Goal: Task Accomplishment & Management: Manage account settings

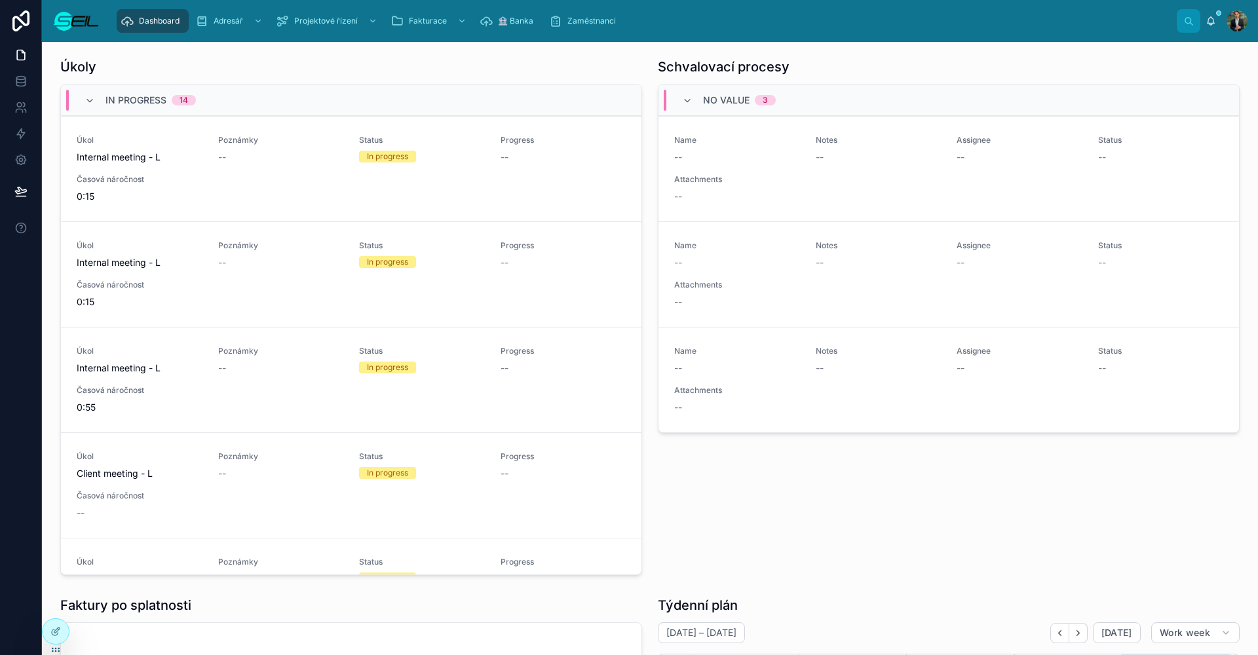
scroll to position [119, 0]
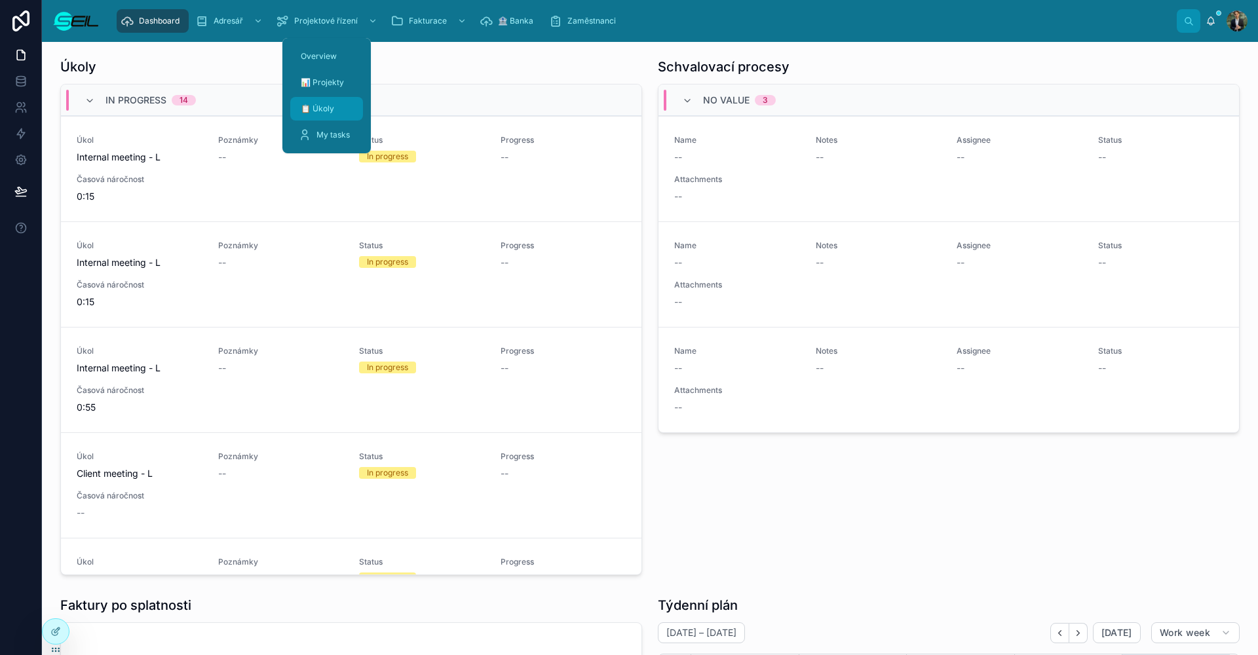
click at [344, 110] on div "📋 Úkoly" at bounding box center [326, 108] width 57 height 21
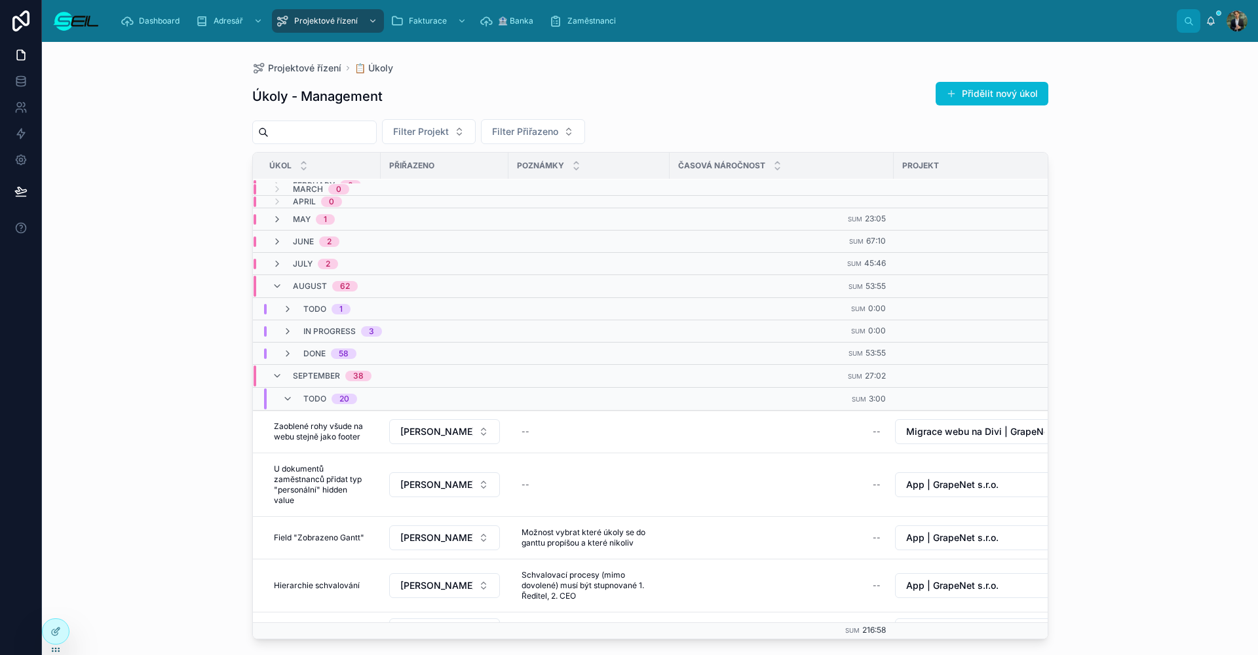
scroll to position [40, 0]
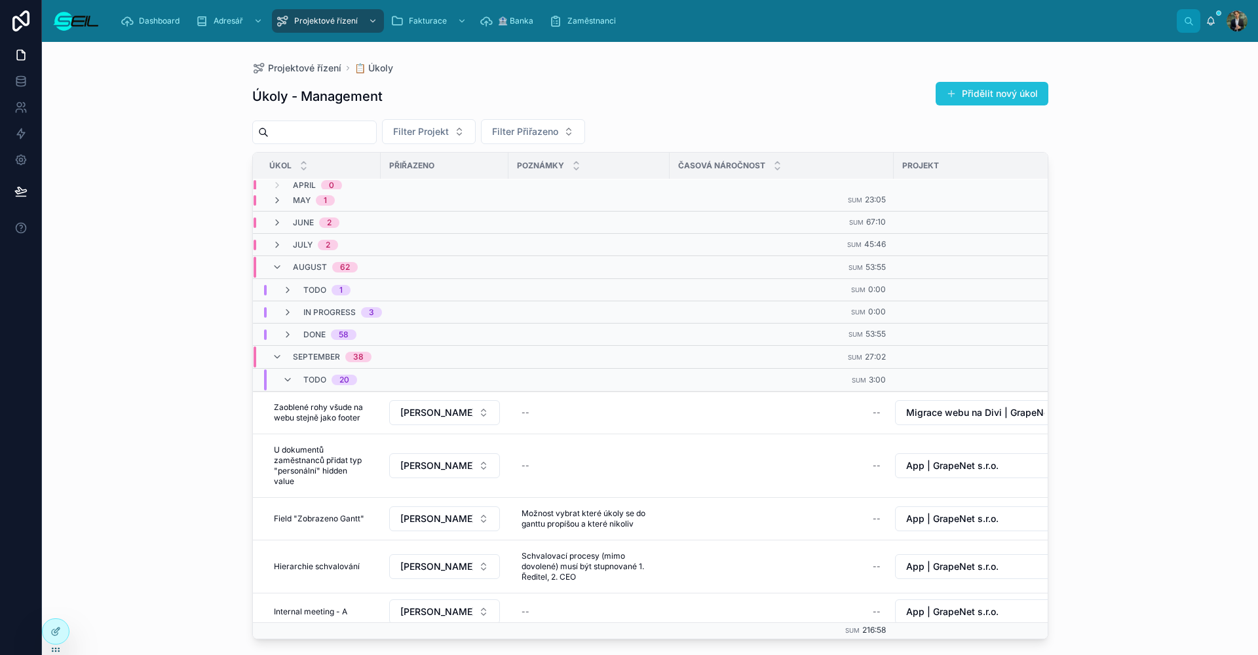
click at [964, 98] on button "Přidělit nový úkol" at bounding box center [992, 94] width 113 height 24
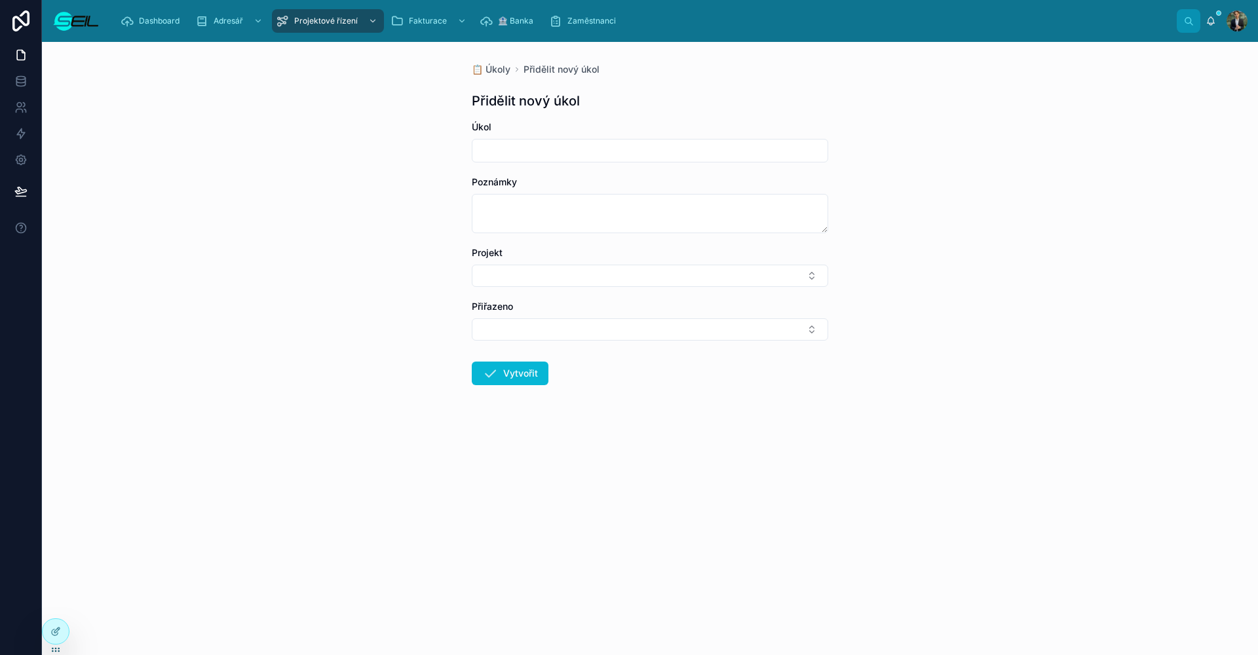
click at [555, 144] on div at bounding box center [650, 151] width 356 height 24
click at [556, 145] on input "text" at bounding box center [649, 151] width 355 height 18
type input "**********"
click at [502, 269] on button "Select Button" at bounding box center [650, 276] width 356 height 22
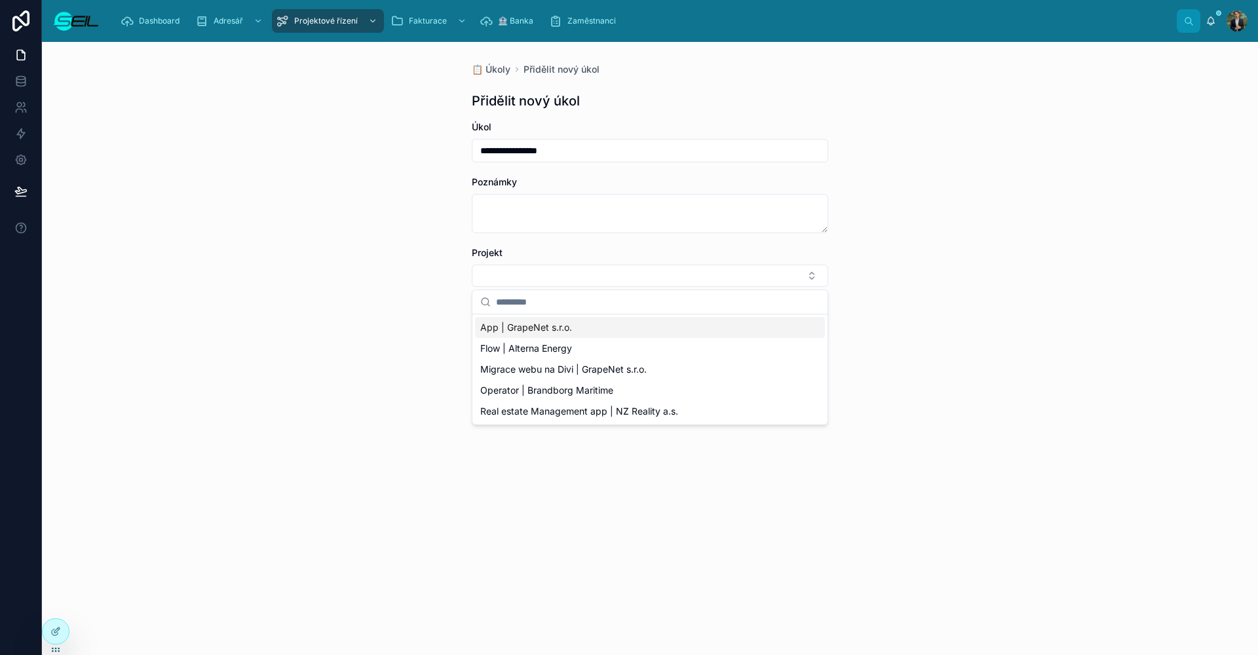
click at [535, 322] on span "App | GrapeNet s.r.o." at bounding box center [526, 327] width 92 height 13
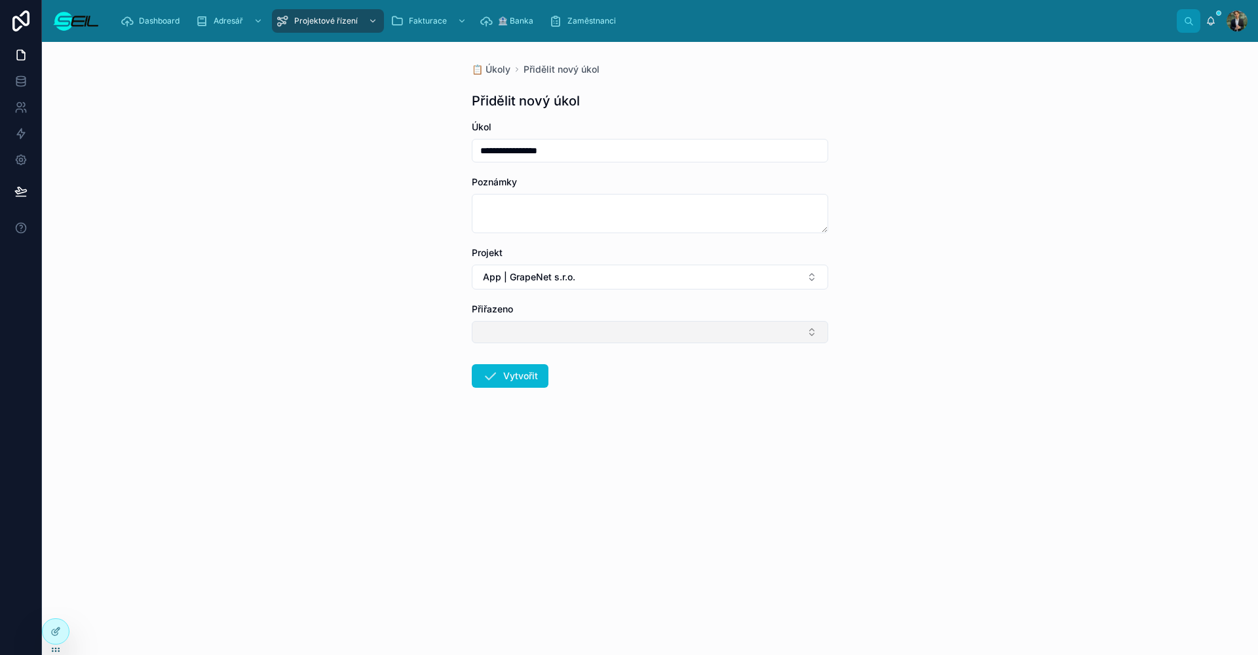
click at [529, 324] on button "Select Button" at bounding box center [650, 332] width 356 height 22
click at [537, 385] on span "[PERSON_NAME], BBA" at bounding box center [529, 383] width 99 height 13
click at [553, 379] on form "**********" at bounding box center [650, 298] width 356 height 354
click at [514, 377] on button "Vytvořit" at bounding box center [510, 379] width 77 height 24
click at [394, 271] on div "**********" at bounding box center [650, 348] width 1216 height 613
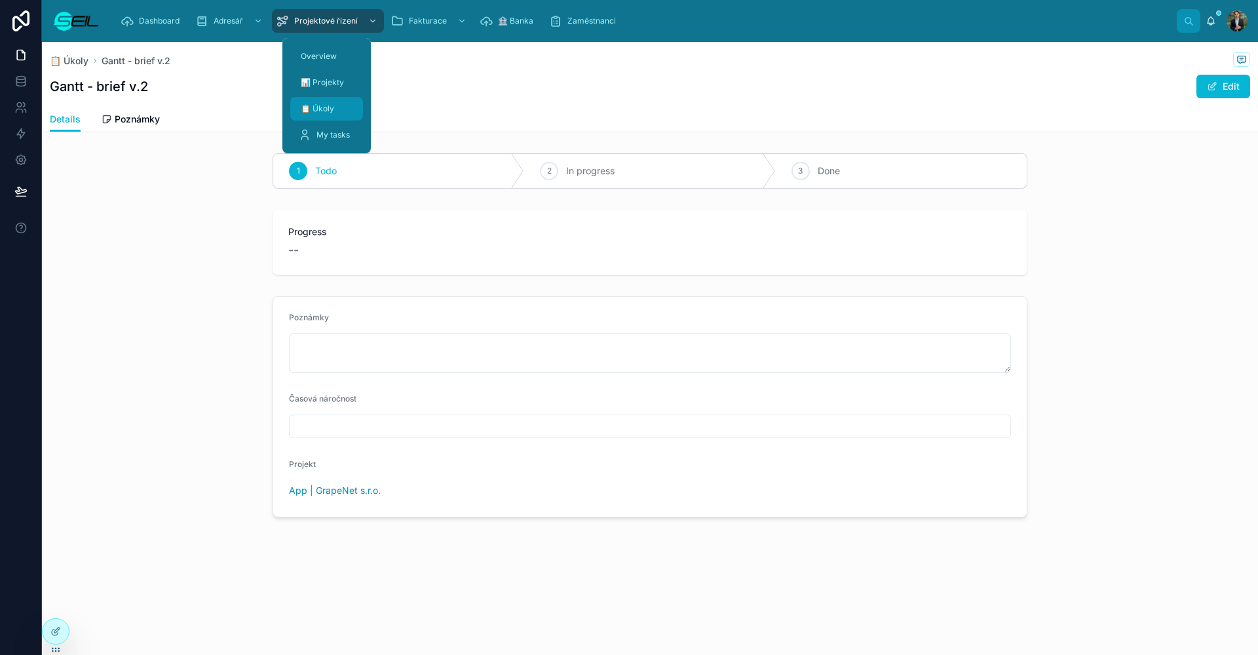
click at [347, 115] on div "📋 Úkoly" at bounding box center [326, 108] width 57 height 21
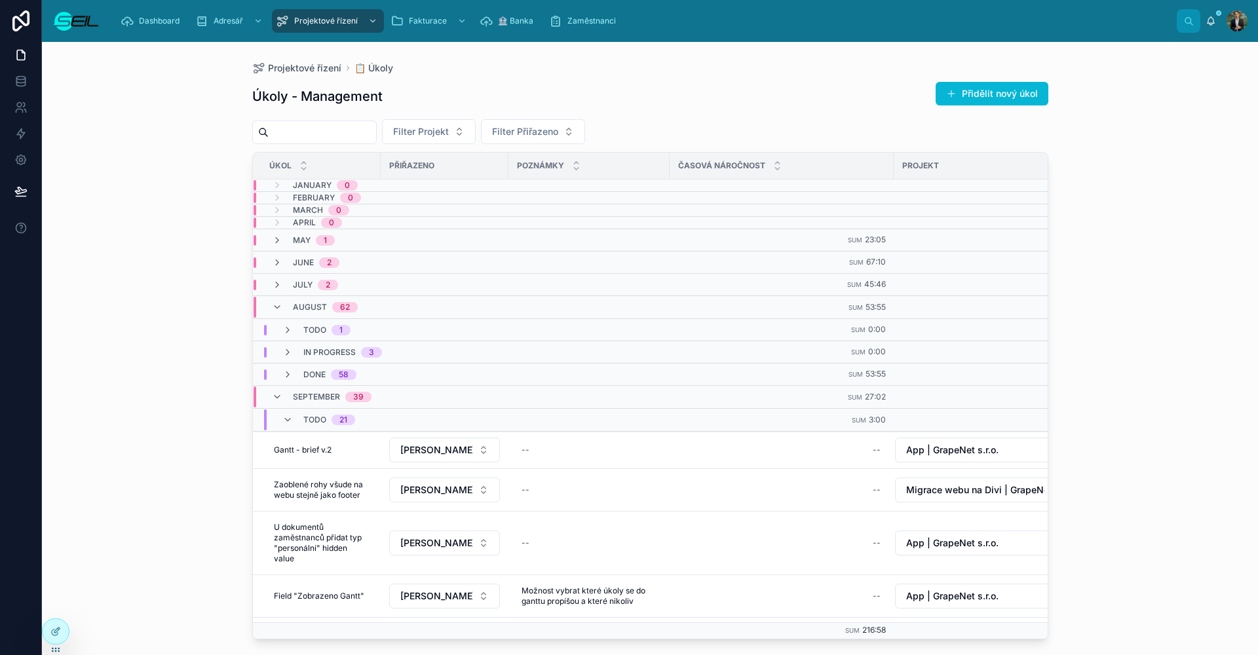
scroll to position [21, 0]
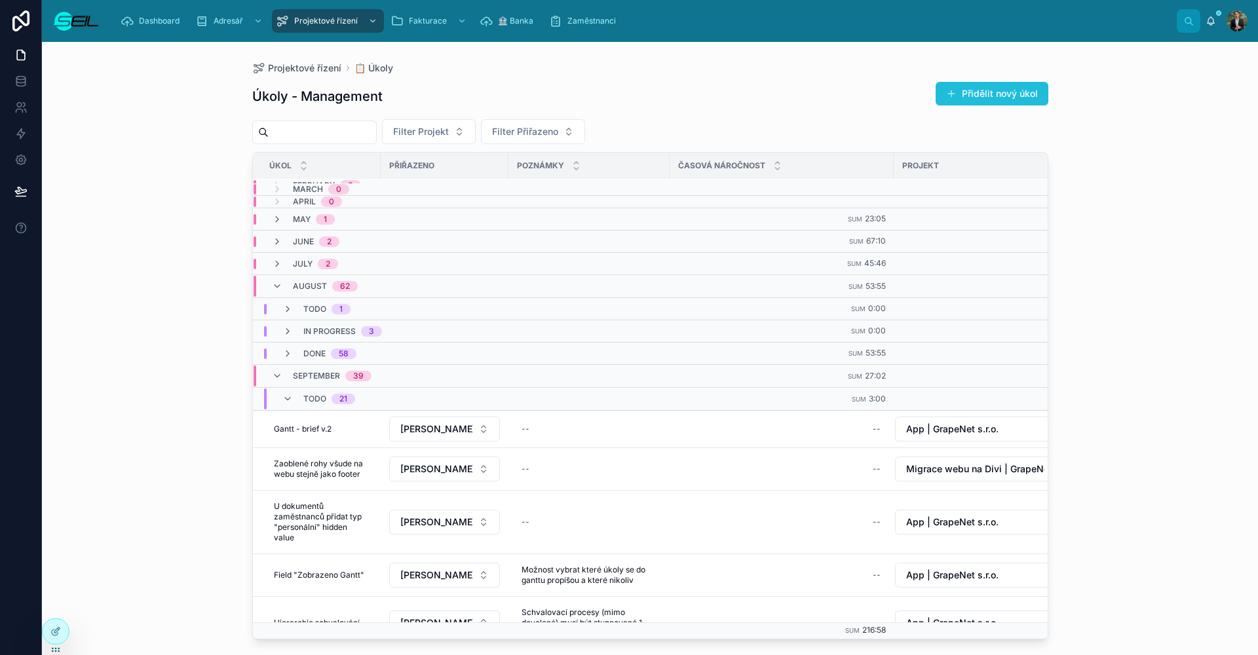
click at [981, 88] on button "Přidělit nový úkol" at bounding box center [992, 94] width 113 height 24
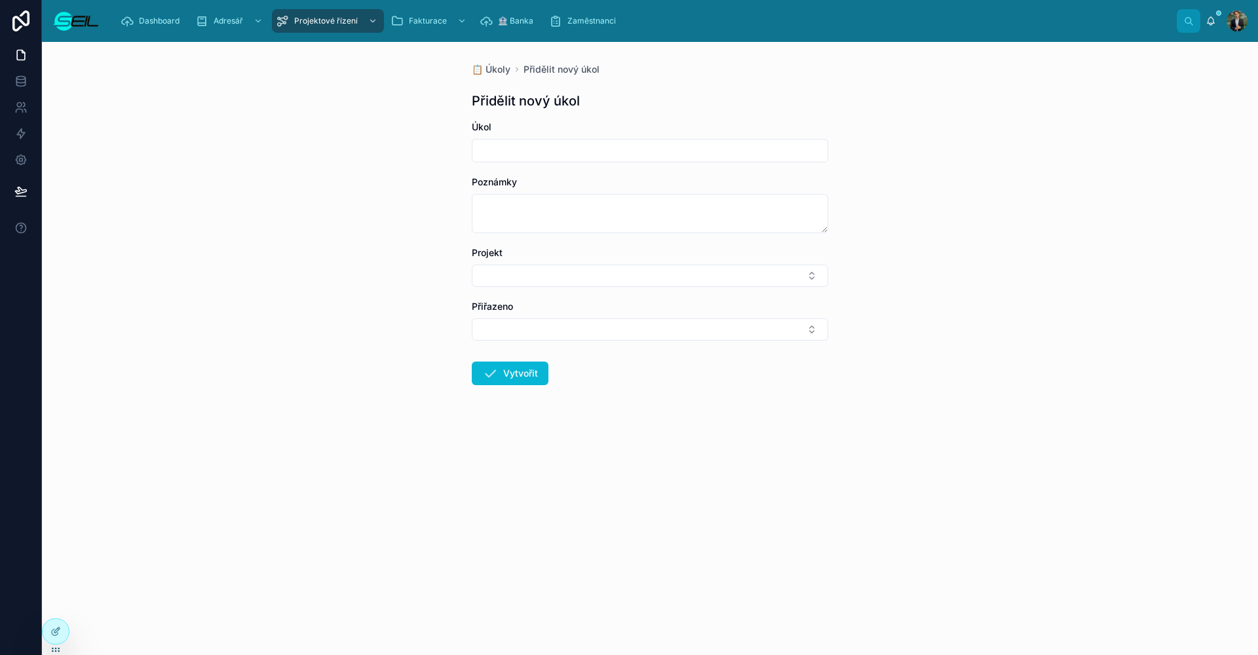
click at [505, 142] on input "text" at bounding box center [649, 151] width 355 height 18
type input "*"
type input "**********"
click at [544, 301] on div "Přiřazeno" at bounding box center [650, 306] width 356 height 13
click at [539, 292] on form "**********" at bounding box center [650, 295] width 356 height 349
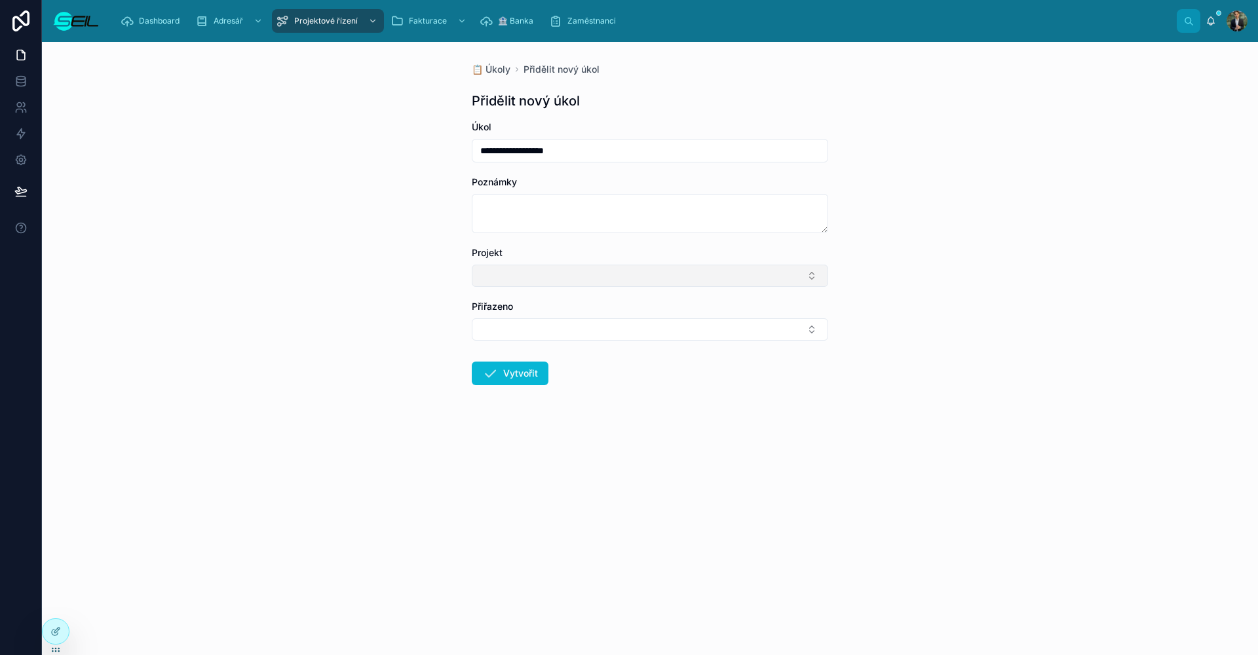
click at [535, 281] on button "Select Button" at bounding box center [650, 276] width 356 height 22
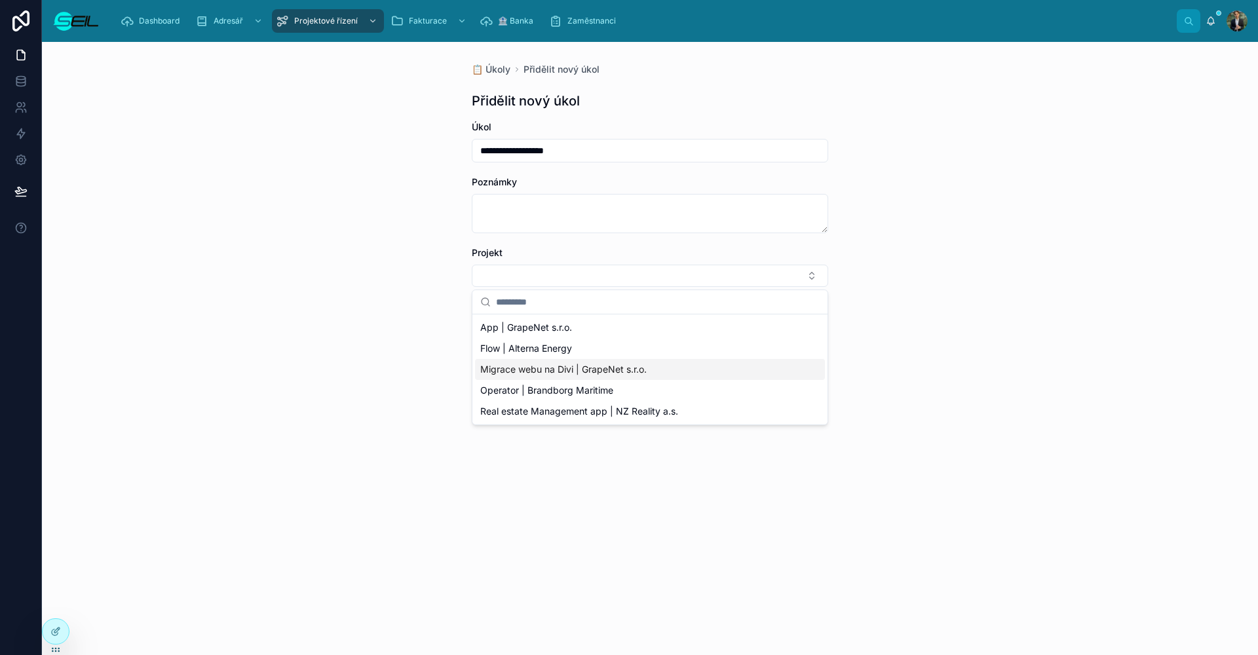
click at [580, 371] on span "Migrace webu na Divi | GrapeNet s.r.o." at bounding box center [563, 369] width 166 height 13
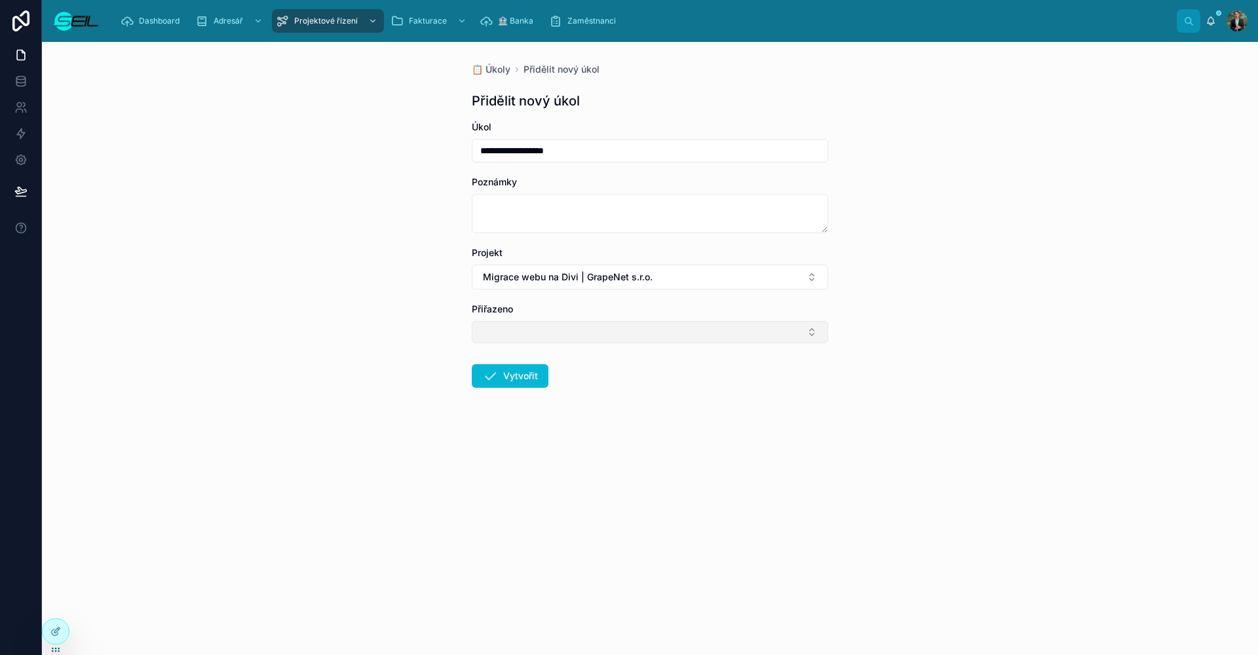
click at [539, 345] on form "**********" at bounding box center [650, 296] width 356 height 351
click at [543, 341] on button "Select Button" at bounding box center [650, 332] width 356 height 22
click at [559, 383] on div "[PERSON_NAME], BBA" at bounding box center [650, 383] width 350 height 21
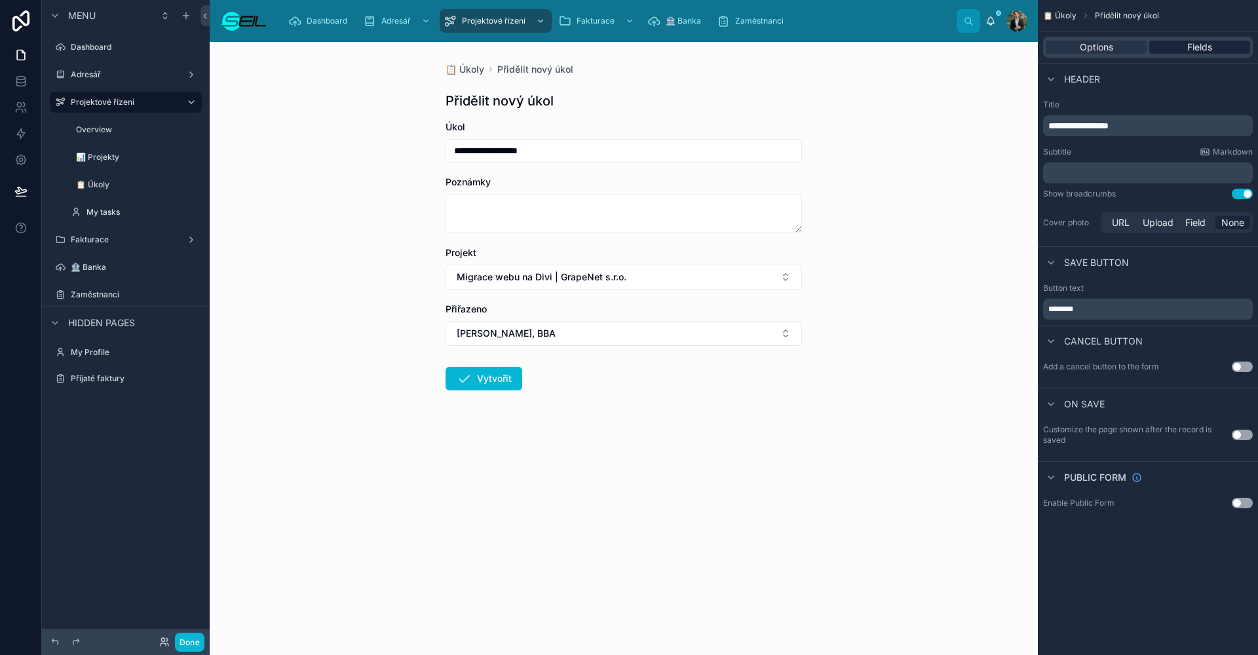
click at [1177, 41] on div "Fields" at bounding box center [1199, 47] width 101 height 13
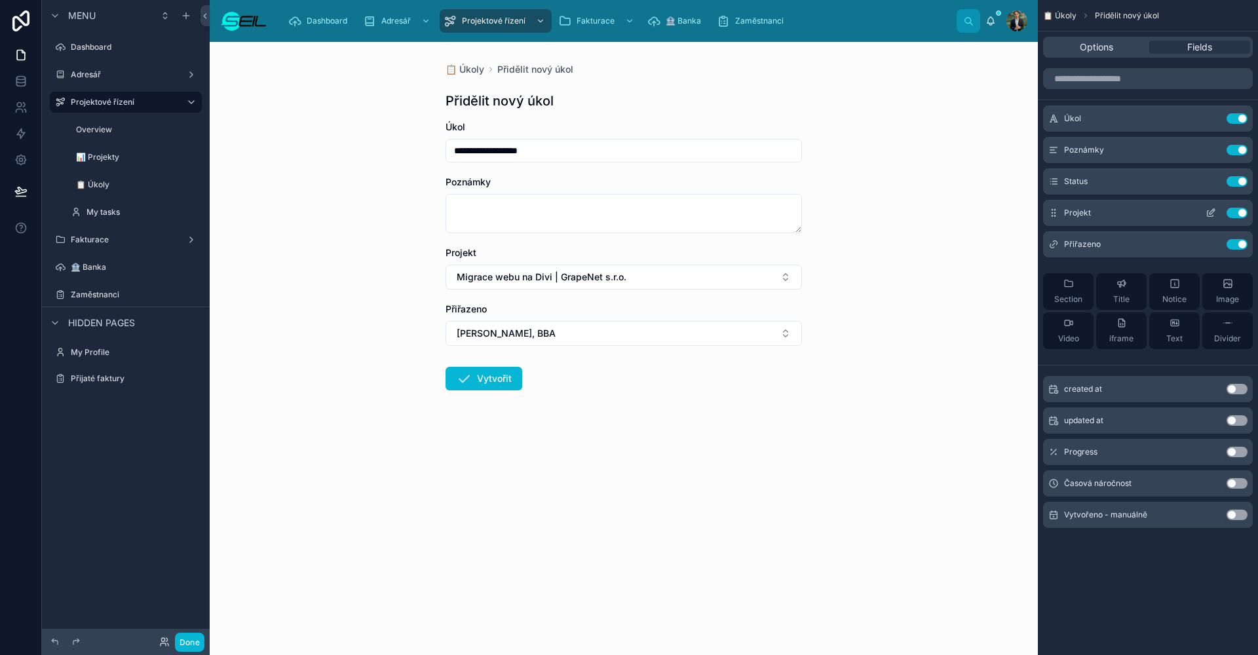
click at [1211, 214] on icon "scrollable content" at bounding box center [1210, 213] width 10 height 10
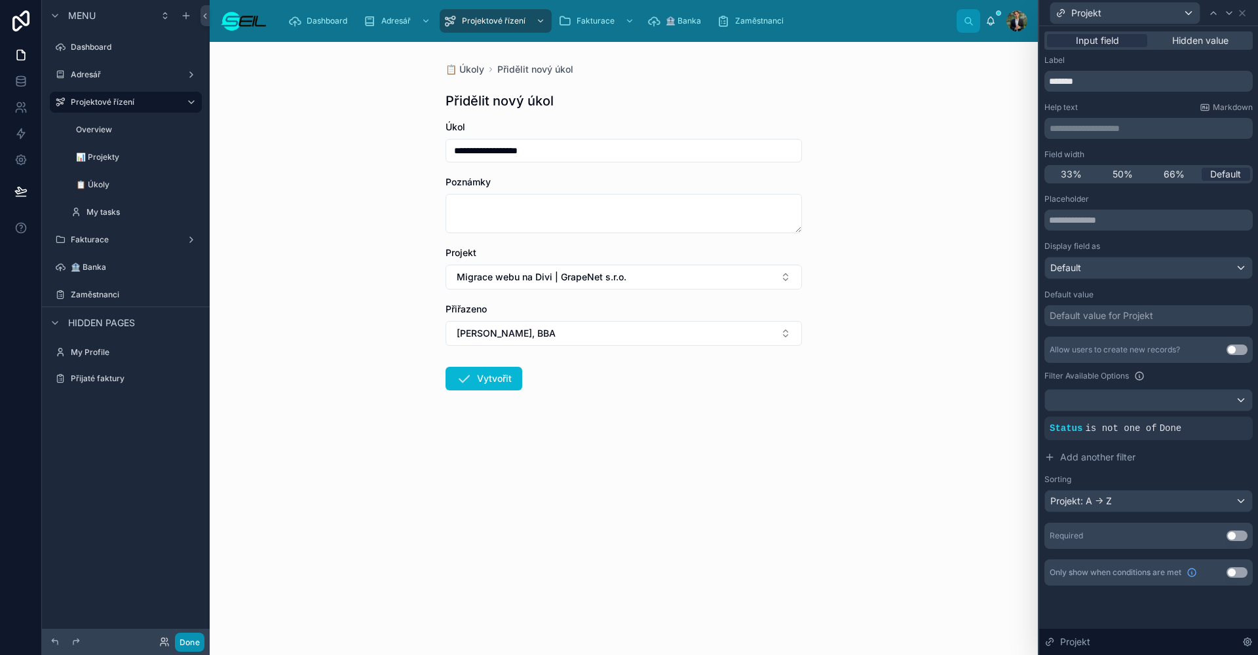
click at [200, 641] on button "Done" at bounding box center [189, 642] width 29 height 19
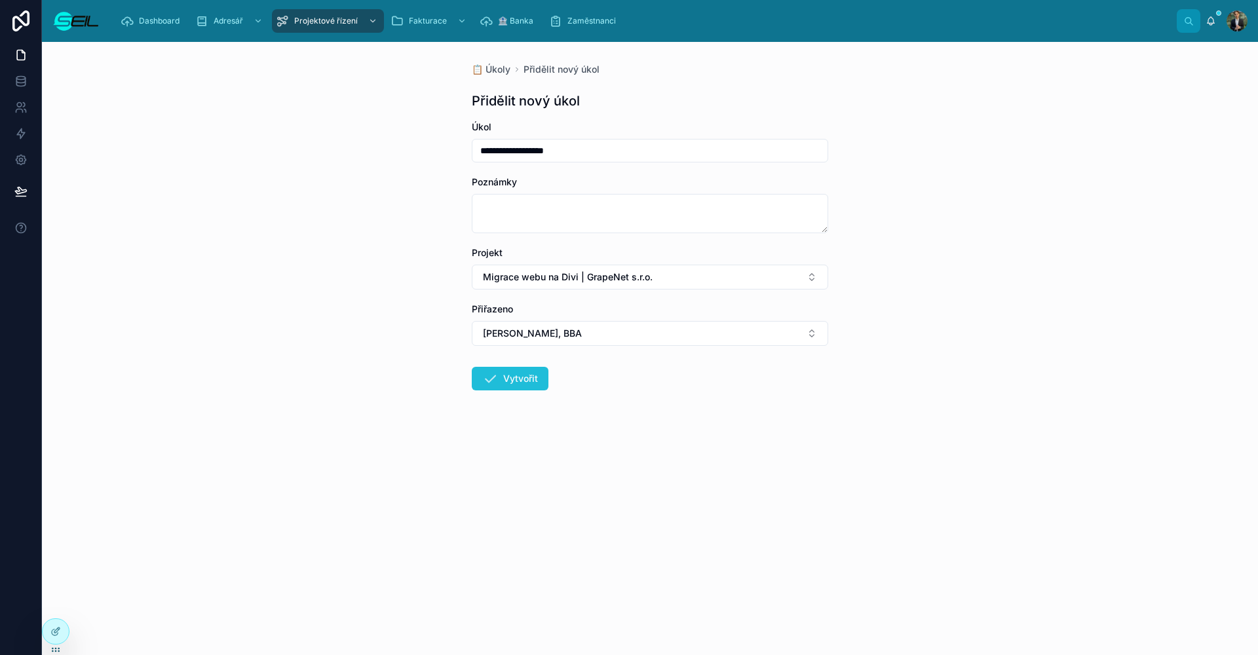
click at [526, 373] on button "Vytvořit" at bounding box center [510, 379] width 77 height 24
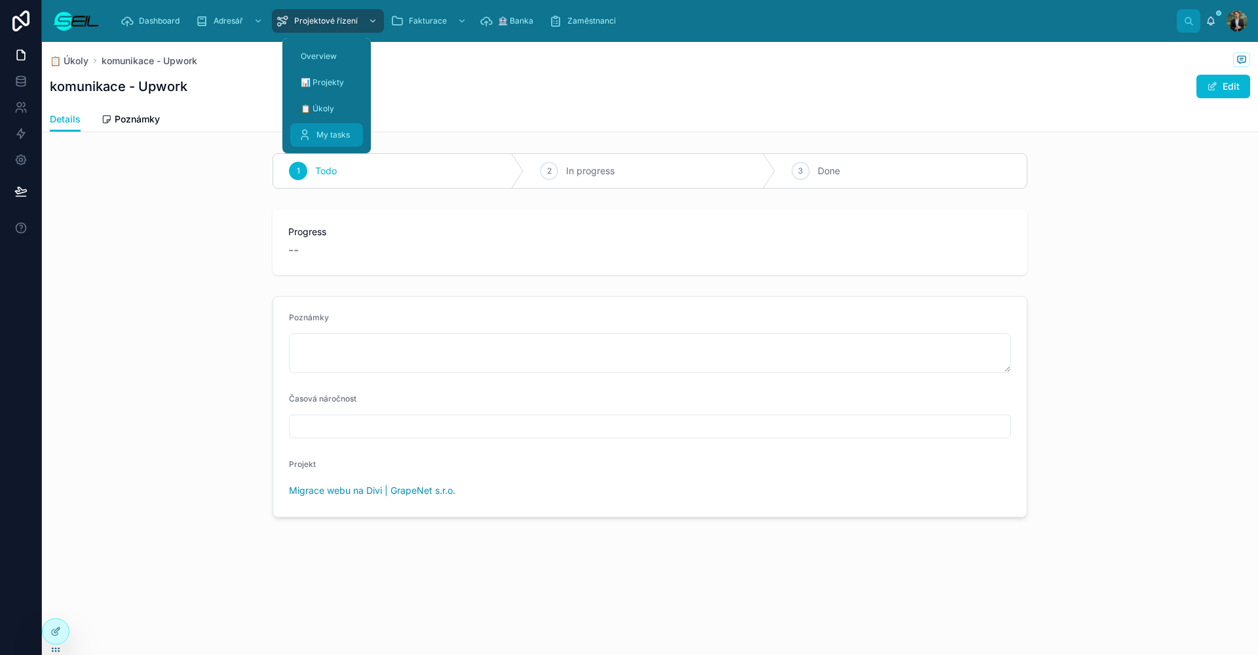
click at [335, 128] on div "My tasks" at bounding box center [326, 134] width 57 height 21
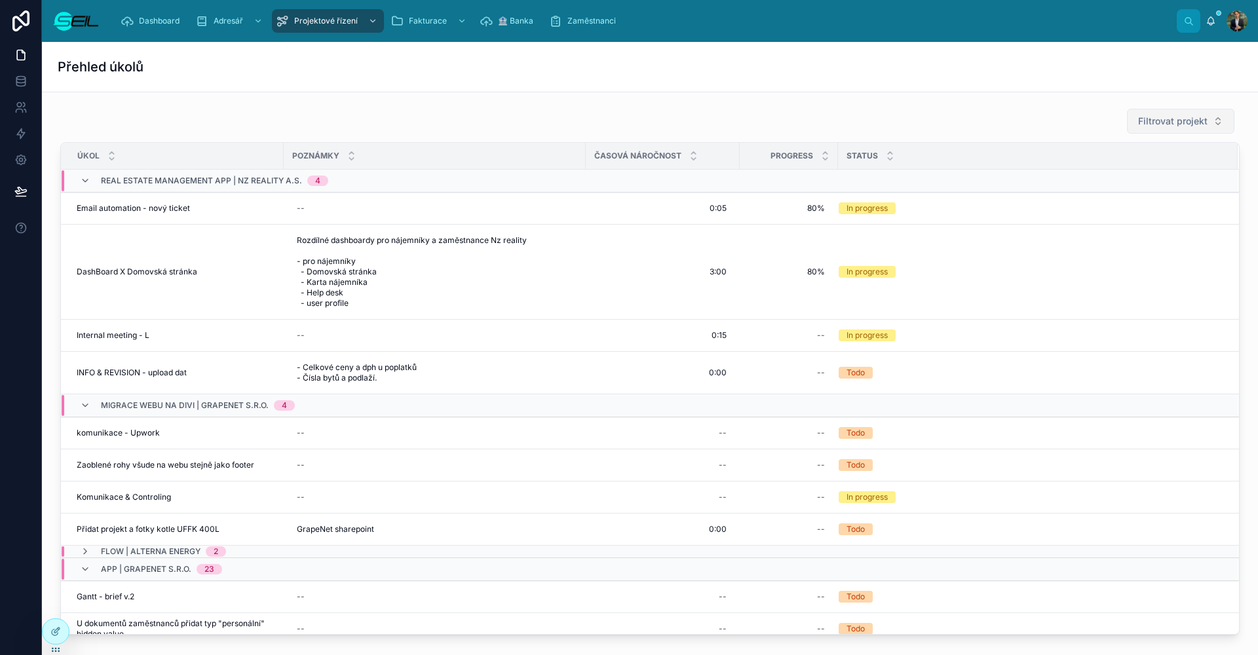
click at [1147, 120] on span "Filtrovat projekt" at bounding box center [1172, 121] width 69 height 13
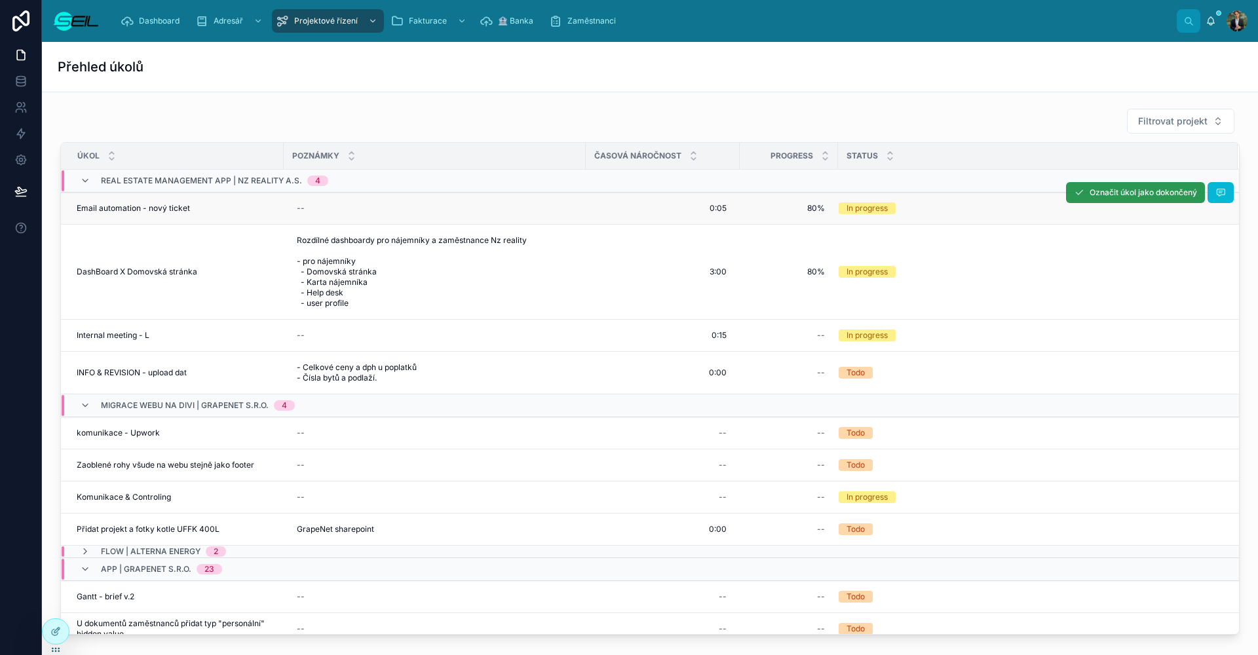
click at [1099, 194] on span "Označit úkol jako dokončený" at bounding box center [1142, 192] width 107 height 10
click at [1099, 194] on span "Označit úkol jako dokončený" at bounding box center [1135, 195] width 139 height 10
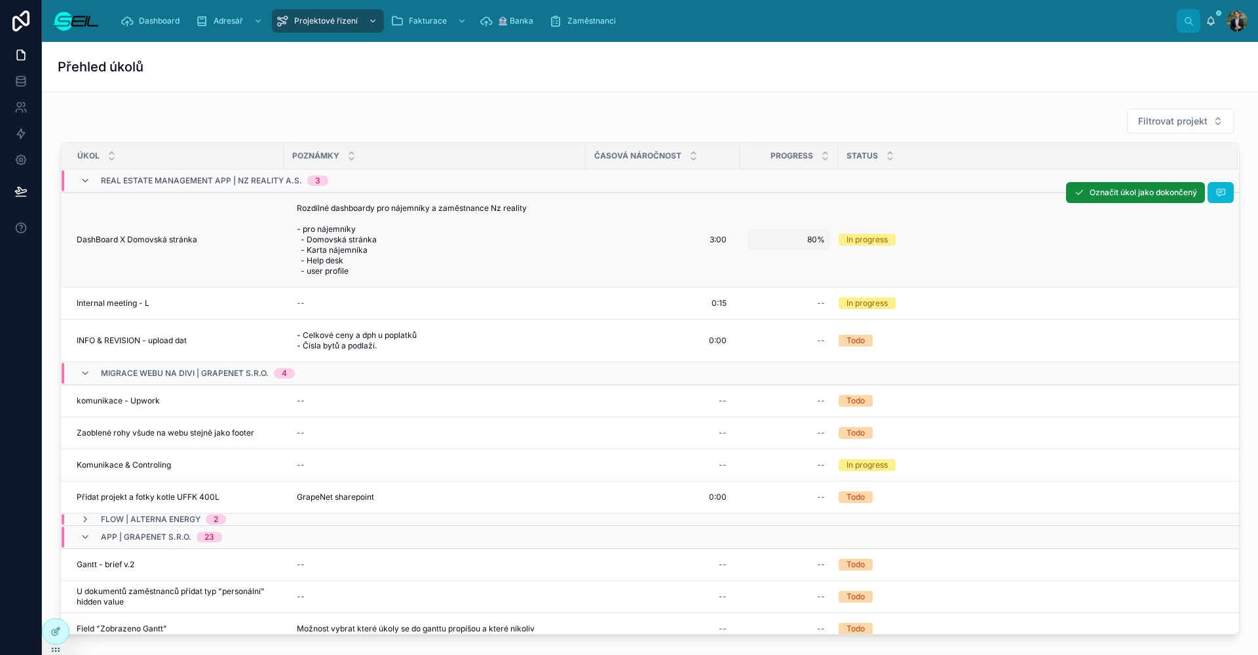
click at [814, 238] on span "80%" at bounding box center [789, 240] width 72 height 10
type input "****"
click at [913, 257] on button "submit" at bounding box center [913, 258] width 16 height 16
click at [779, 242] on span "950%" at bounding box center [789, 240] width 72 height 10
click at [797, 243] on span "950%" at bounding box center [789, 240] width 72 height 10
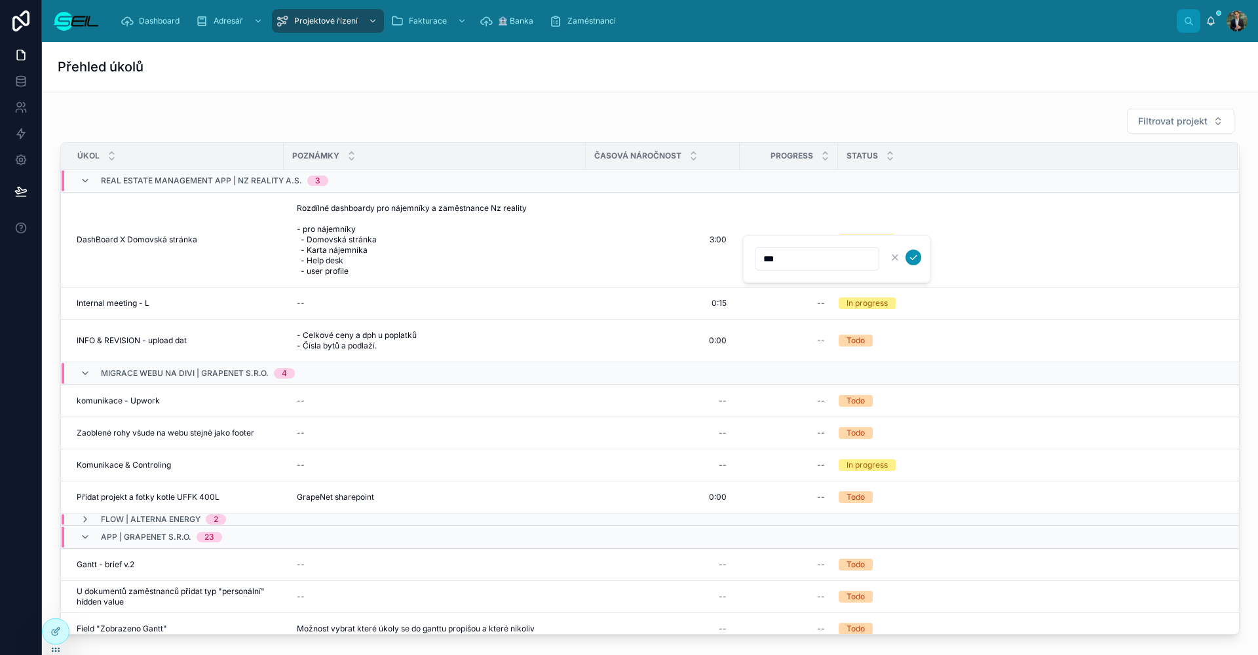
click at [913, 255] on icon "submit" at bounding box center [913, 257] width 10 height 10
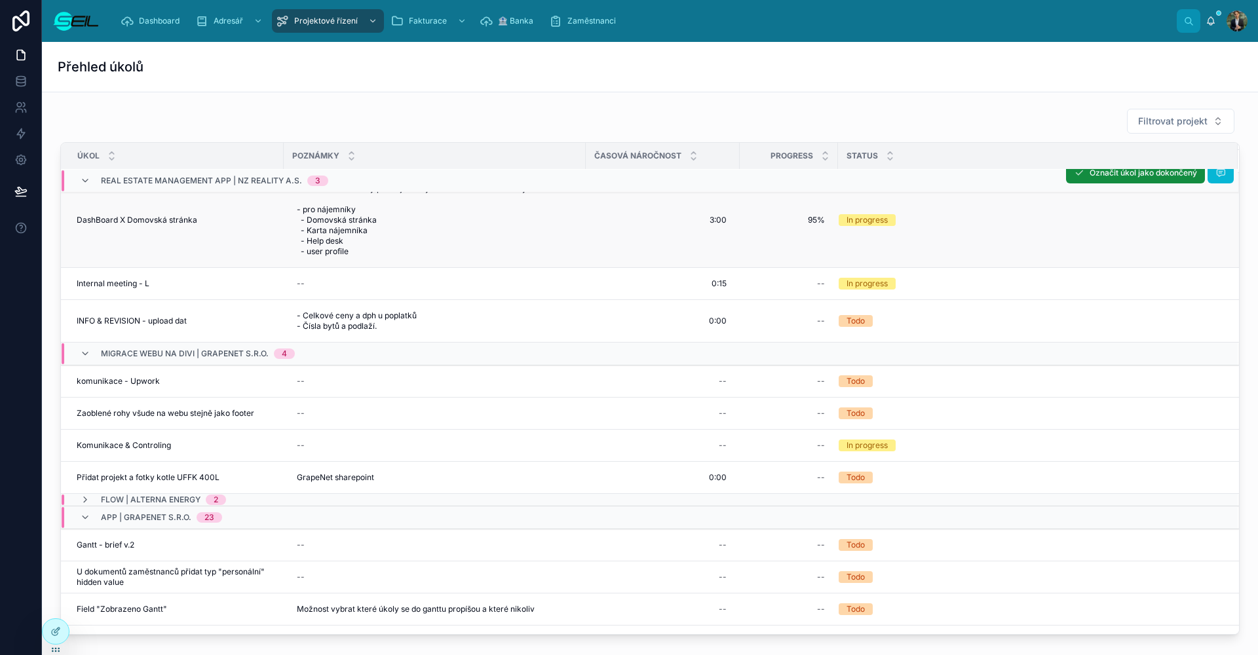
scroll to position [22, 0]
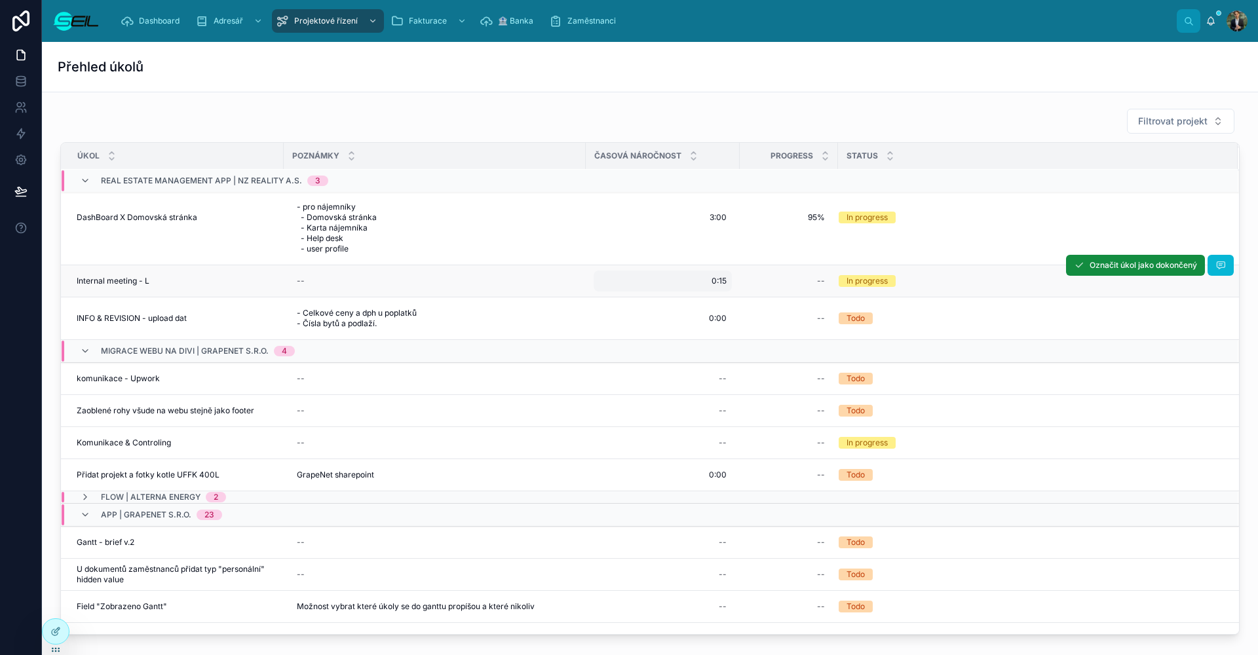
click at [723, 287] on div "0:15 0:15" at bounding box center [663, 281] width 138 height 21
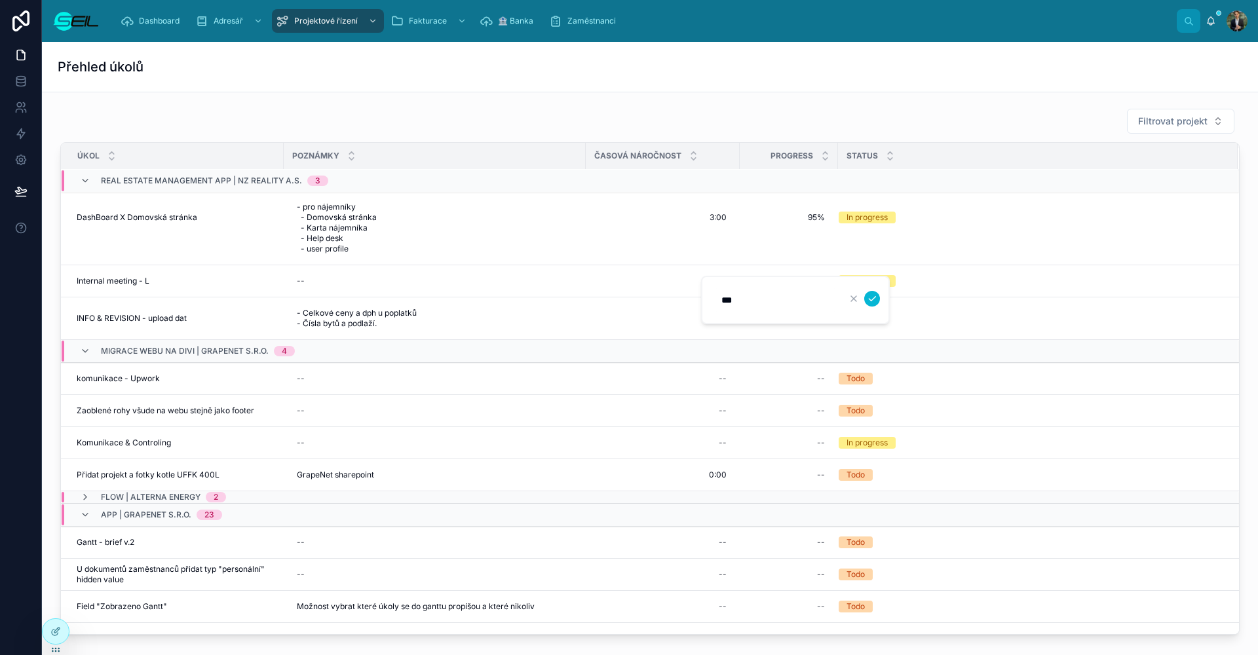
type input "****"
click at [872, 299] on button "submit" at bounding box center [872, 299] width 16 height 16
click at [90, 174] on div "Real estate Management app | NZ Reality a.s. 3" at bounding box center [204, 180] width 248 height 21
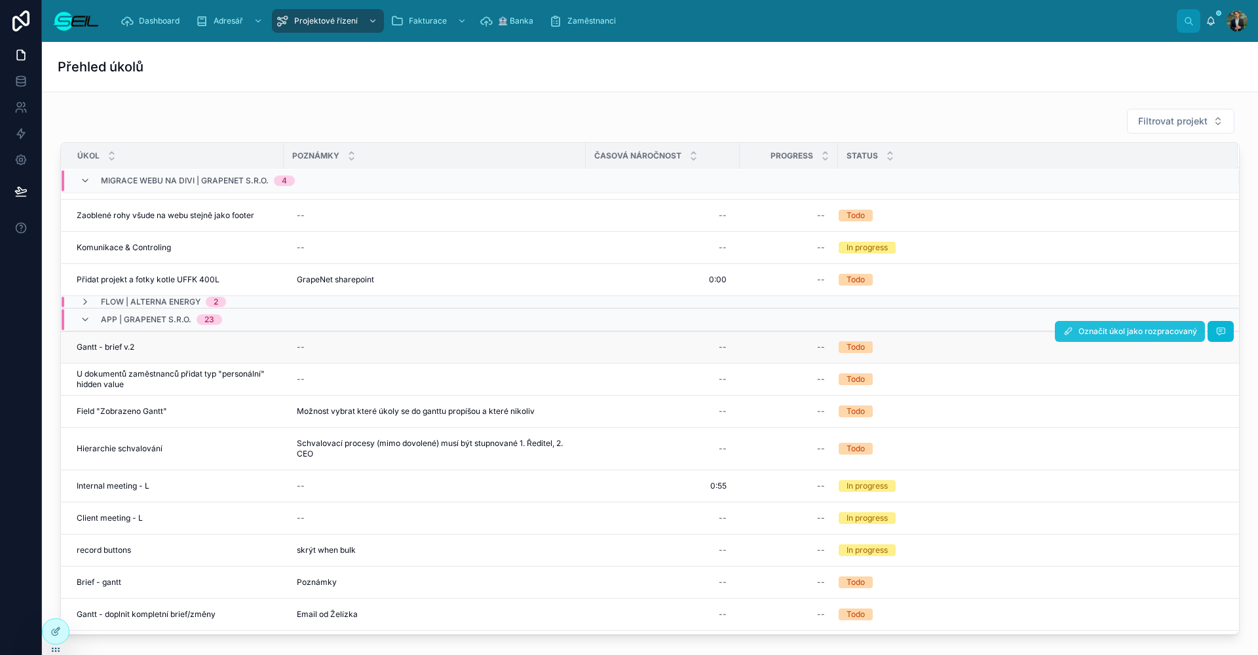
click at [1124, 335] on span "Označit úkol jako rozpracovaný" at bounding box center [1137, 331] width 119 height 10
click at [705, 345] on div "--" at bounding box center [663, 347] width 138 height 21
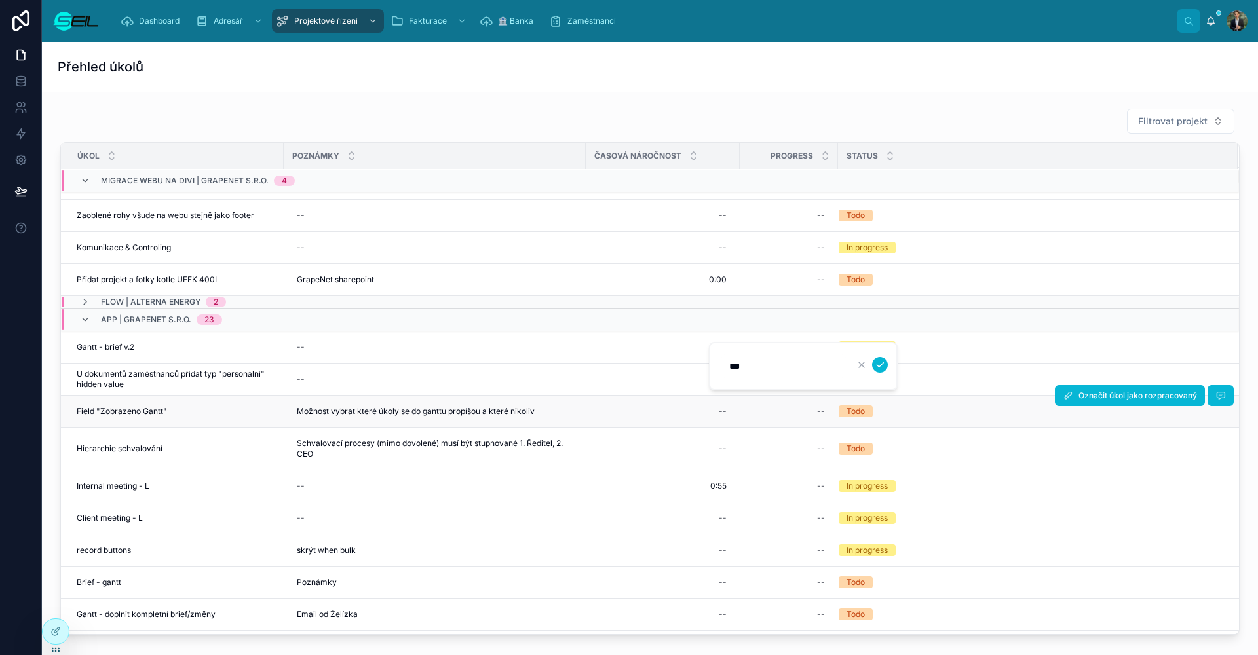
type input "****"
click at [880, 365] on button "submit" at bounding box center [880, 365] width 16 height 16
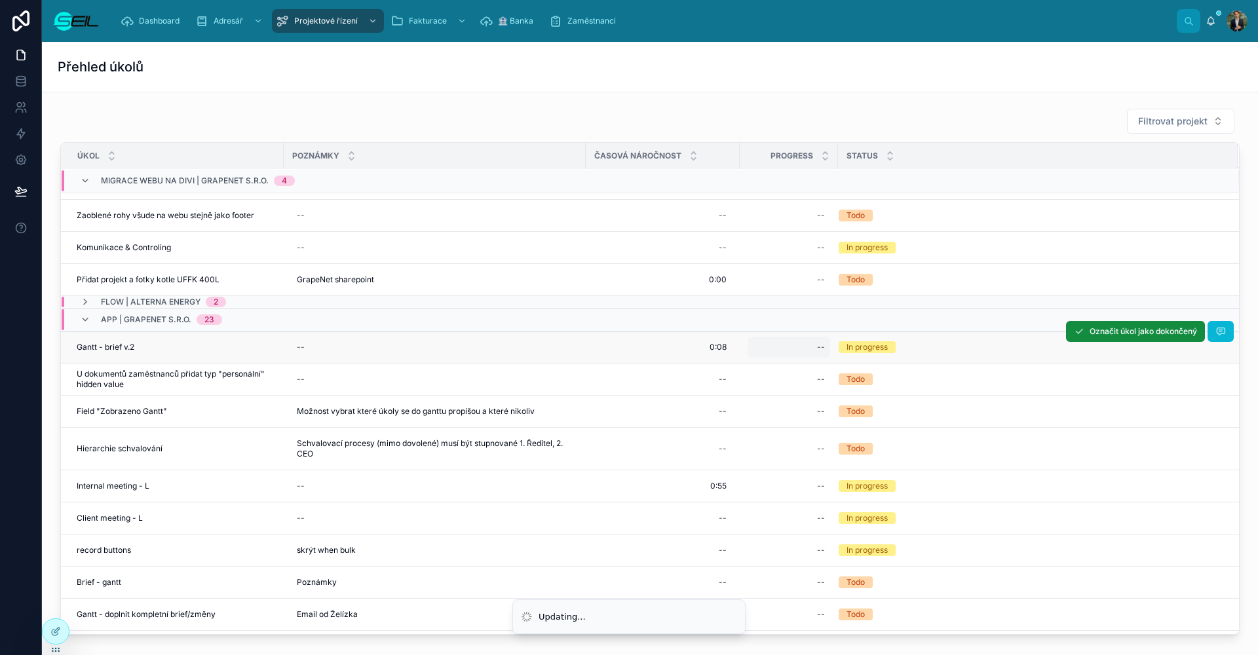
click at [801, 343] on div "--" at bounding box center [788, 347] width 83 height 21
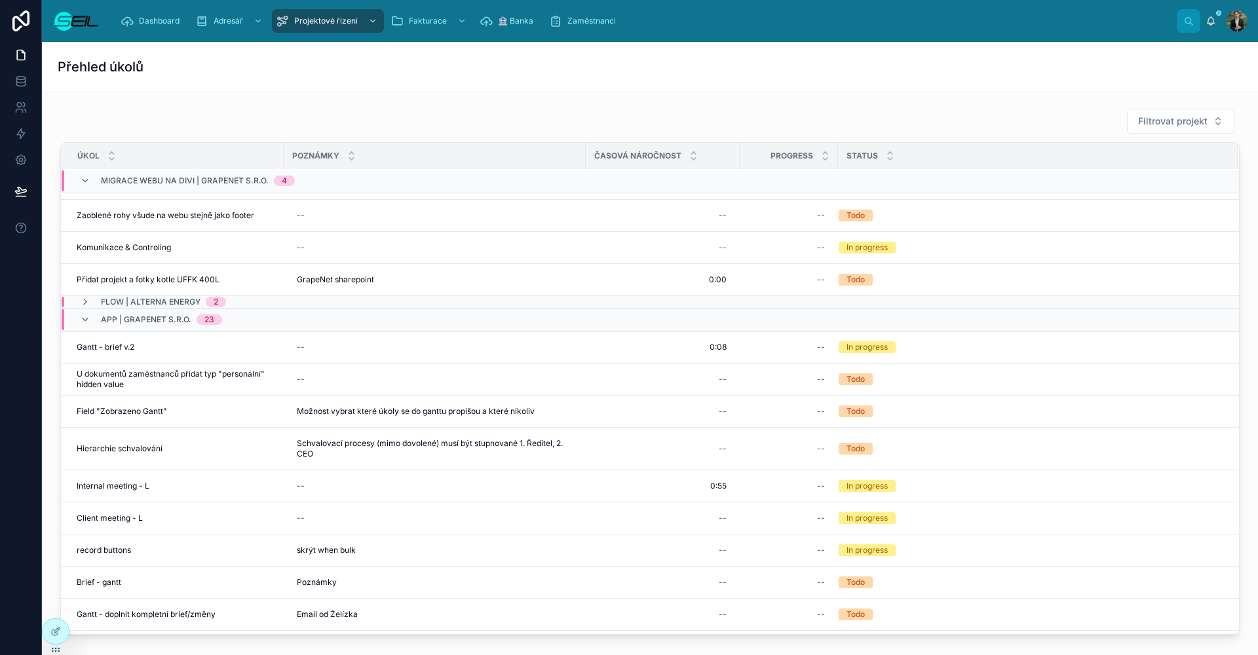
click at [808, 346] on div "--" at bounding box center [788, 347] width 83 height 21
type input "***"
click at [978, 365] on button "submit" at bounding box center [978, 365] width 16 height 16
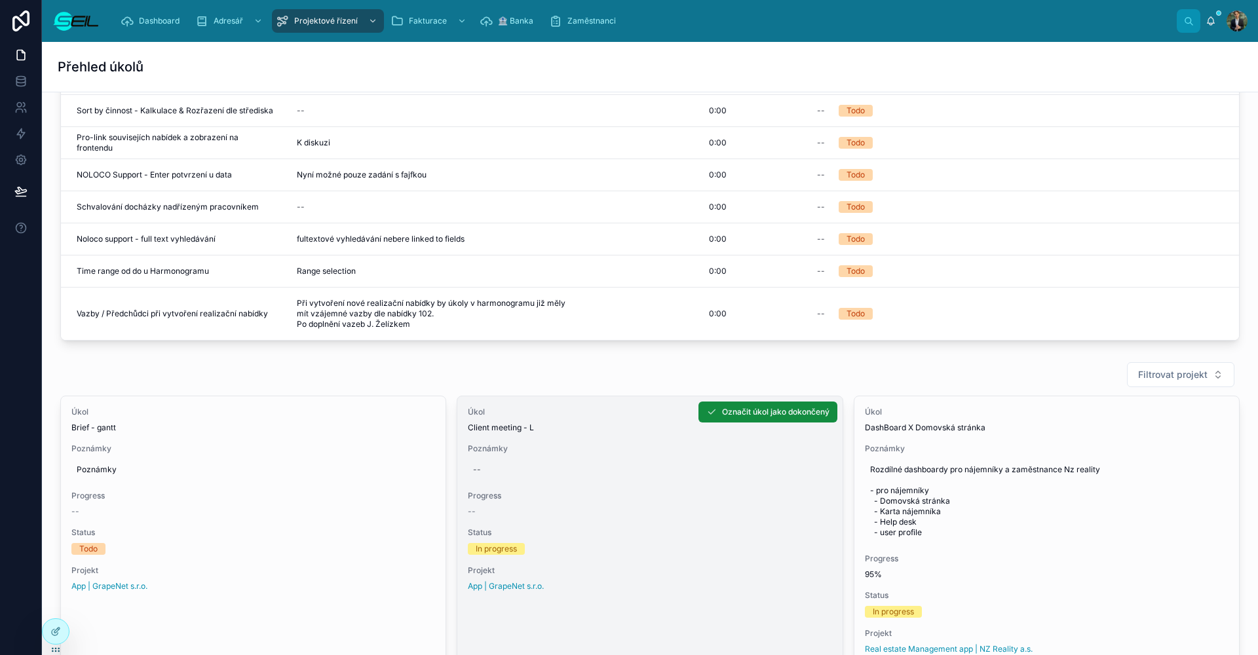
scroll to position [535, 0]
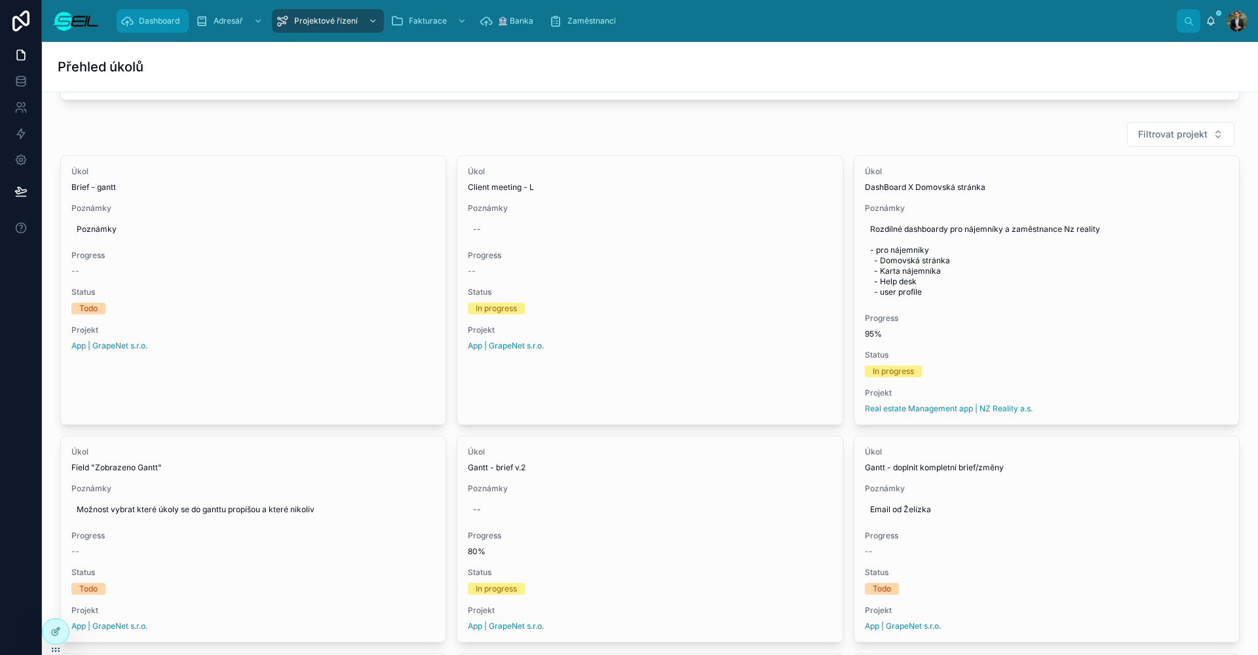
click at [137, 26] on div "Dashboard" at bounding box center [153, 20] width 64 height 21
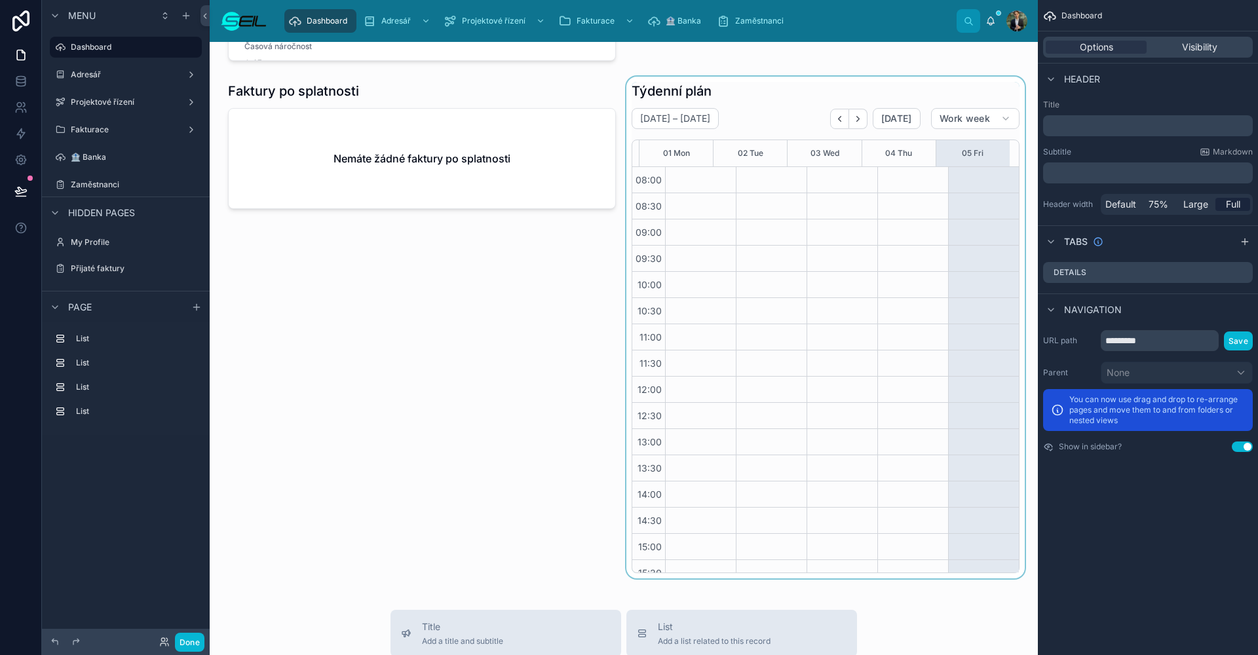
scroll to position [119, 0]
click at [768, 124] on div at bounding box center [826, 328] width 404 height 502
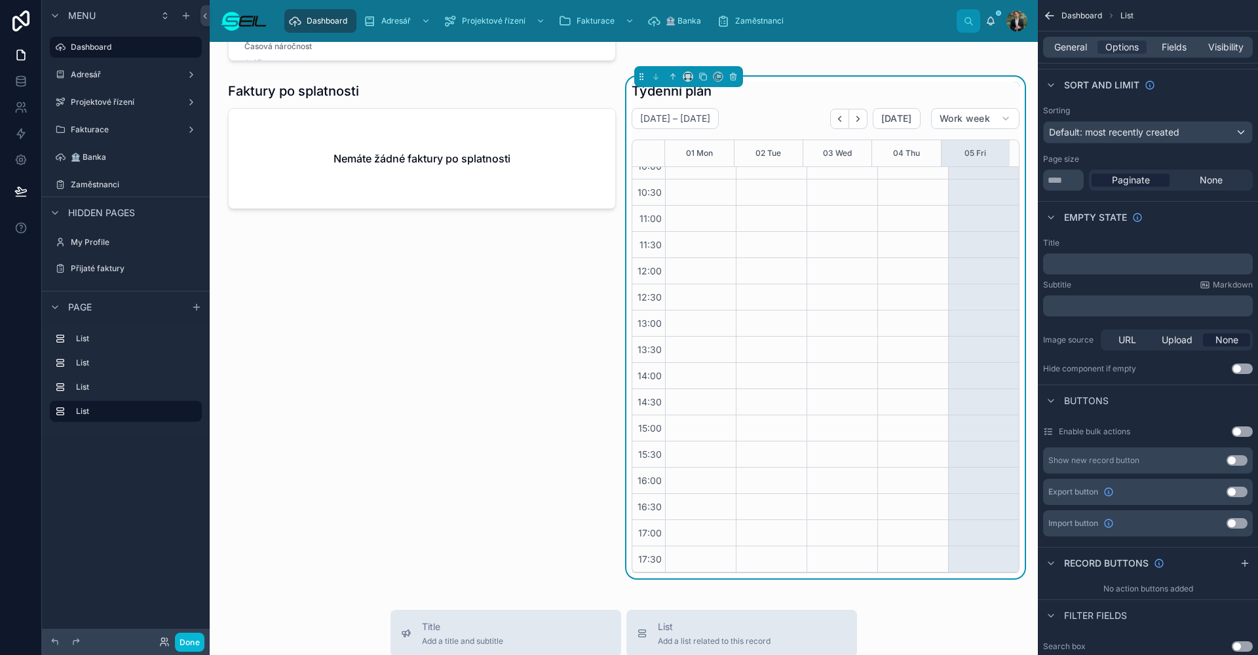
scroll to position [79, 0]
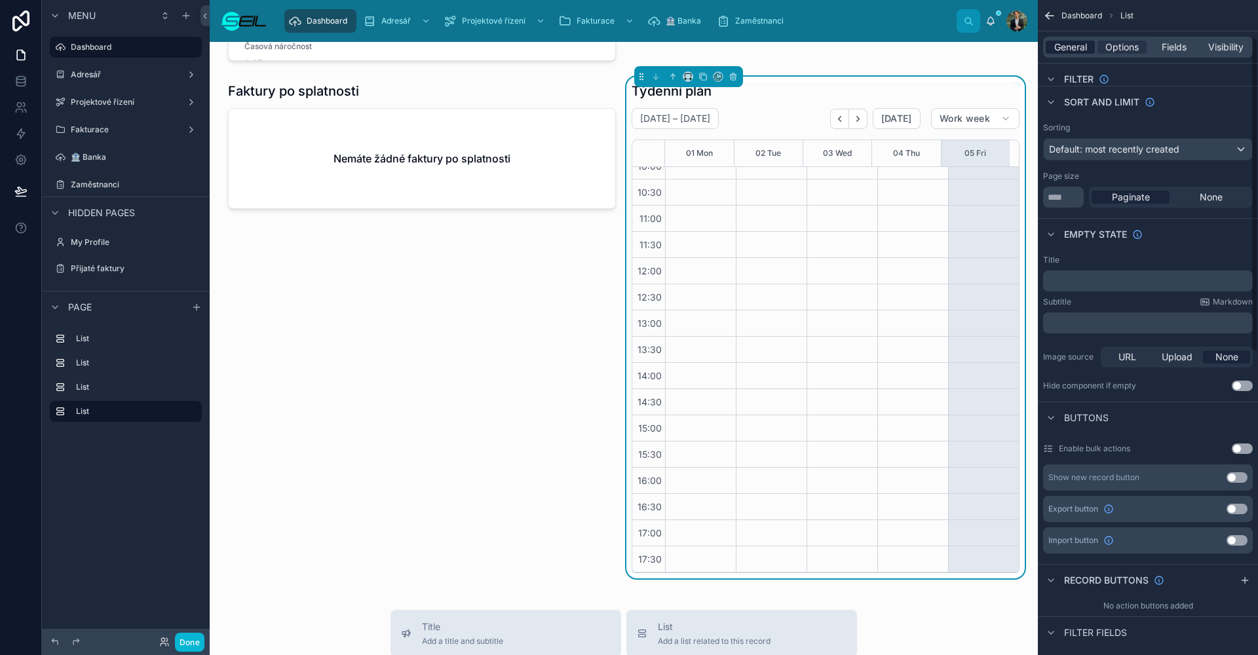
click at [1084, 44] on span "General" at bounding box center [1070, 47] width 33 height 13
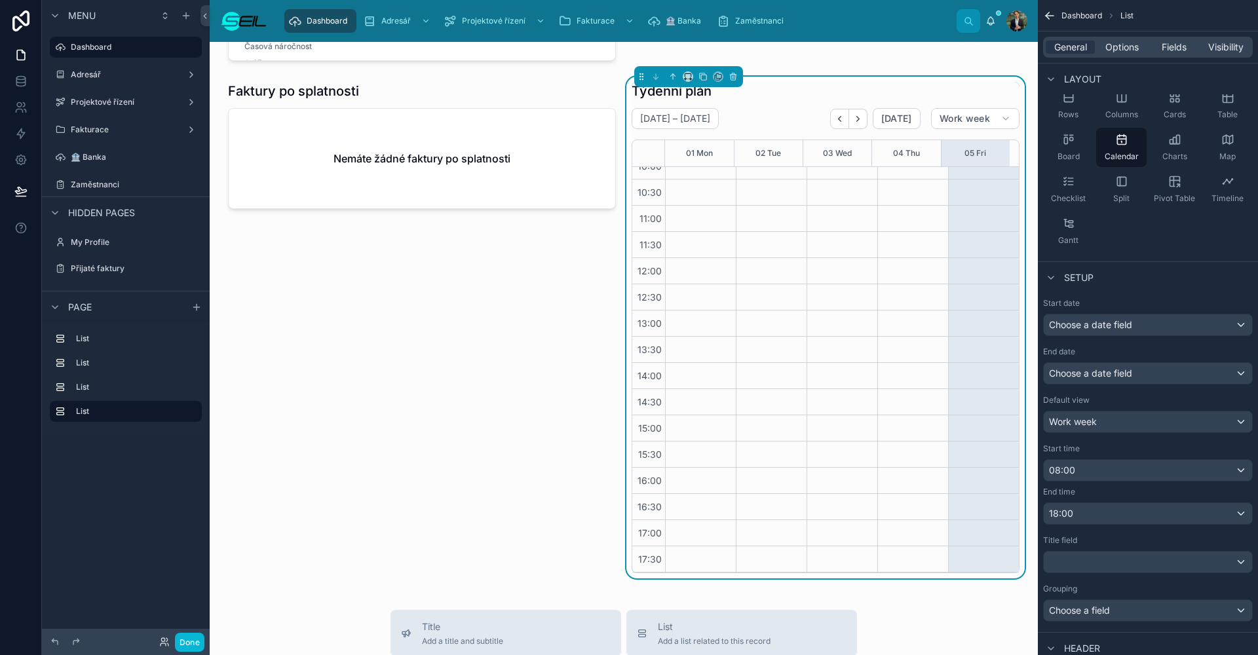
click at [1144, 328] on div "Choose a date field" at bounding box center [1148, 324] width 208 height 21
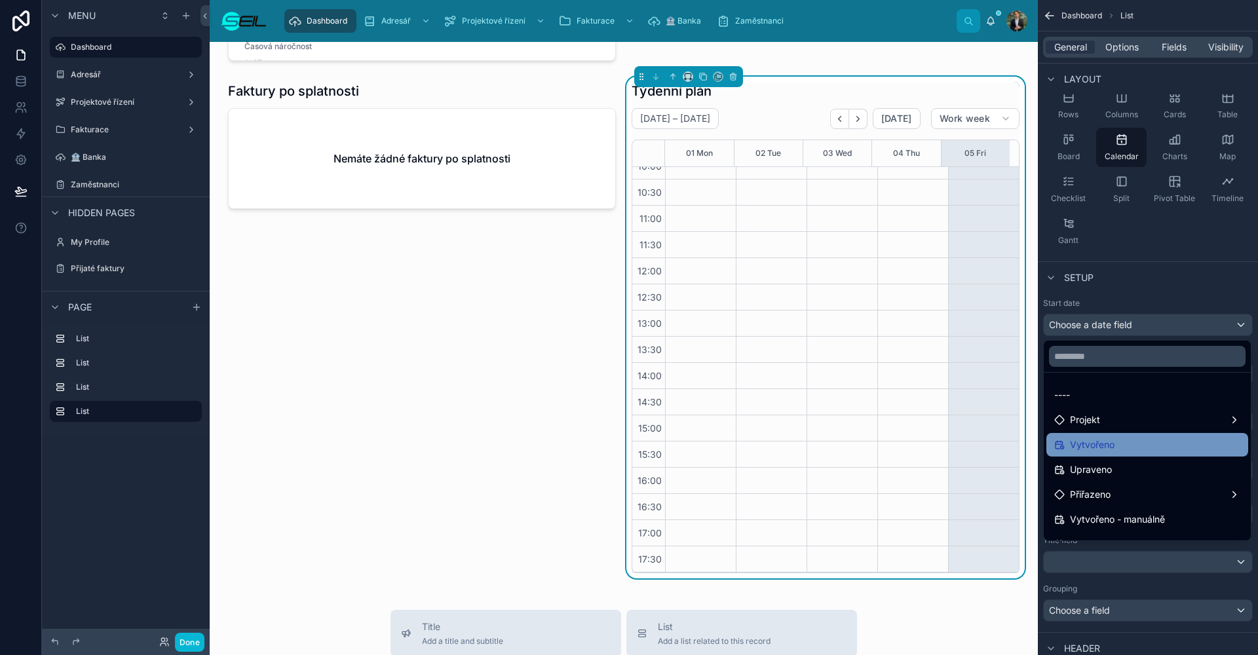
click at [1122, 451] on div "Vytvořeno" at bounding box center [1147, 445] width 186 height 16
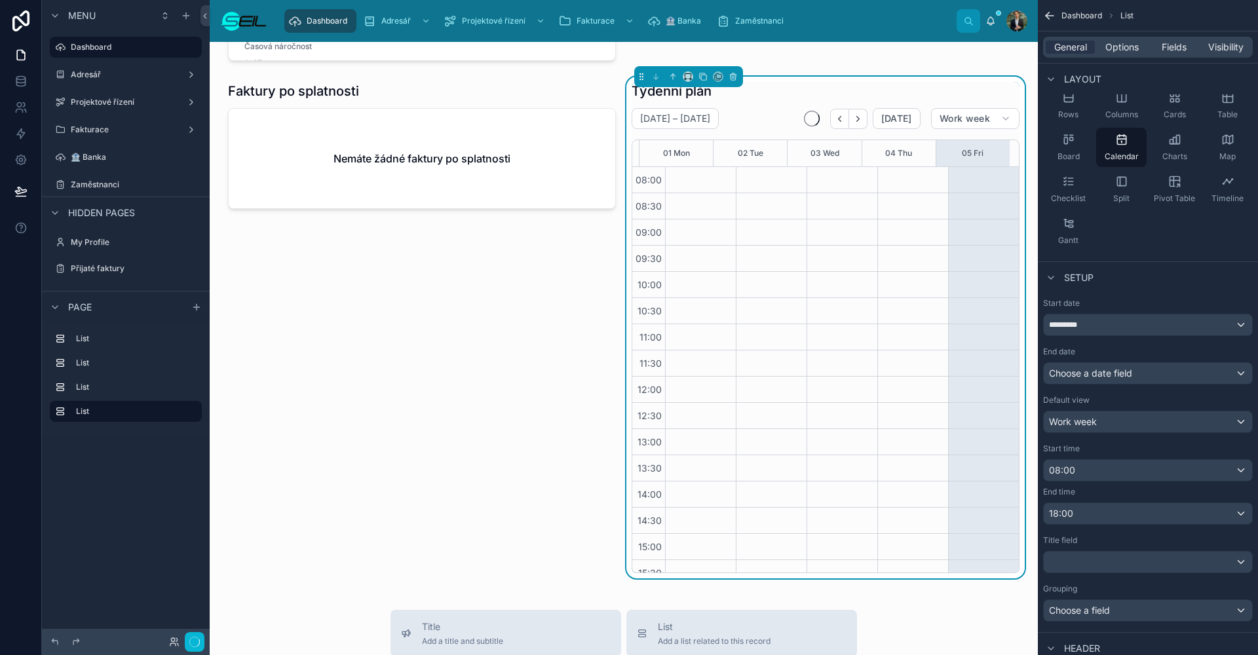
scroll to position [119, 0]
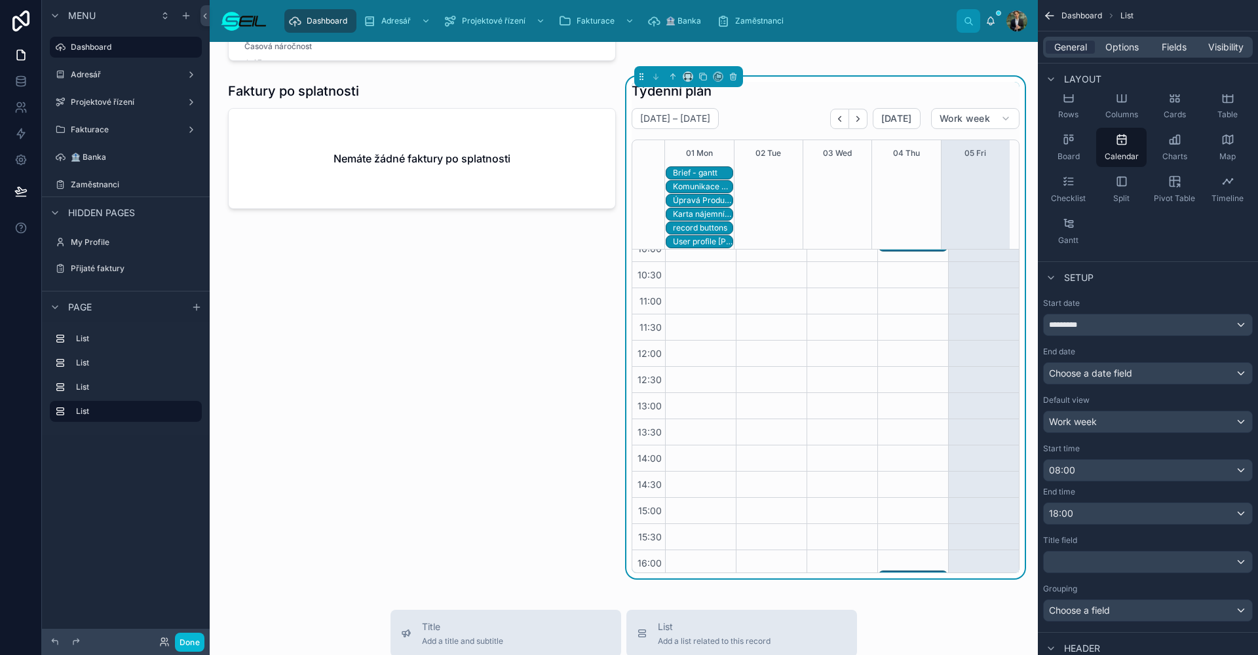
click at [1111, 328] on div "*********" at bounding box center [1148, 324] width 208 height 21
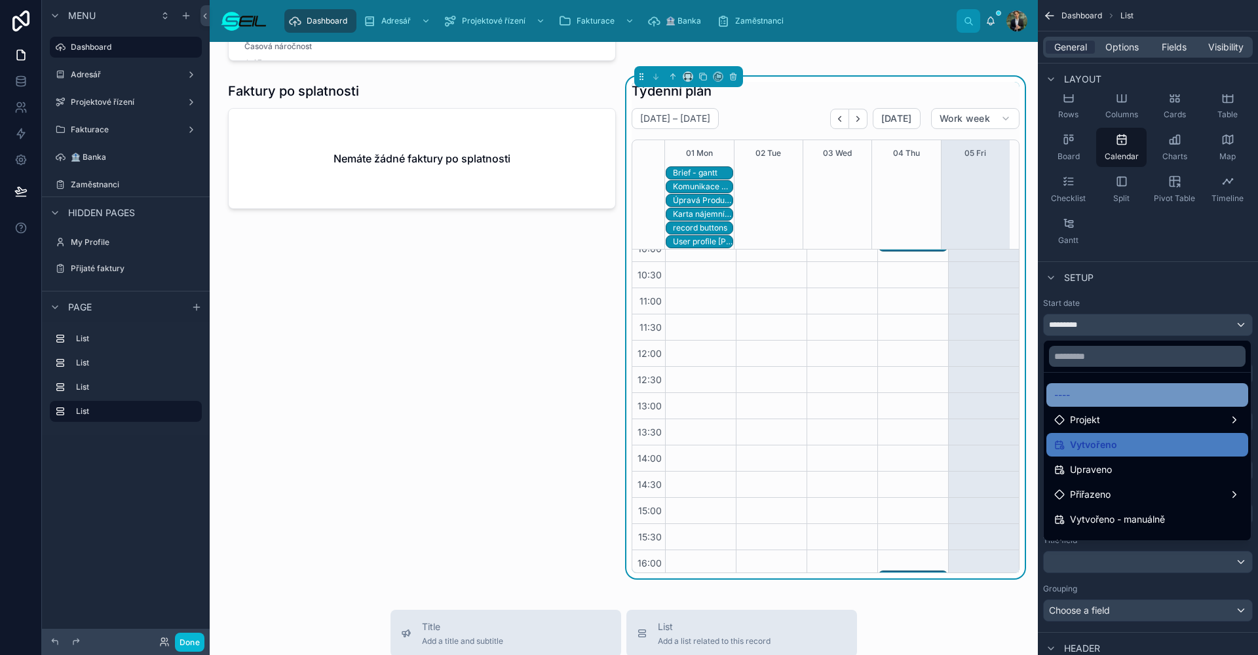
click at [1110, 395] on div "----" at bounding box center [1147, 395] width 186 height 16
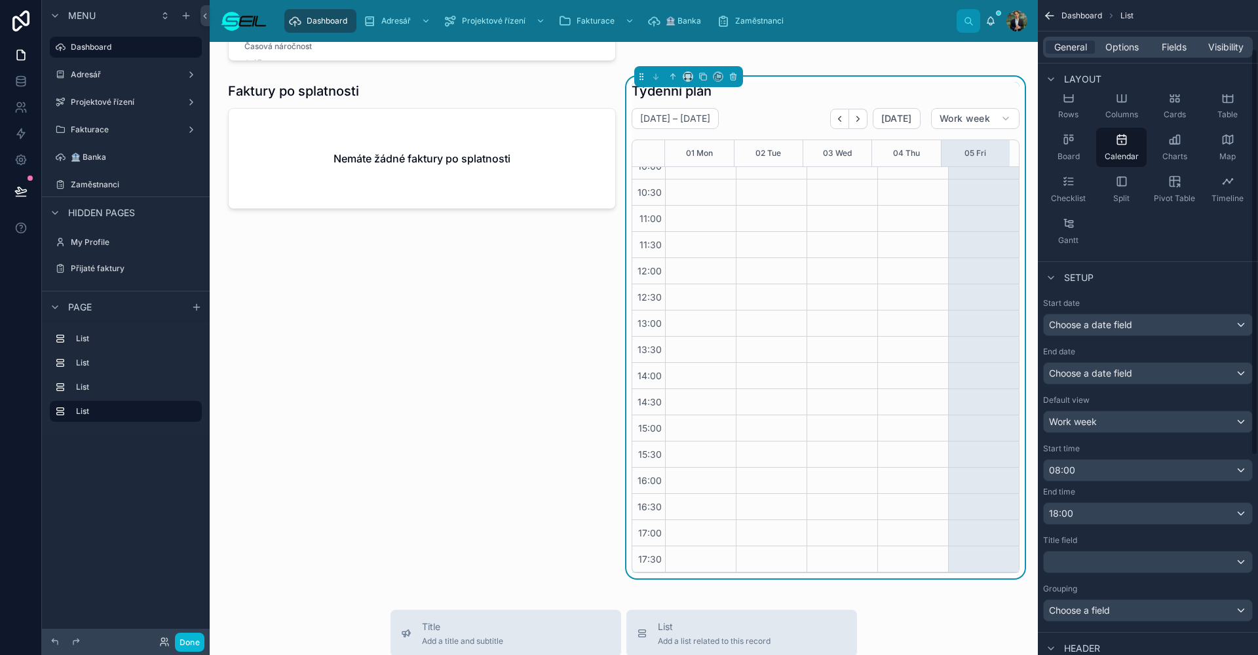
click at [1091, 377] on span "Choose a date field" at bounding box center [1090, 373] width 83 height 11
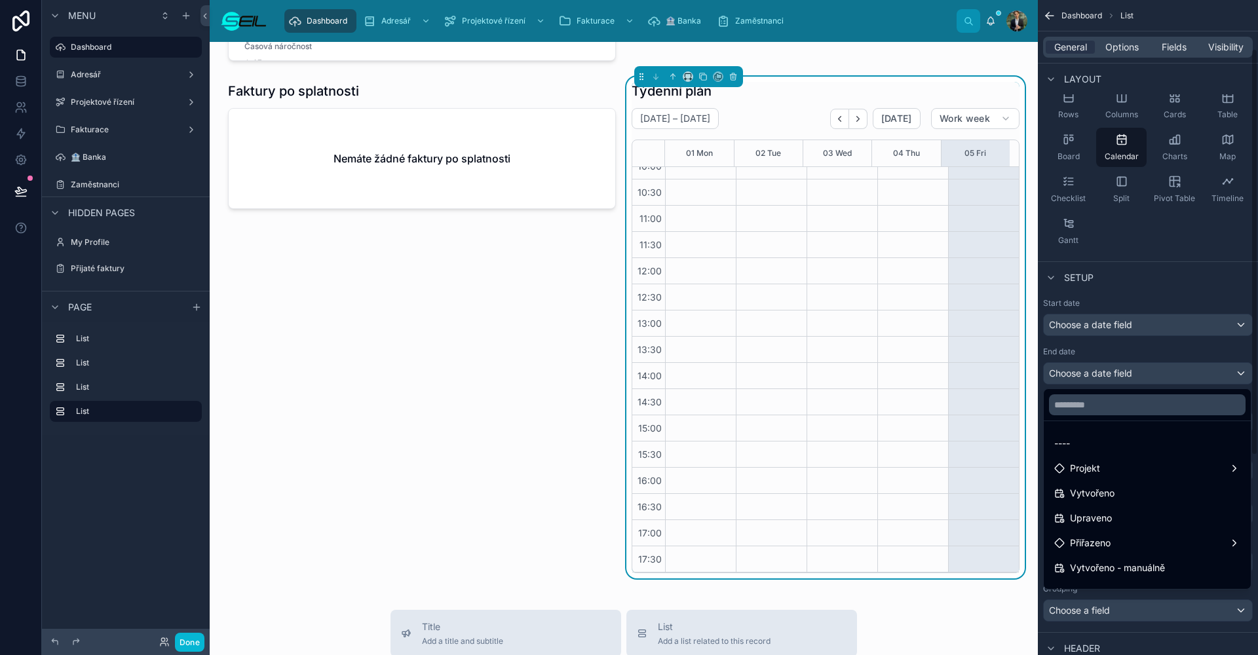
click at [1114, 310] on div "scrollable content" at bounding box center [629, 327] width 1258 height 655
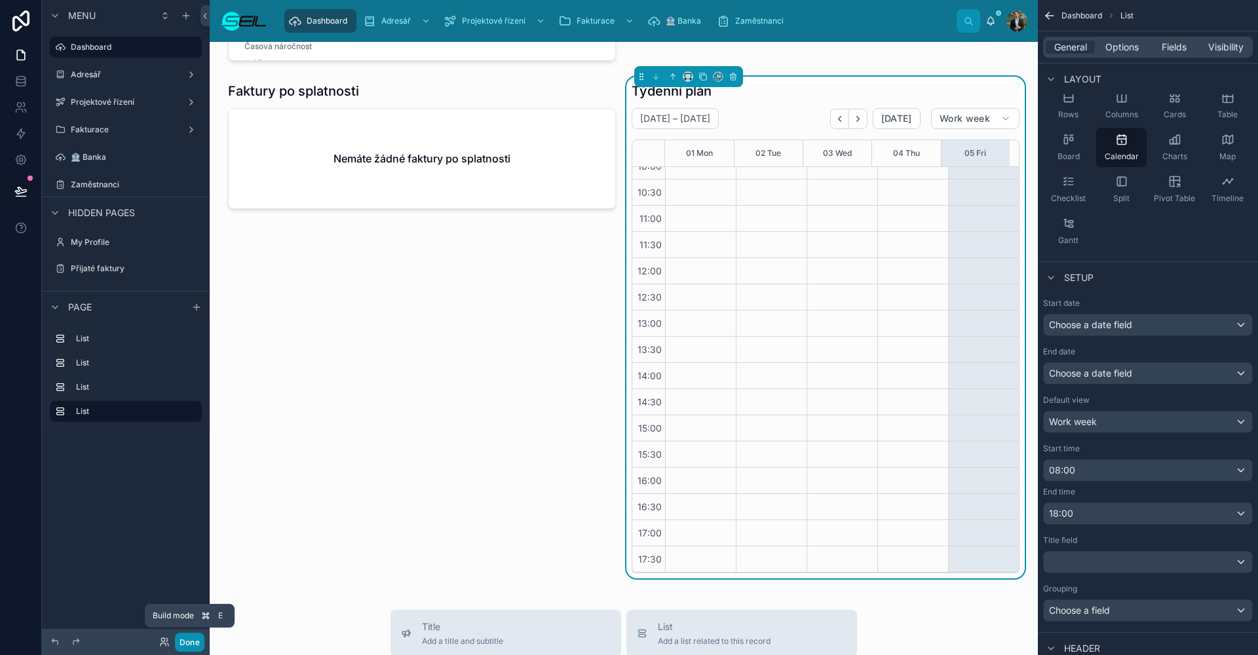
click at [192, 639] on button "Done" at bounding box center [189, 642] width 29 height 19
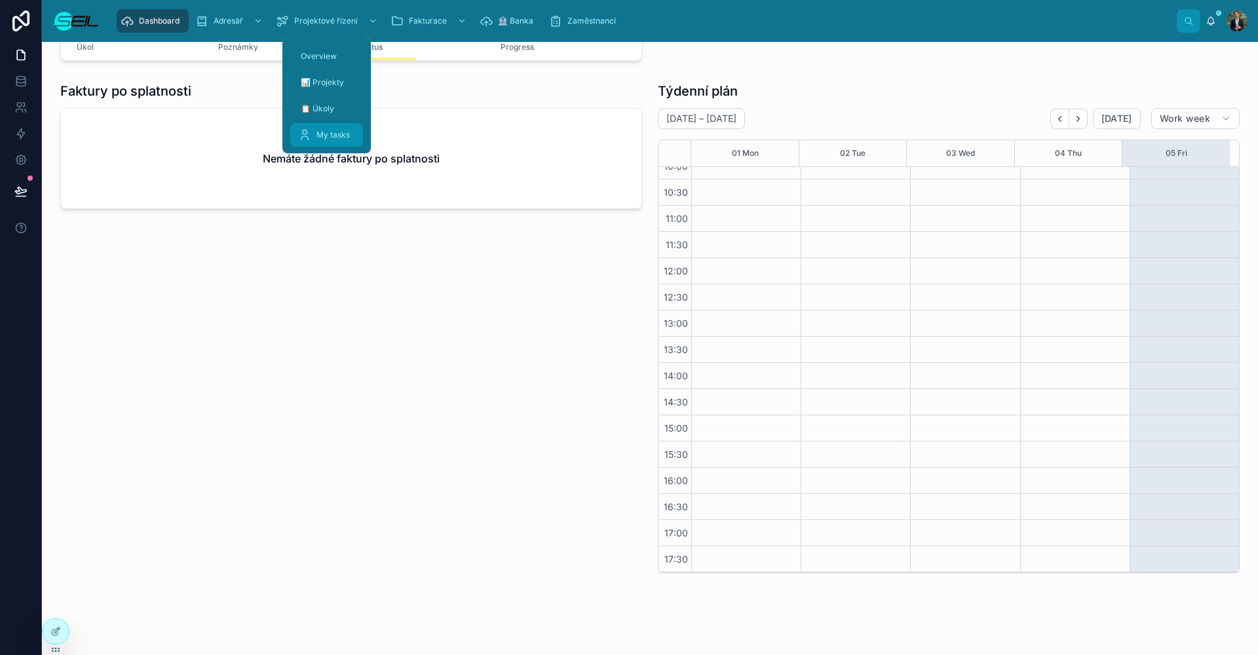
click at [324, 129] on div "My tasks" at bounding box center [326, 134] width 57 height 21
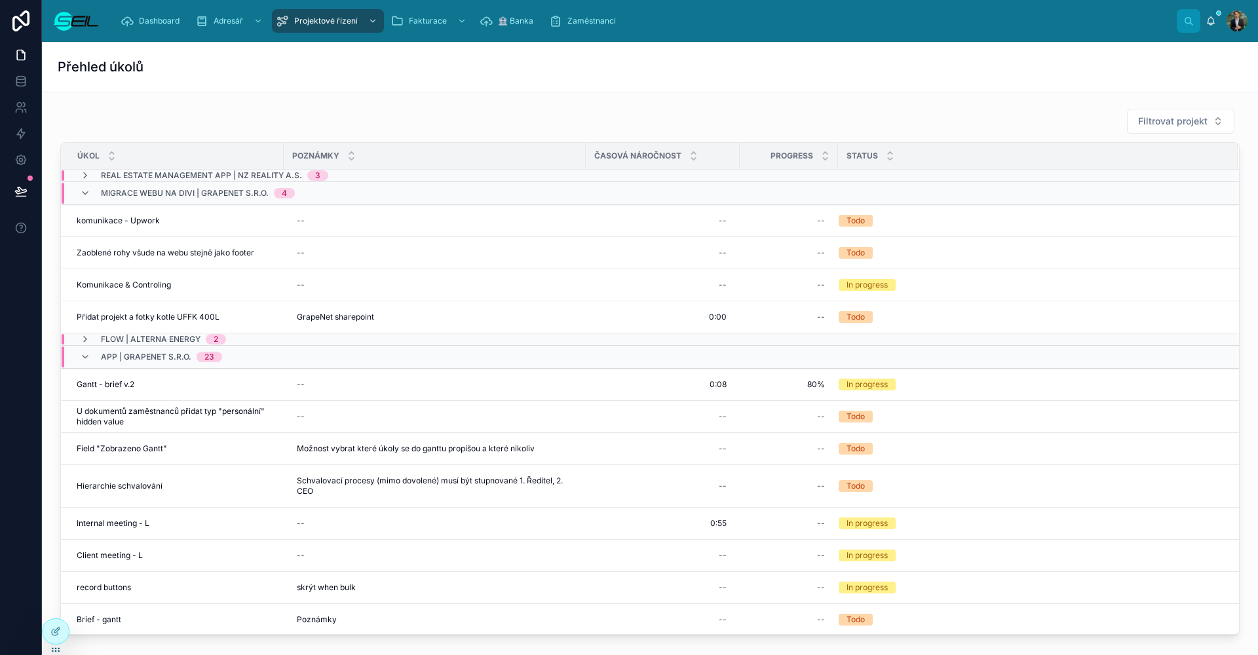
click at [664, 113] on div "Filtrovat projekt" at bounding box center [649, 121] width 1179 height 26
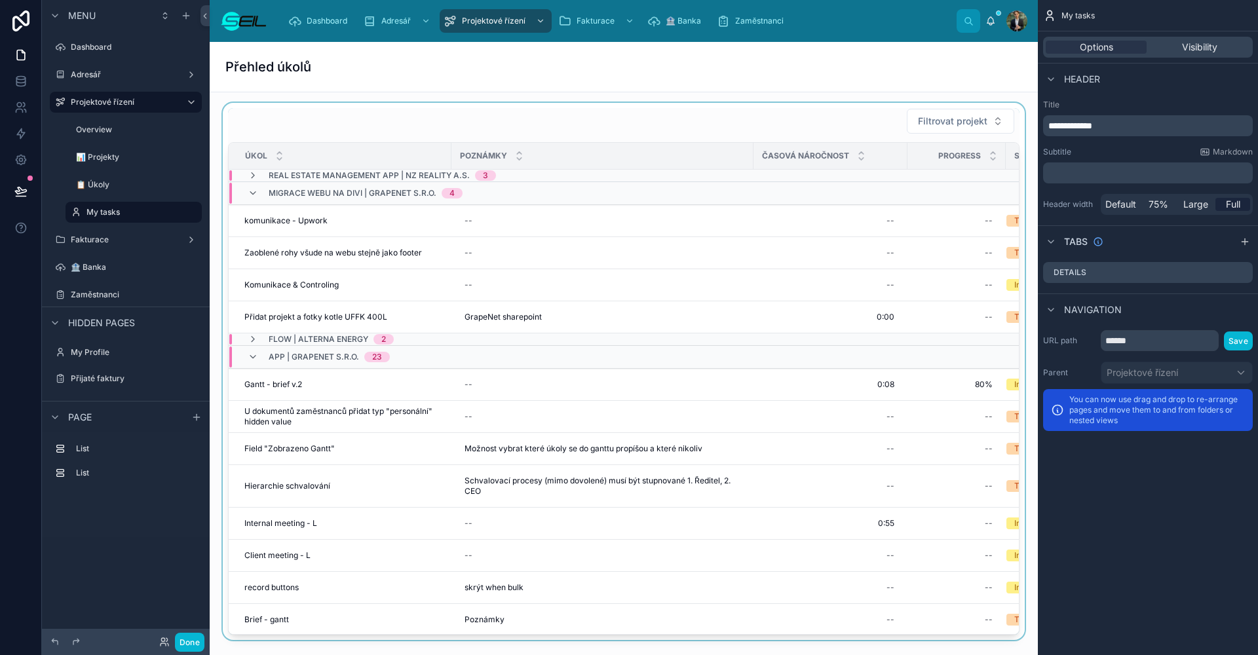
click at [685, 120] on div at bounding box center [623, 371] width 807 height 537
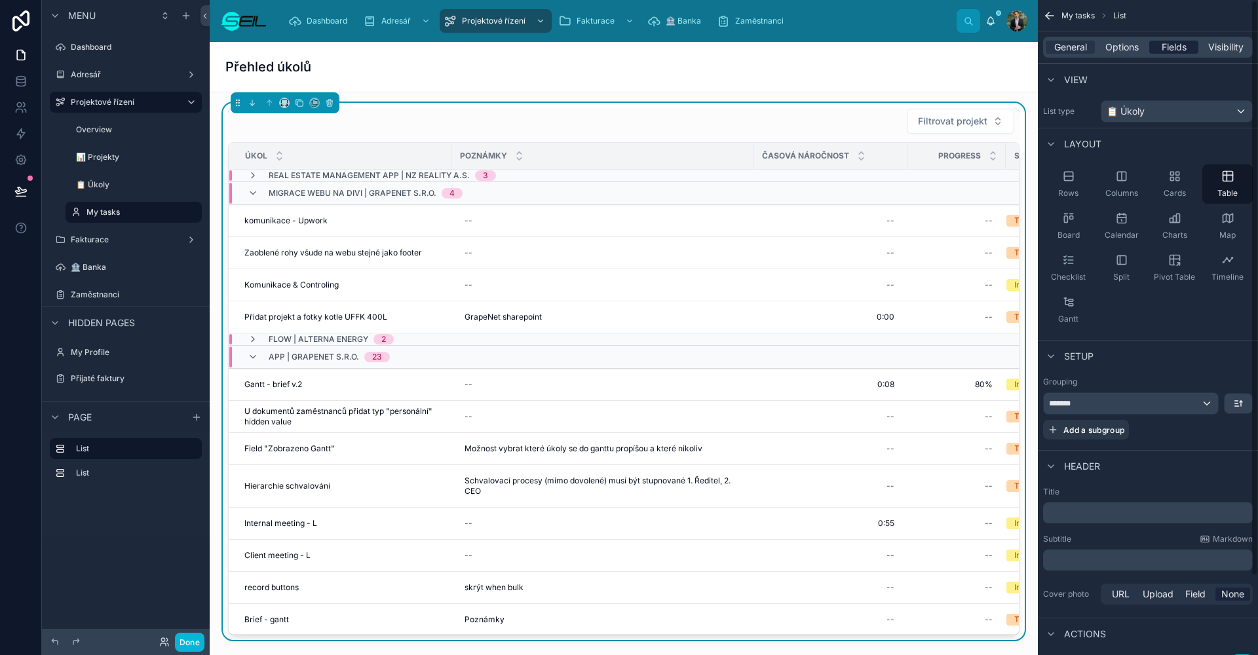
click at [1177, 43] on span "Fields" at bounding box center [1174, 47] width 25 height 13
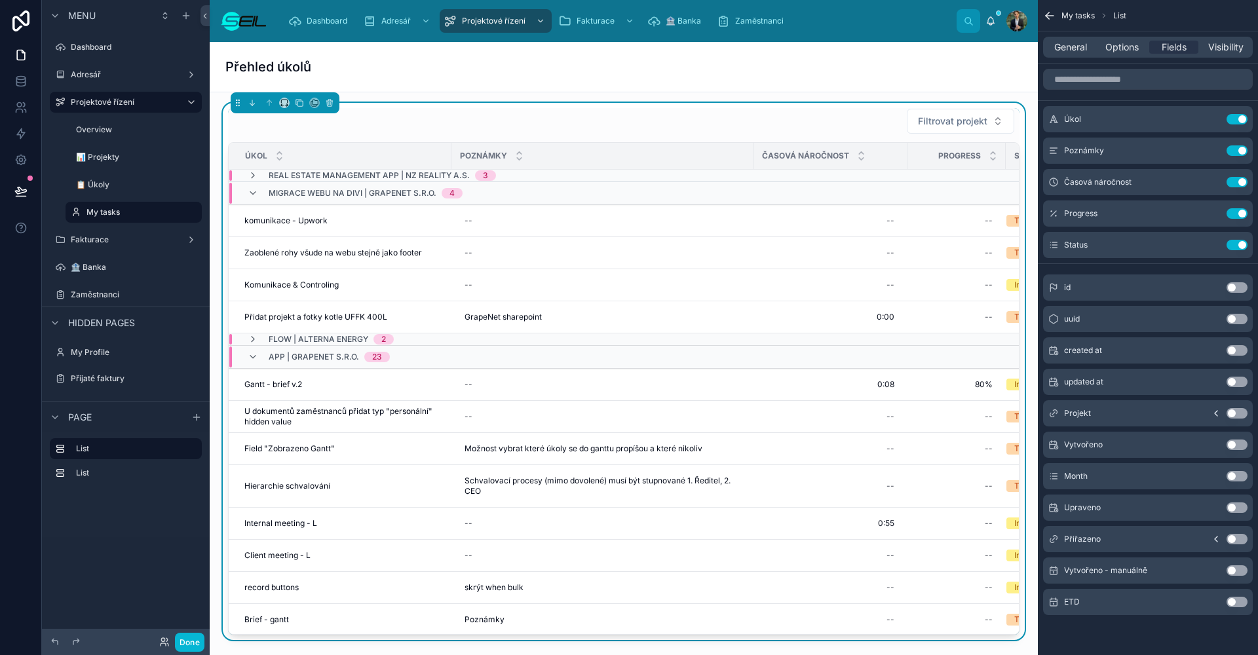
click at [1238, 601] on button "Use setting" at bounding box center [1236, 602] width 21 height 10
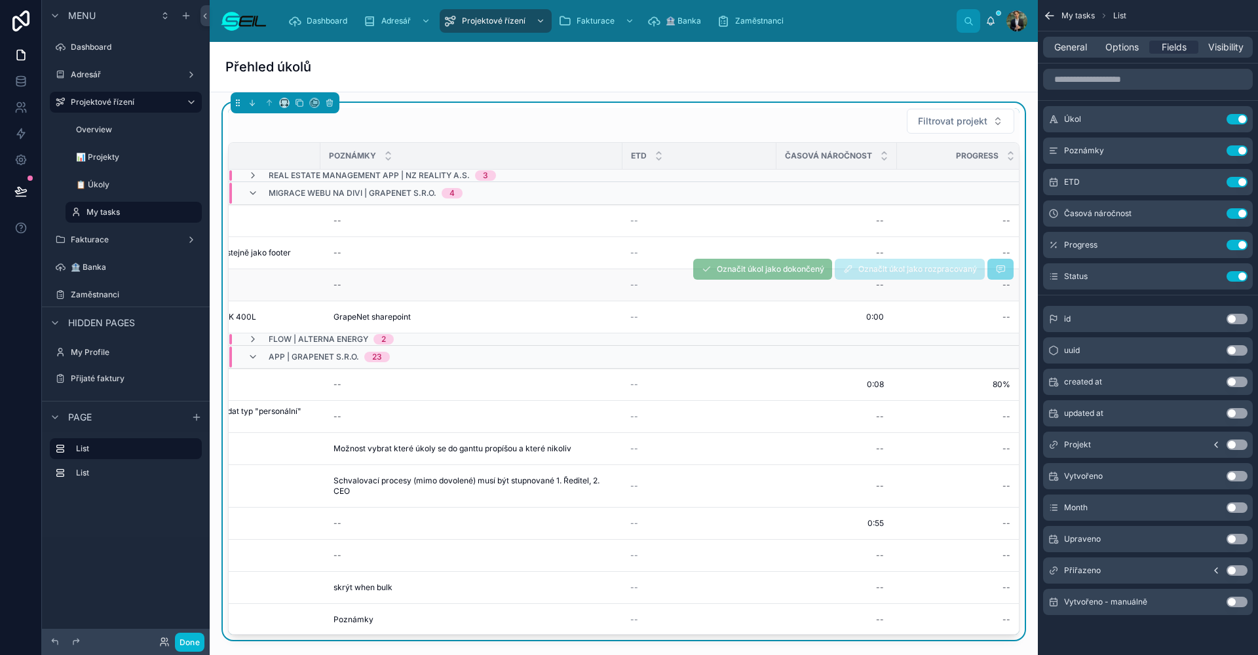
scroll to position [0, 79]
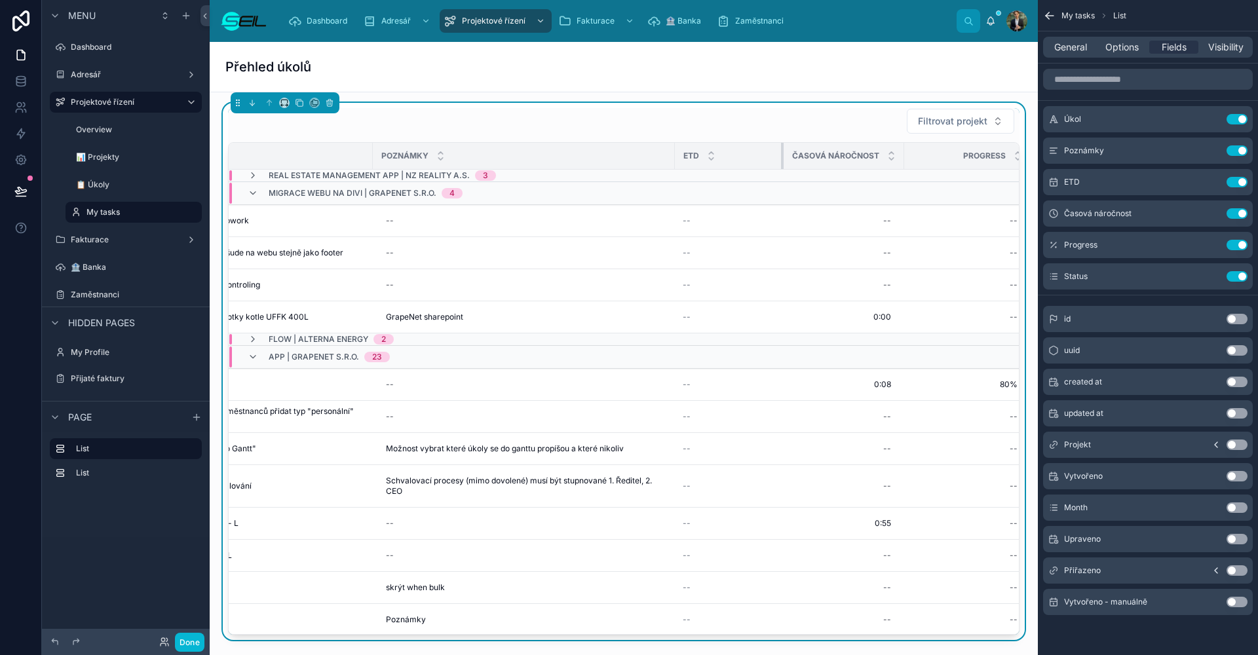
drag, startPoint x: 828, startPoint y: 159, endPoint x: 775, endPoint y: 157, distance: 53.1
click at [781, 157] on div at bounding box center [783, 156] width 5 height 26
click at [200, 637] on button "Done" at bounding box center [189, 642] width 29 height 19
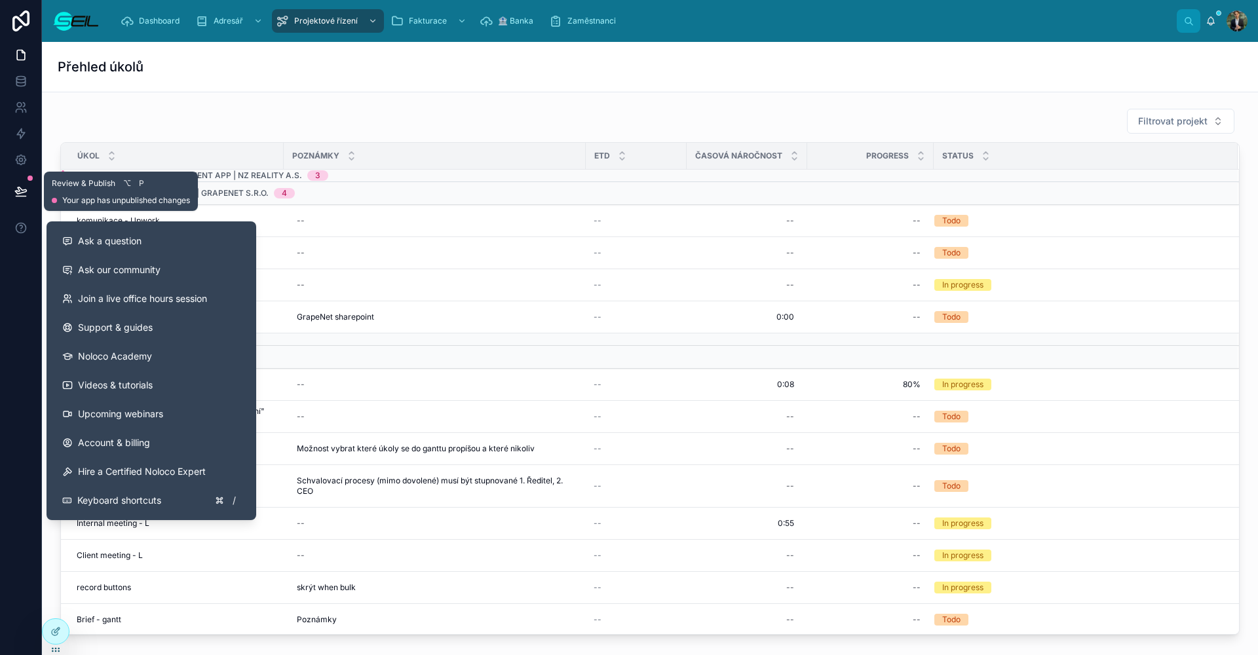
click at [16, 191] on icon at bounding box center [20, 190] width 11 height 7
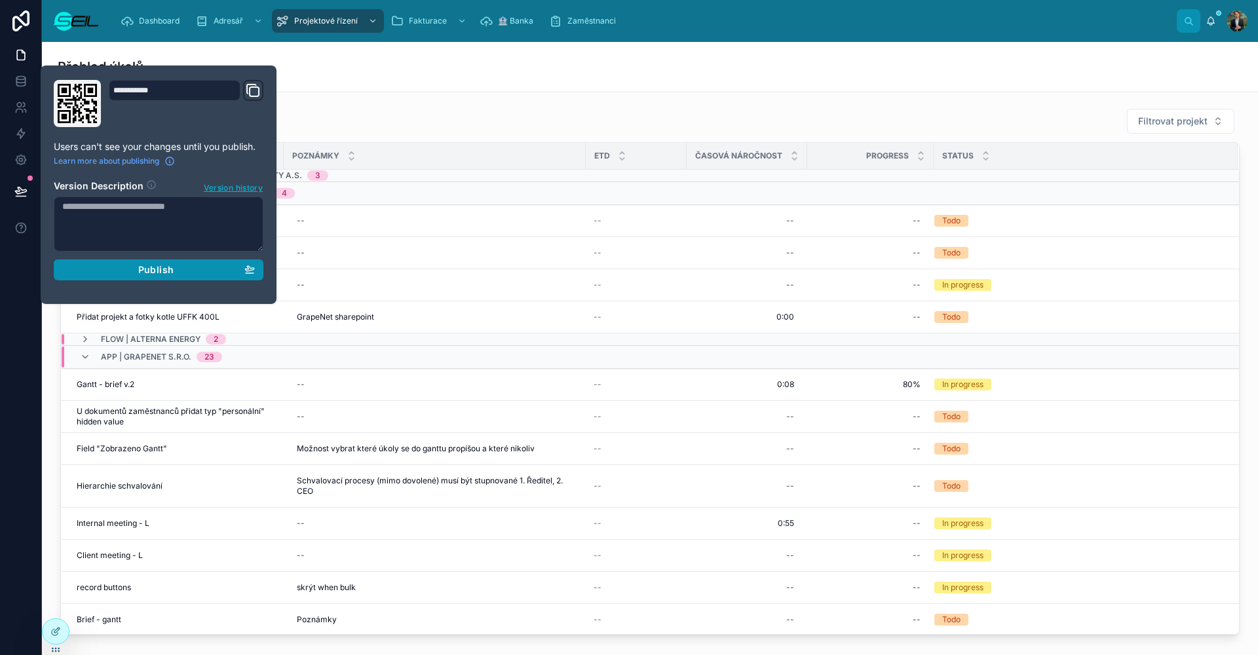
click at [174, 267] on div "Publish" at bounding box center [158, 270] width 193 height 12
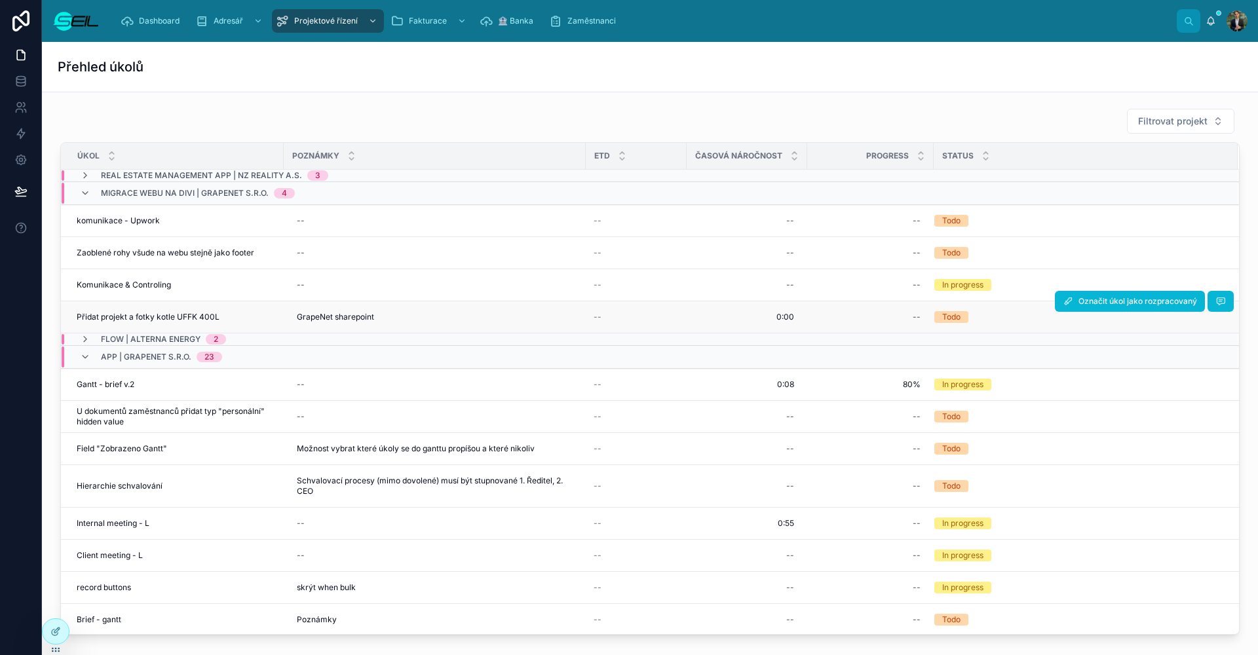
drag, startPoint x: 504, startPoint y: 104, endPoint x: 577, endPoint y: 303, distance: 211.2
click at [504, 104] on div "Filtrovat projekt Úkol Poznámky ETD Časová náročnost Progress Status Real estat…" at bounding box center [649, 371] width 1195 height 537
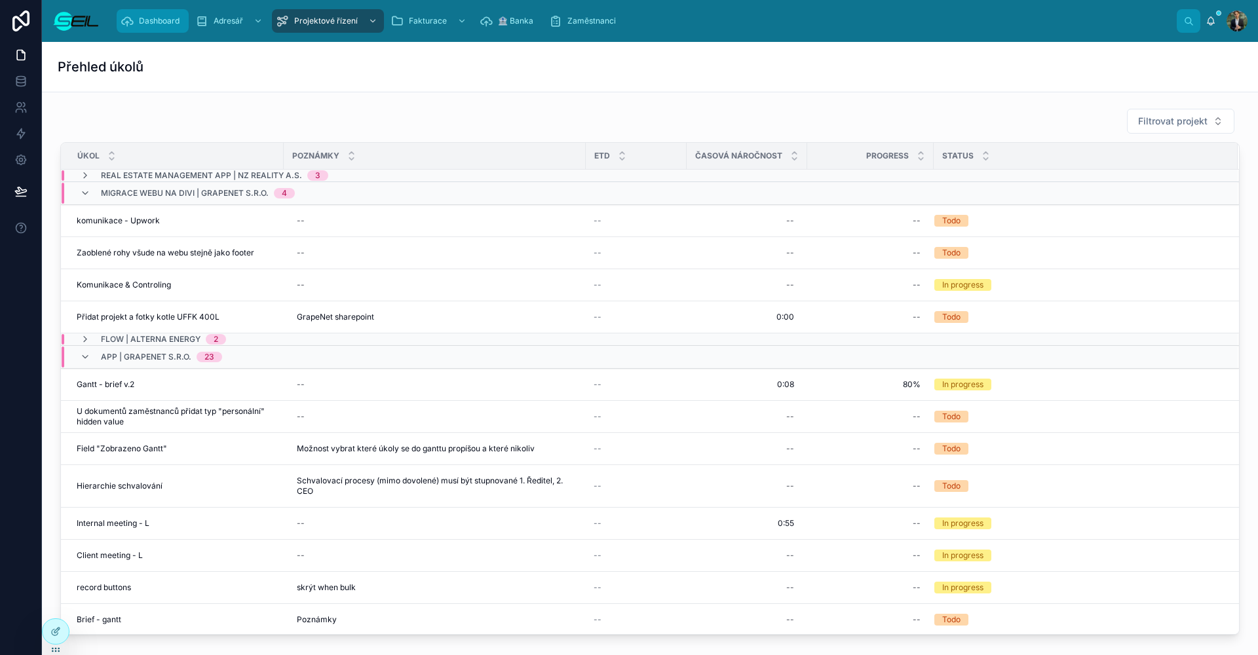
click at [134, 17] on div "Dashboard" at bounding box center [153, 20] width 64 height 21
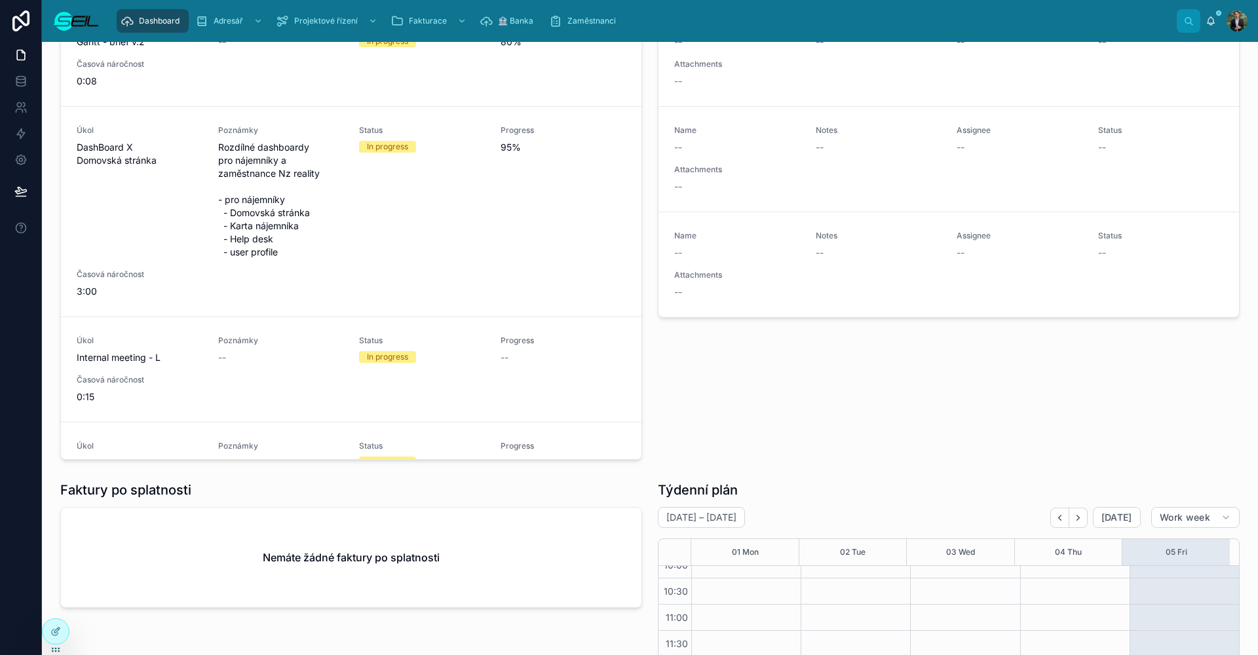
scroll to position [234, 0]
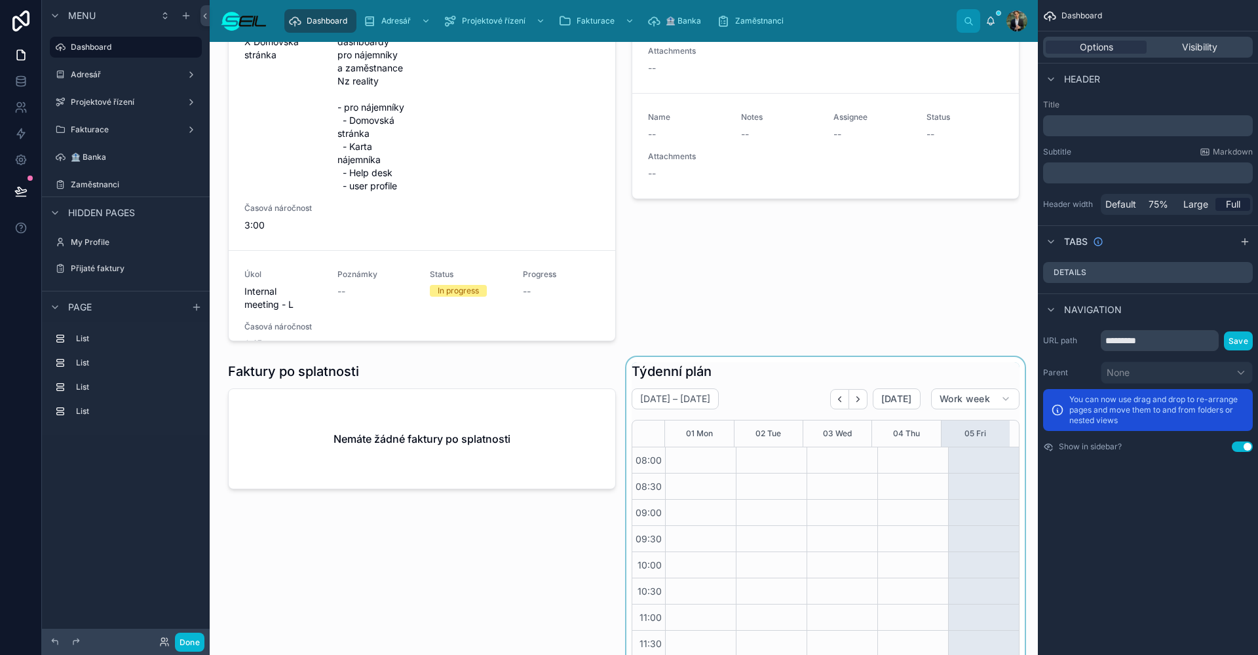
click at [757, 388] on div at bounding box center [826, 608] width 404 height 502
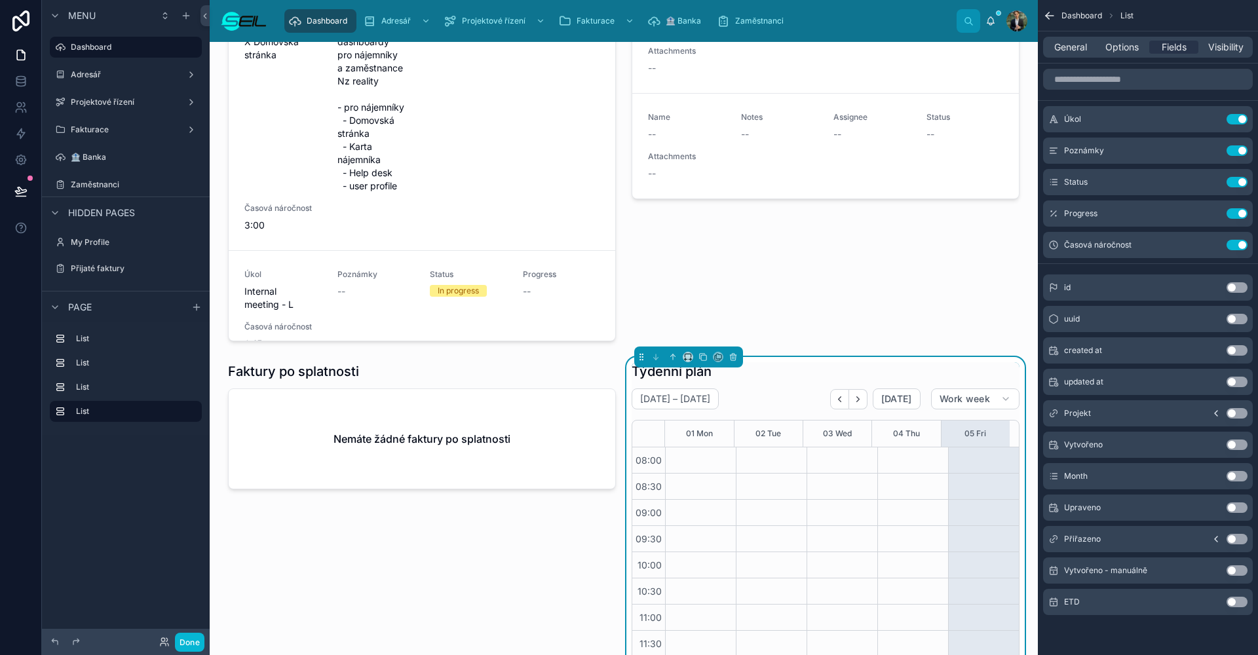
scroll to position [119, 0]
click at [668, 359] on icon at bounding box center [672, 356] width 9 height 9
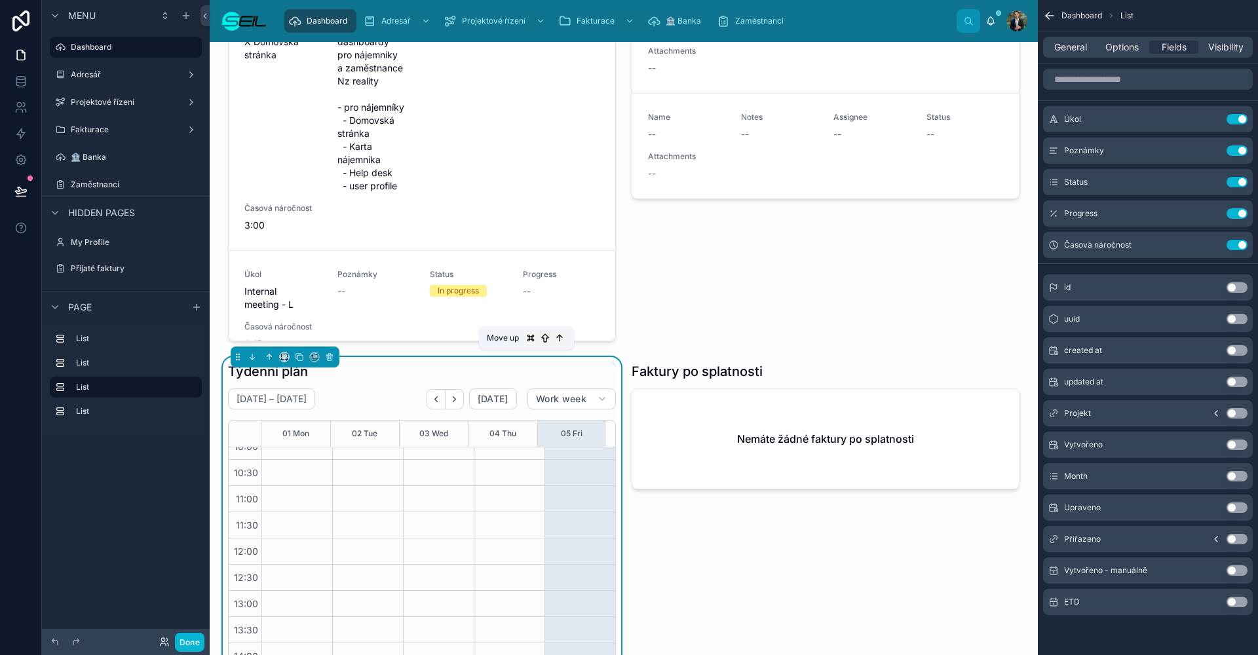
click at [269, 362] on button at bounding box center [269, 357] width 14 height 14
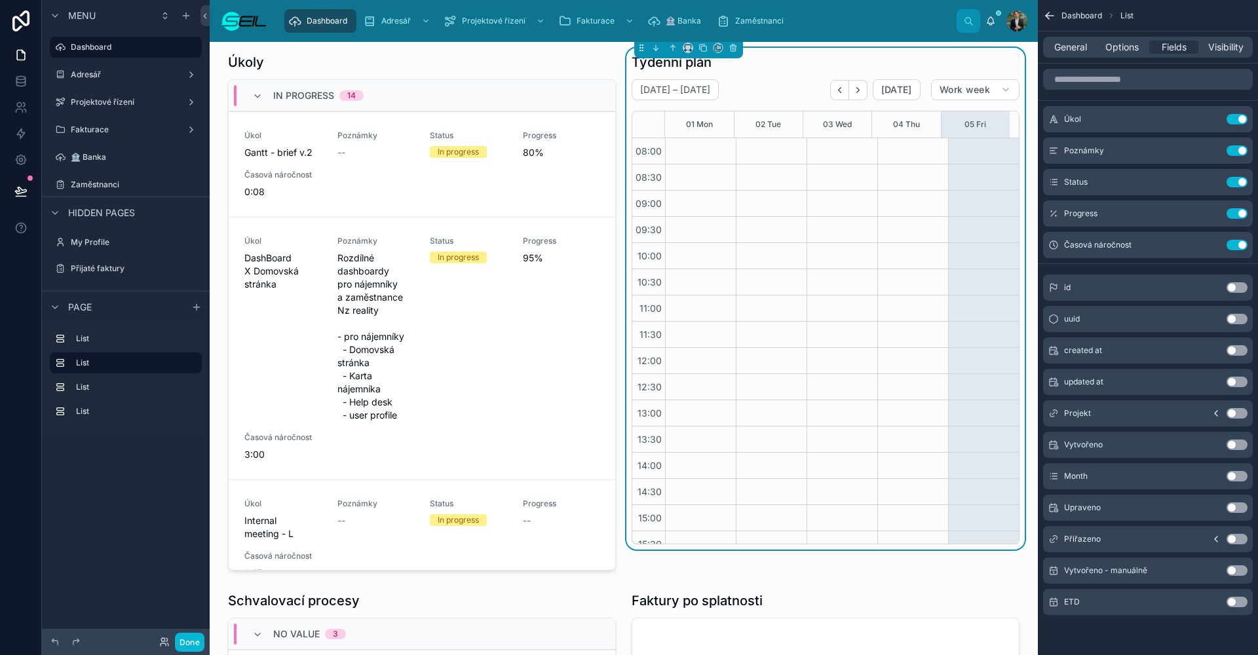
scroll to position [0, 0]
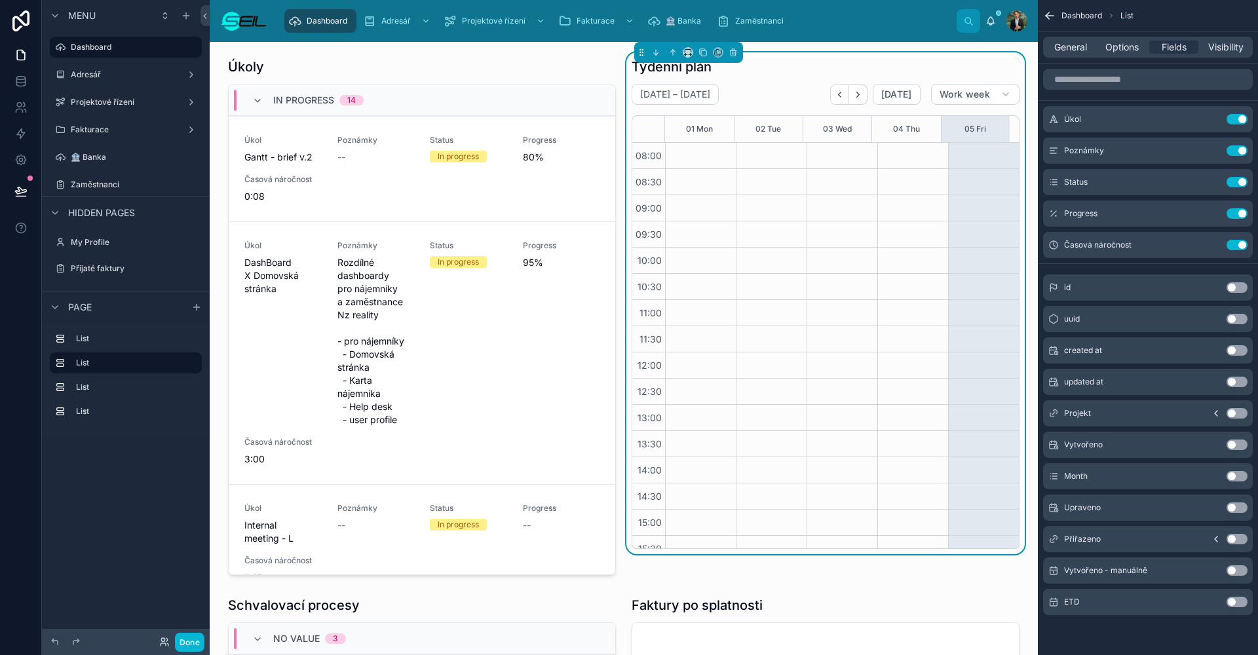
click at [1074, 40] on div "General Options Fields Visibility" at bounding box center [1148, 47] width 210 height 21
click at [1079, 46] on span "General" at bounding box center [1070, 47] width 33 height 13
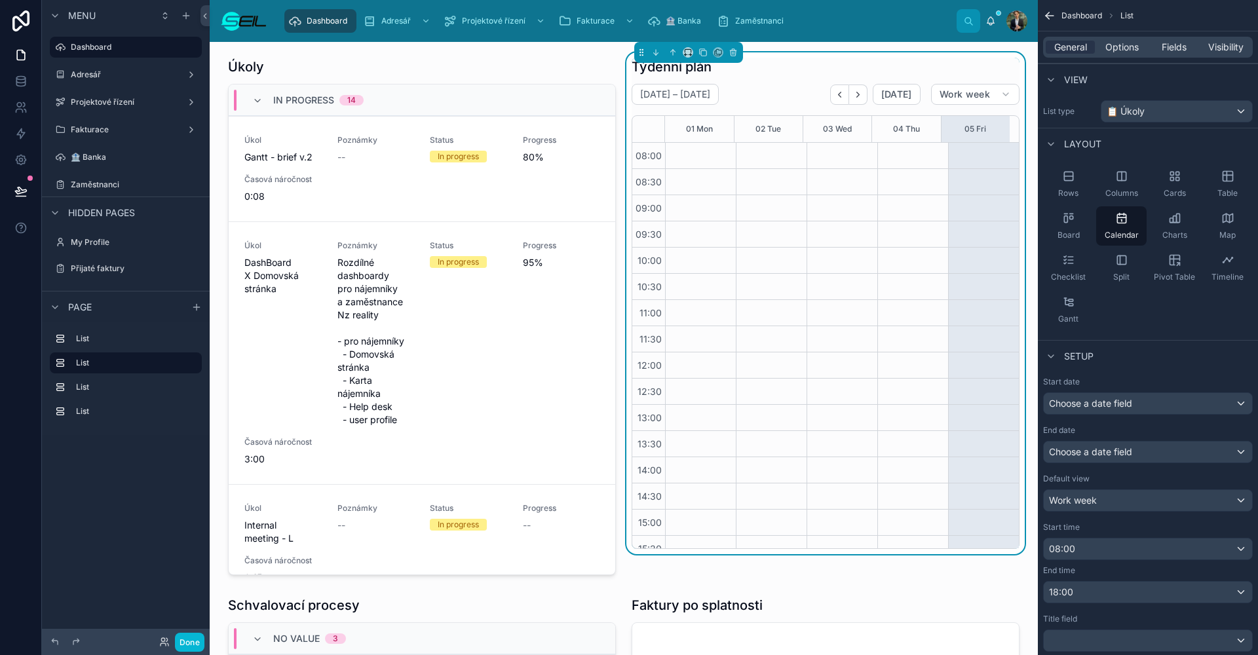
click at [1106, 455] on span "Choose a date field" at bounding box center [1090, 451] width 83 height 11
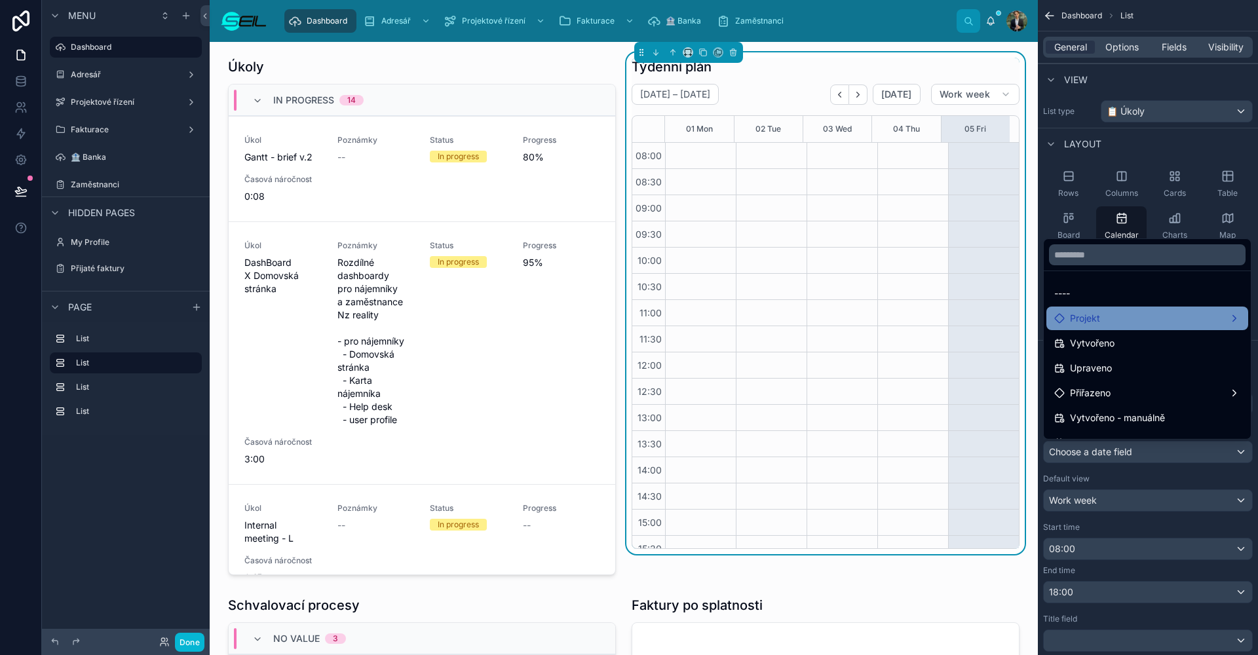
scroll to position [68, 0]
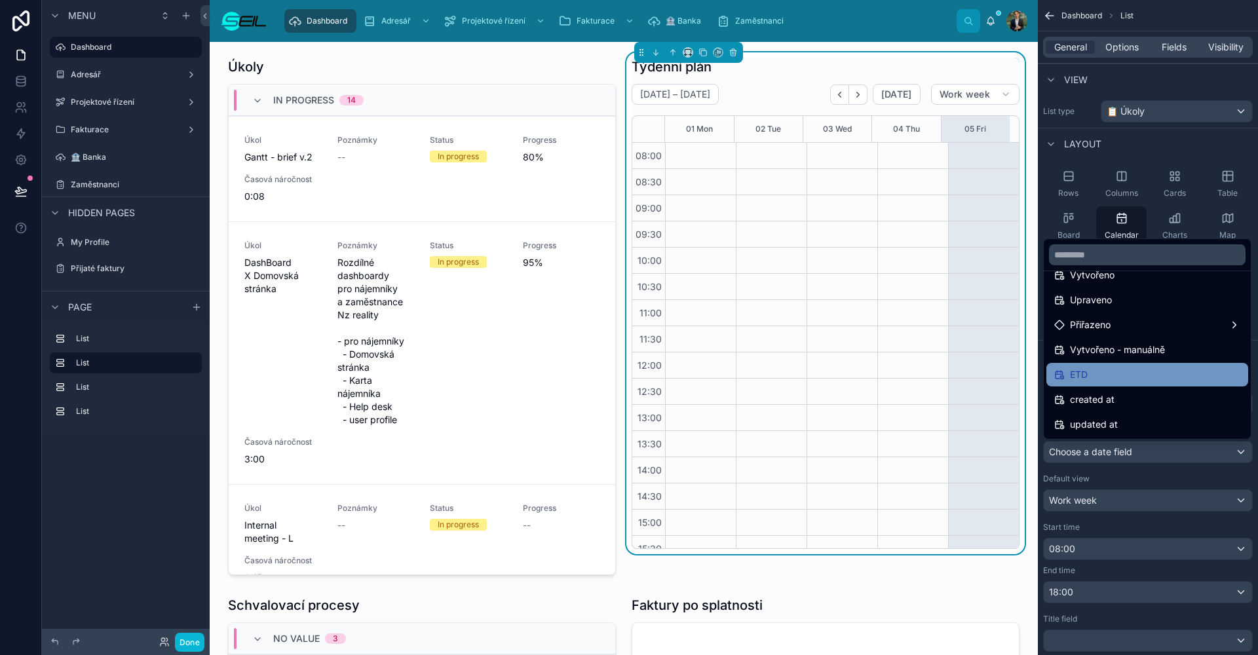
click at [1115, 383] on div "ETD" at bounding box center [1147, 375] width 202 height 24
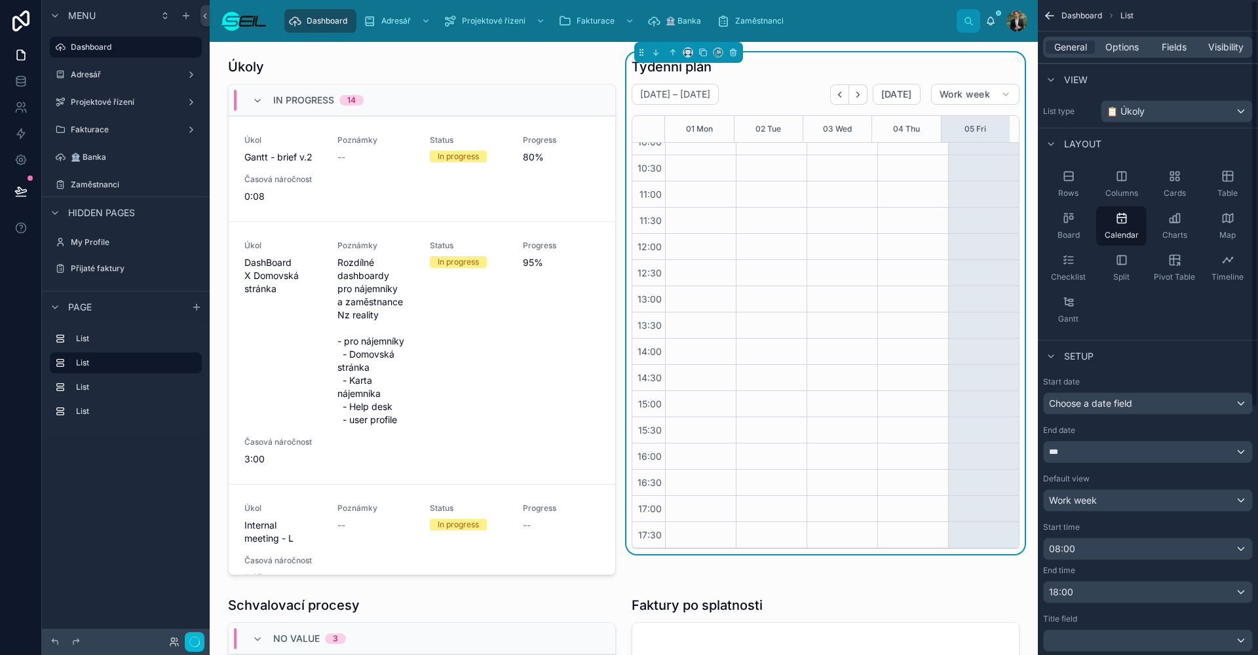
scroll to position [107, 0]
click at [193, 637] on button "Done" at bounding box center [189, 642] width 29 height 19
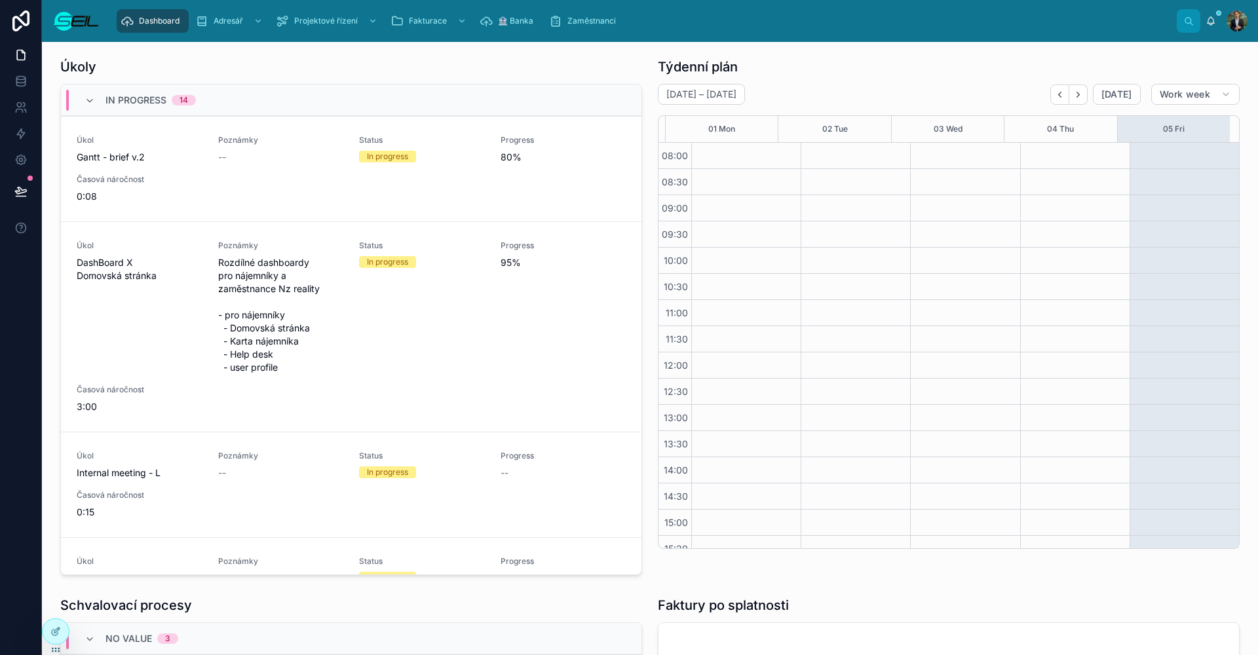
scroll to position [119, 0]
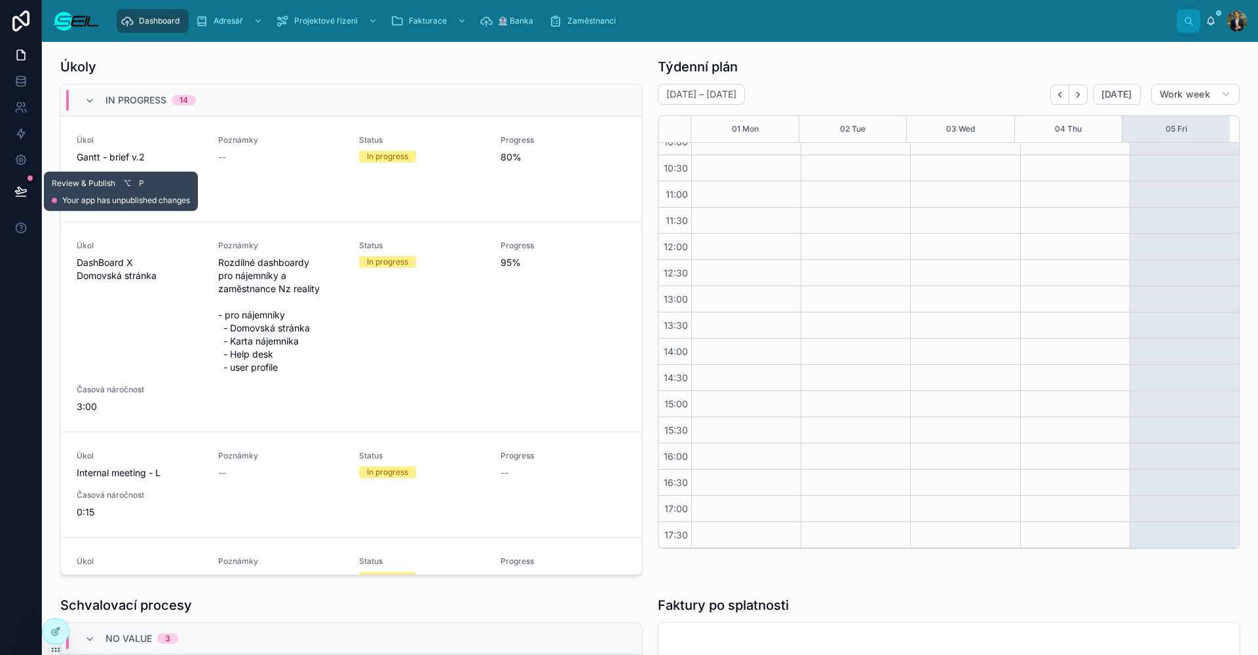
click at [22, 195] on icon at bounding box center [20, 191] width 13 height 13
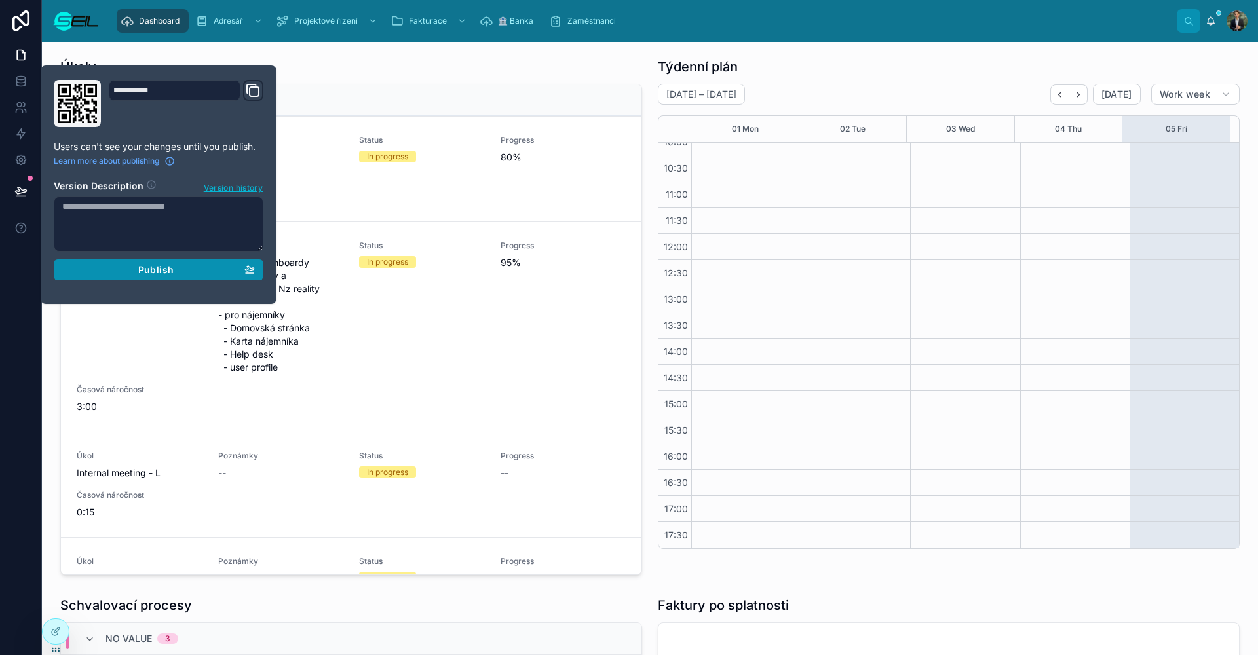
click at [131, 273] on div "Publish" at bounding box center [158, 270] width 193 height 12
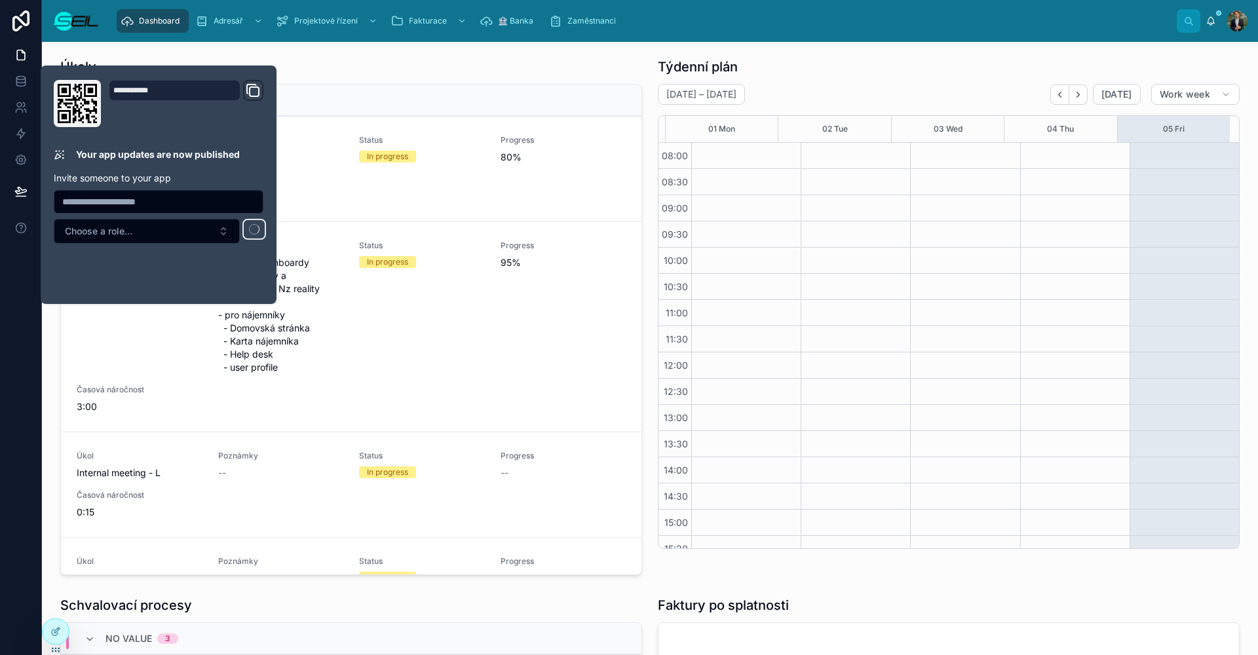
scroll to position [119, 0]
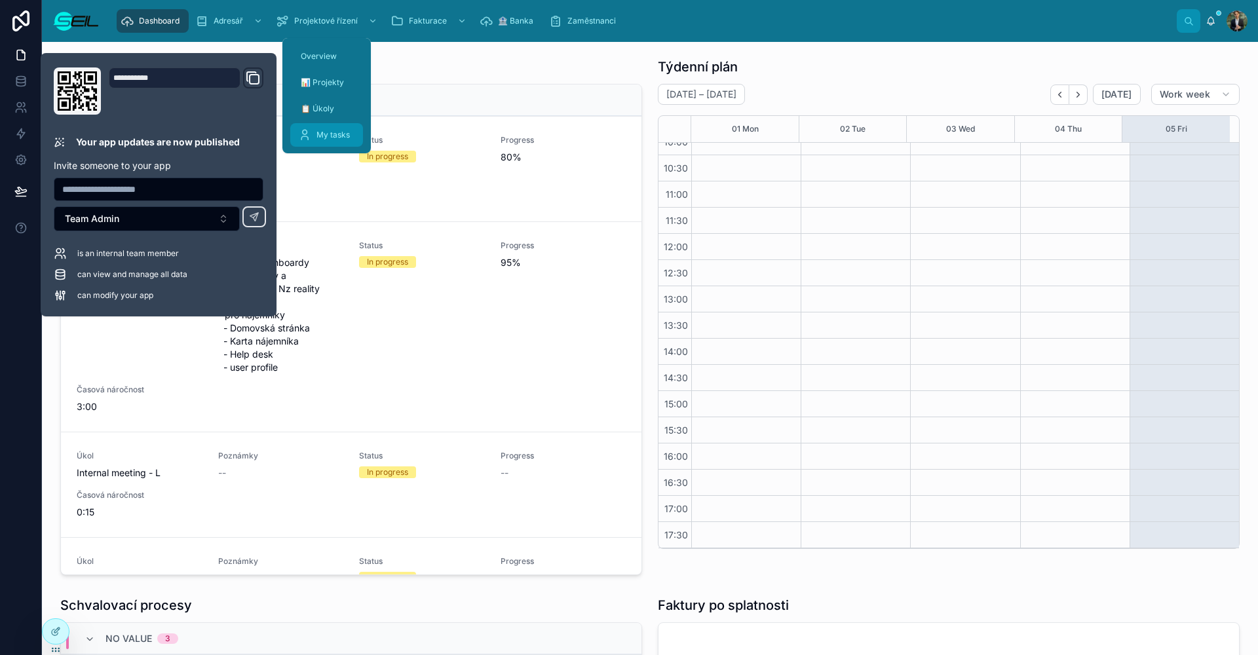
click at [324, 136] on span "My tasks" at bounding box center [332, 135] width 33 height 10
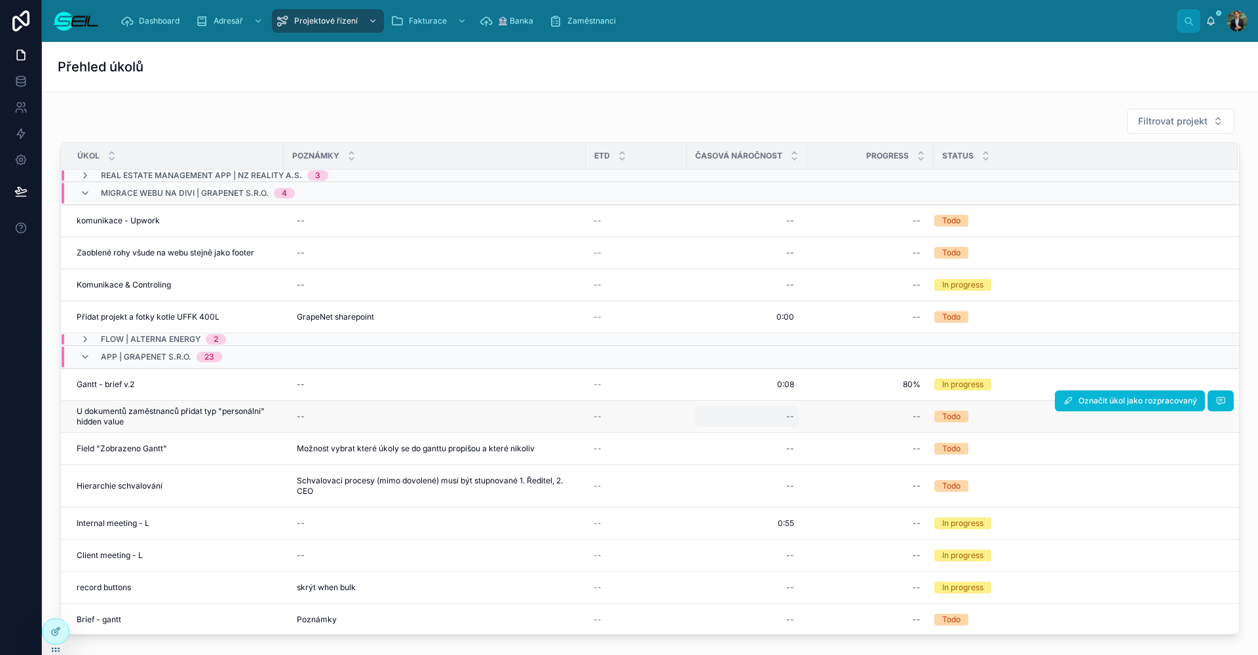
click at [772, 421] on div "--" at bounding box center [746, 416] width 105 height 21
type input "*"
type input "****"
click at [947, 434] on button "submit" at bounding box center [947, 434] width 16 height 16
click at [615, 418] on div "--" at bounding box center [636, 416] width 85 height 10
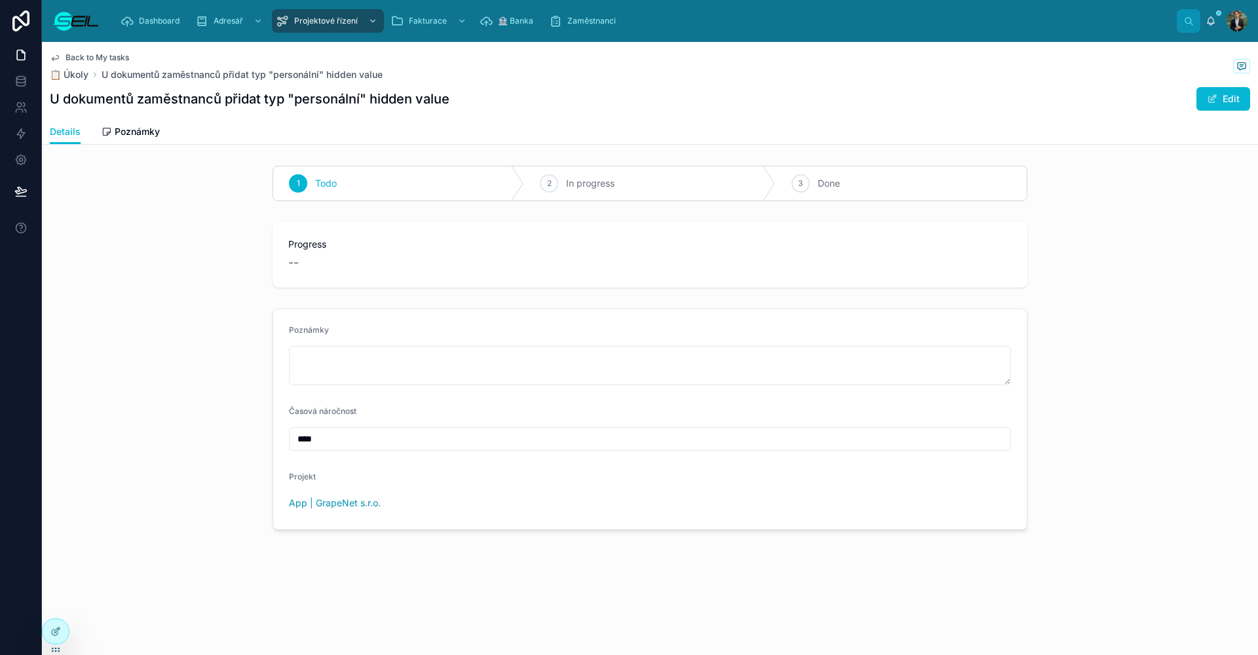
click at [75, 53] on span "Back to My tasks" at bounding box center [98, 57] width 64 height 10
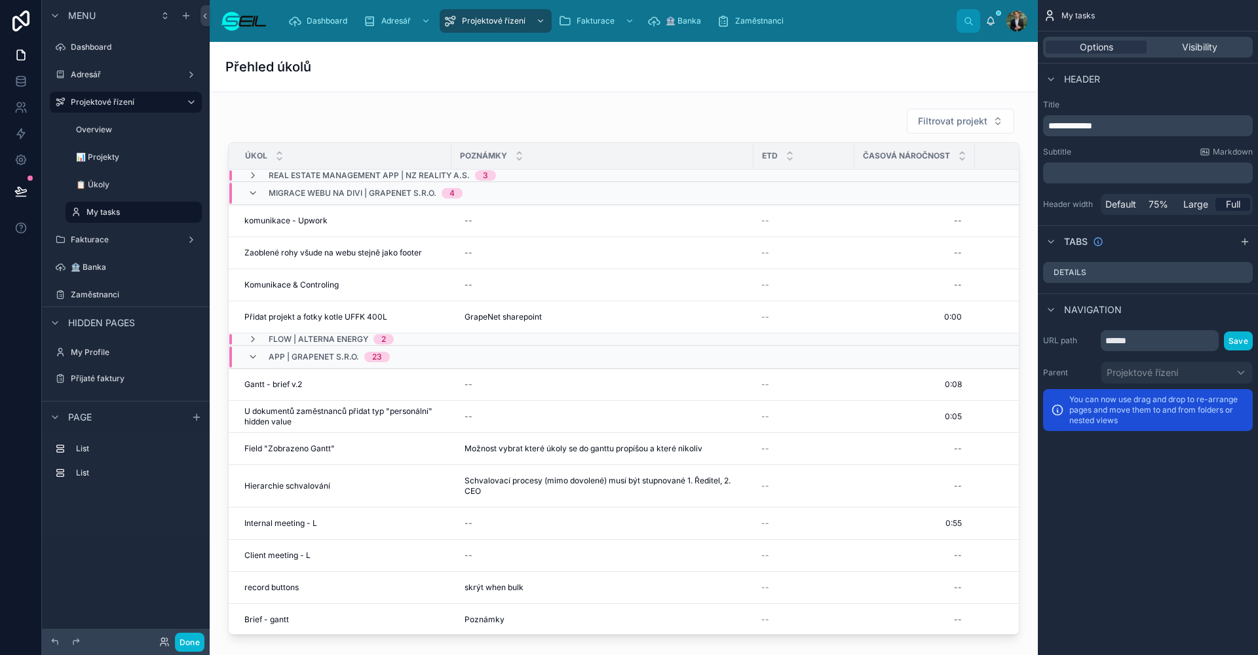
click at [365, 121] on div at bounding box center [623, 371] width 807 height 537
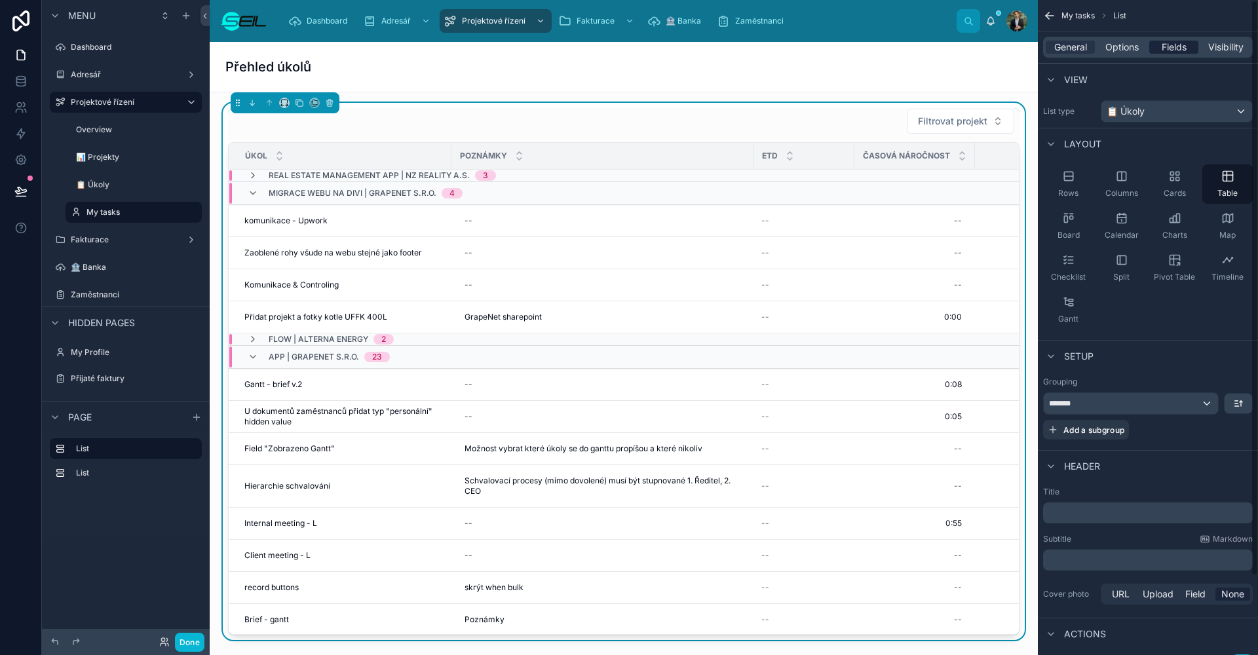
click at [1162, 50] on span "Fields" at bounding box center [1174, 47] width 25 height 13
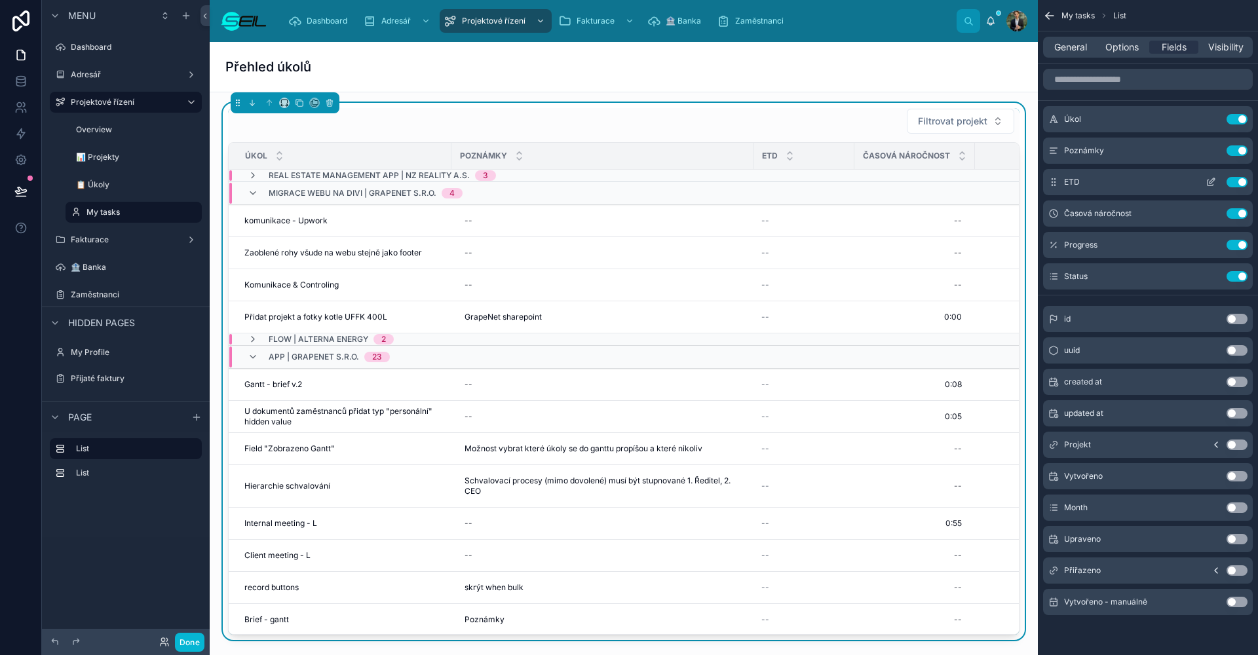
click at [1210, 184] on icon "scrollable content" at bounding box center [1210, 182] width 10 height 10
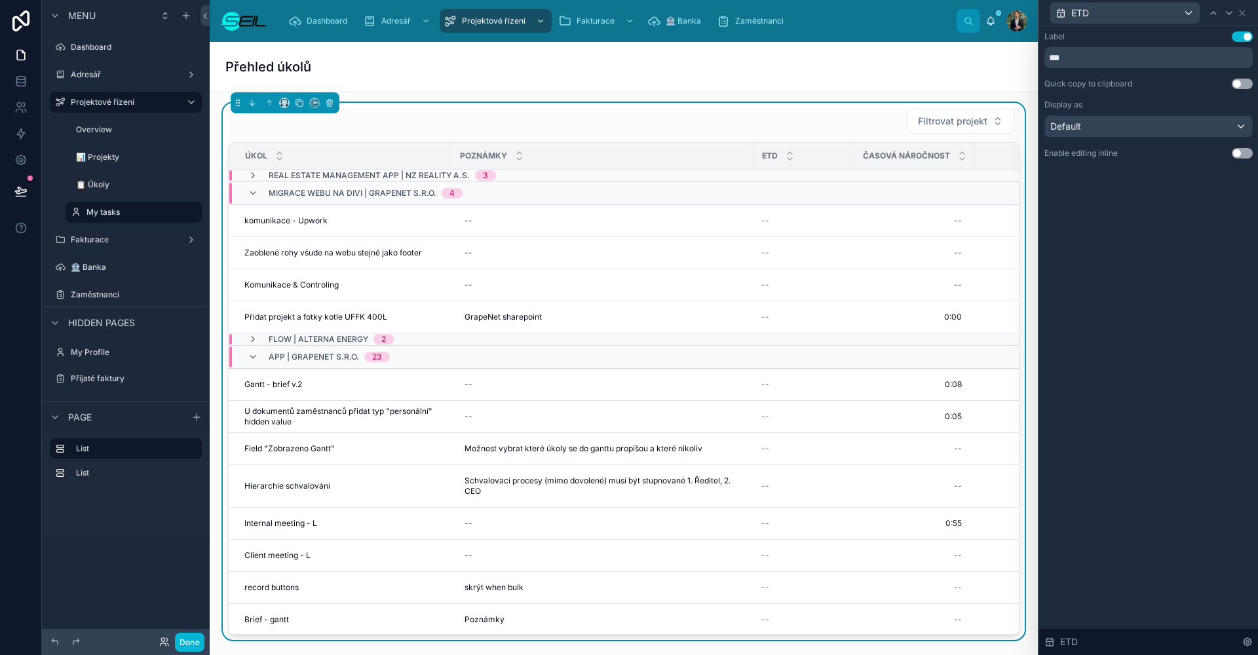
click at [1243, 155] on button "Use setting" at bounding box center [1242, 153] width 21 height 10
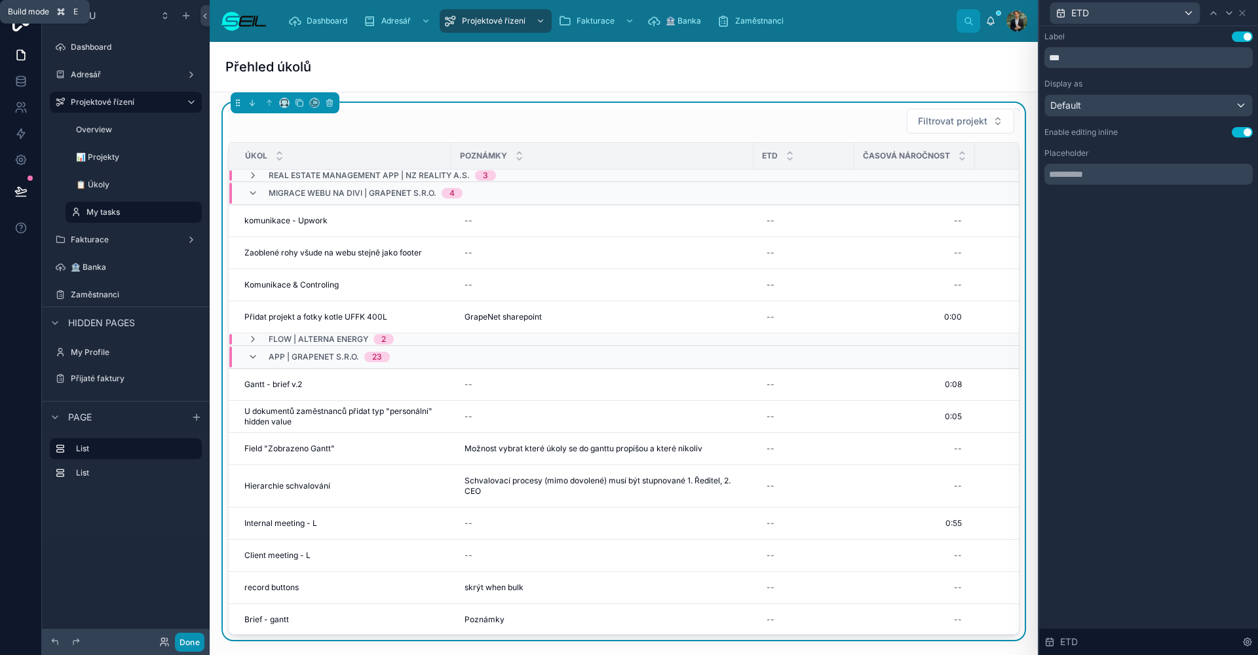
click at [184, 640] on button "Done" at bounding box center [189, 642] width 29 height 19
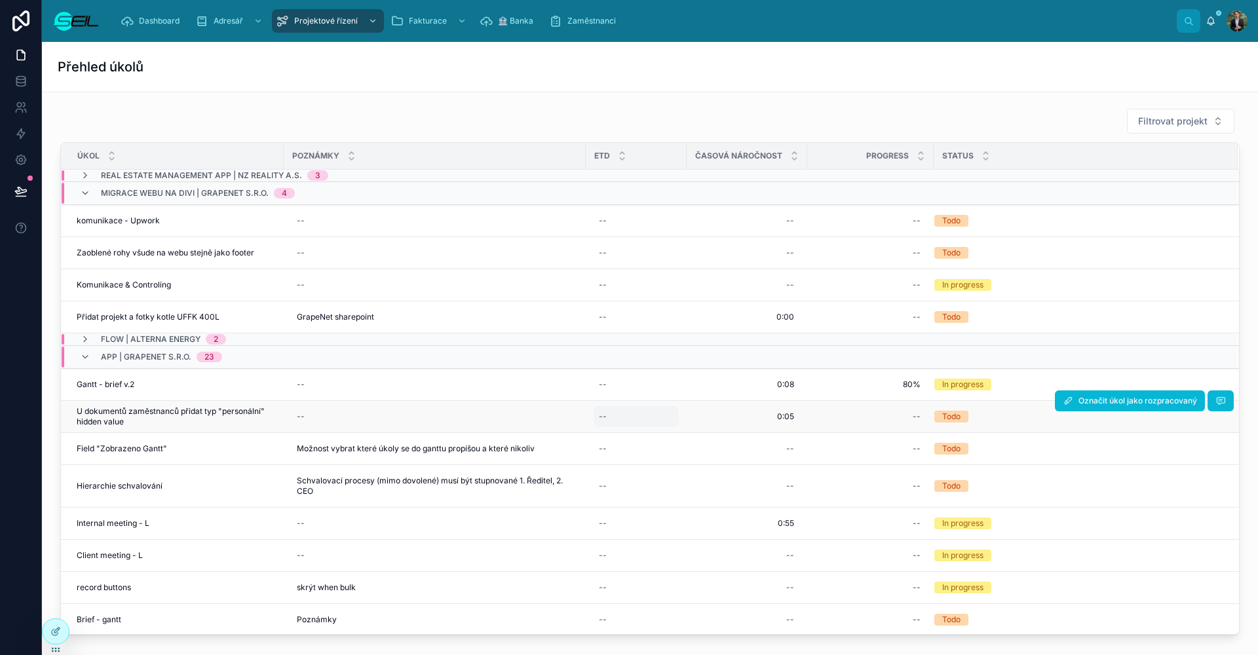
scroll to position [19, 0]
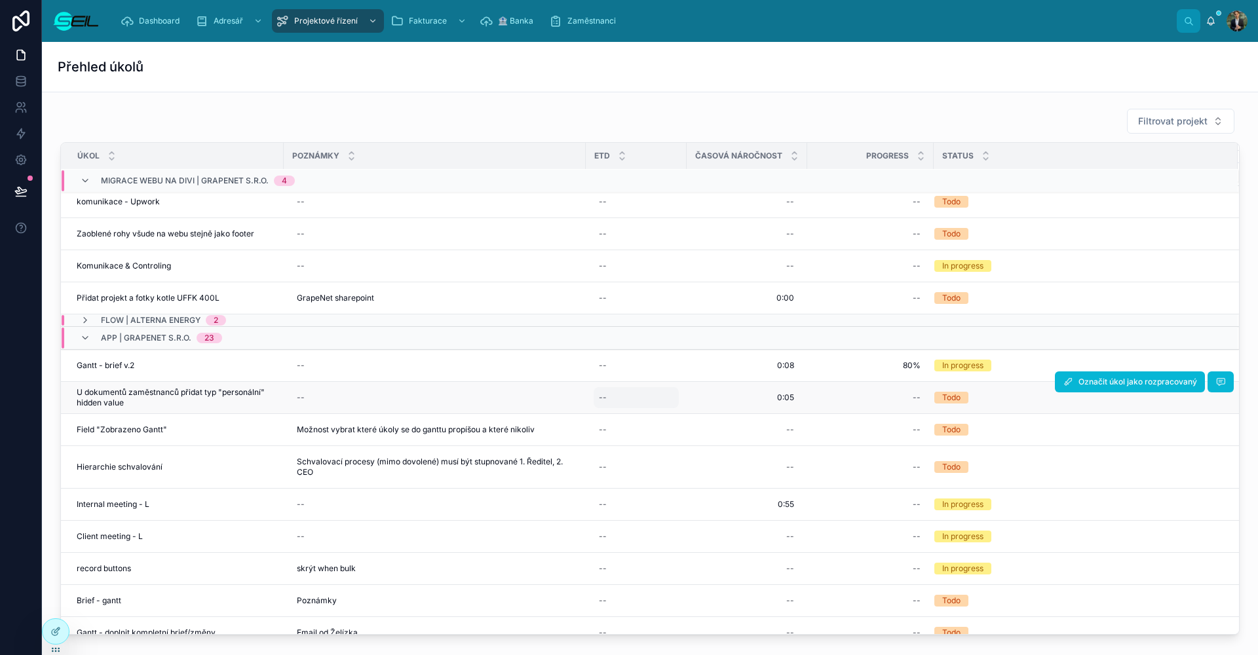
click at [616, 402] on div "--" at bounding box center [636, 397] width 85 height 21
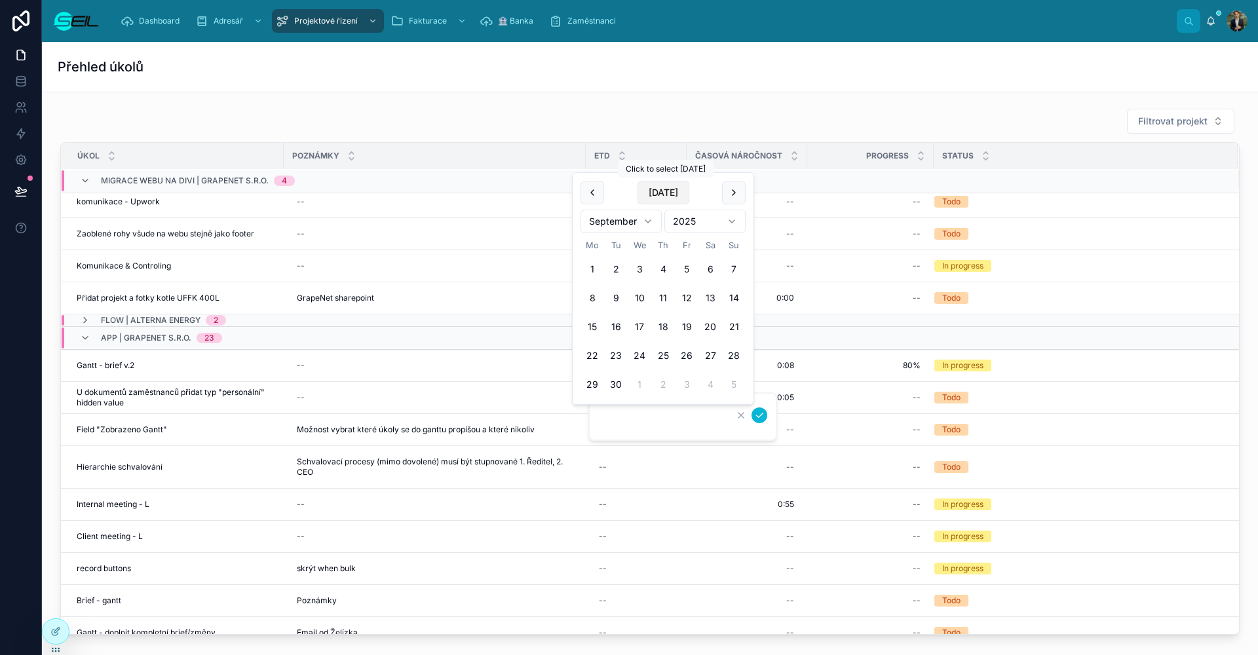
click at [654, 193] on button "[DATE]" at bounding box center [663, 193] width 52 height 24
type input "**********"
click at [754, 415] on icon "submit" at bounding box center [759, 415] width 10 height 10
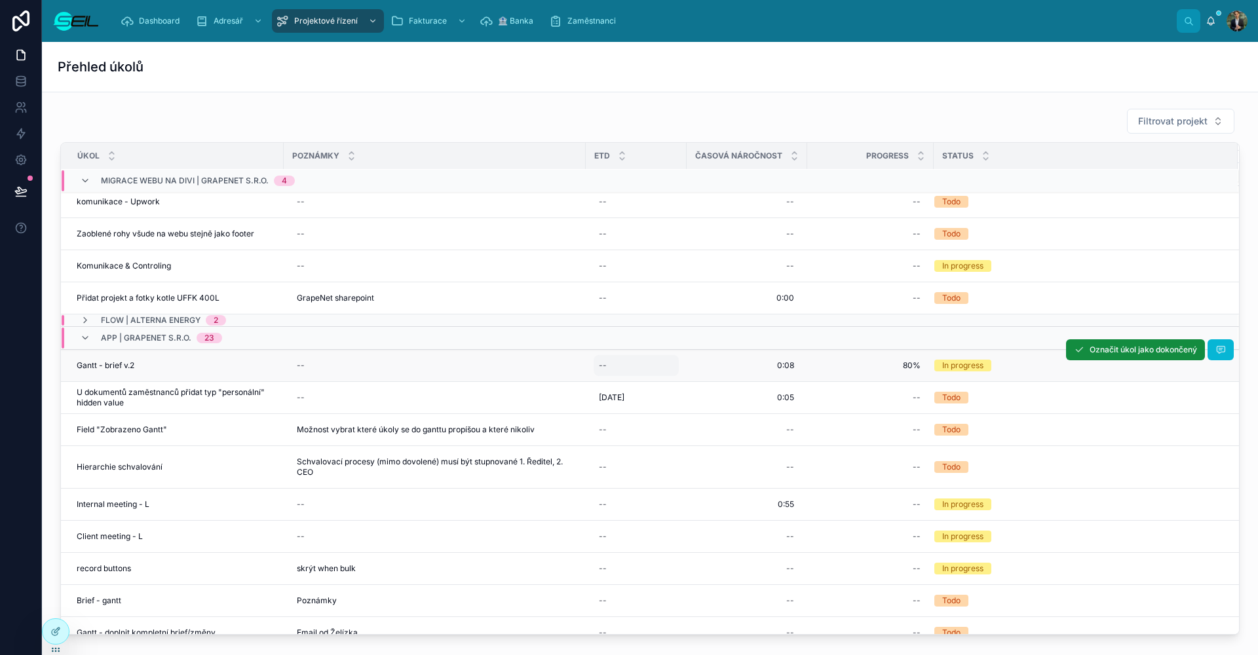
click at [613, 365] on div "--" at bounding box center [636, 365] width 85 height 21
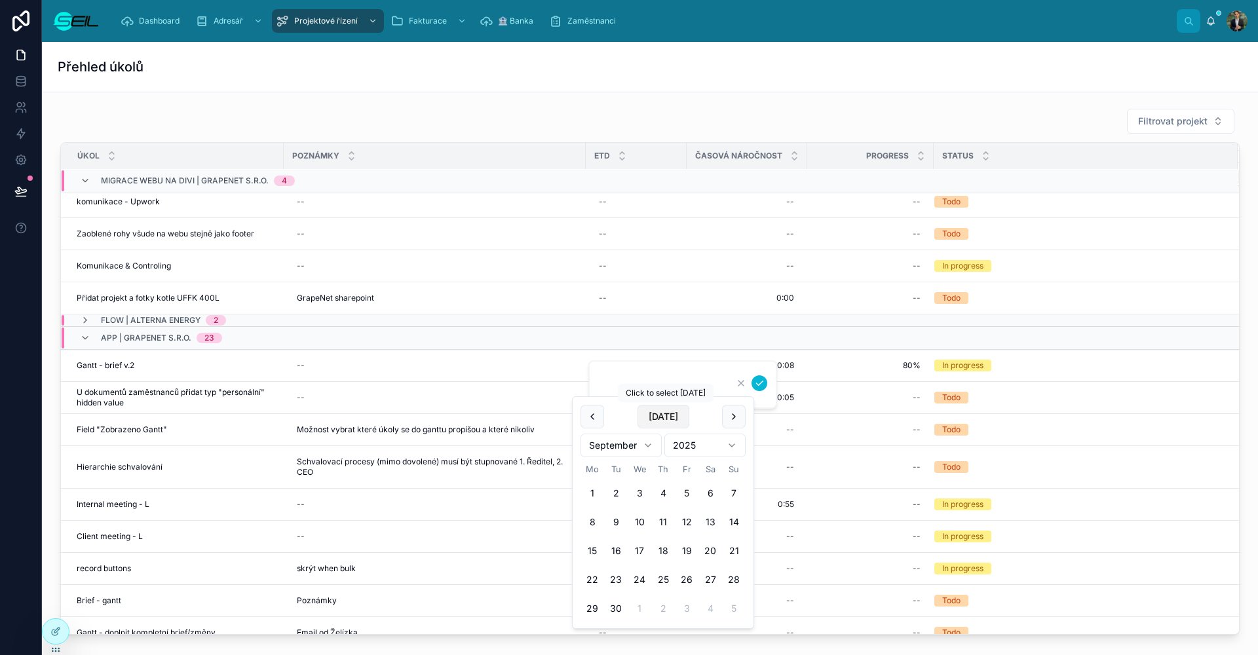
click at [660, 415] on button "[DATE]" at bounding box center [663, 417] width 52 height 24
type input "**********"
click at [757, 387] on icon "submit" at bounding box center [759, 383] width 10 height 10
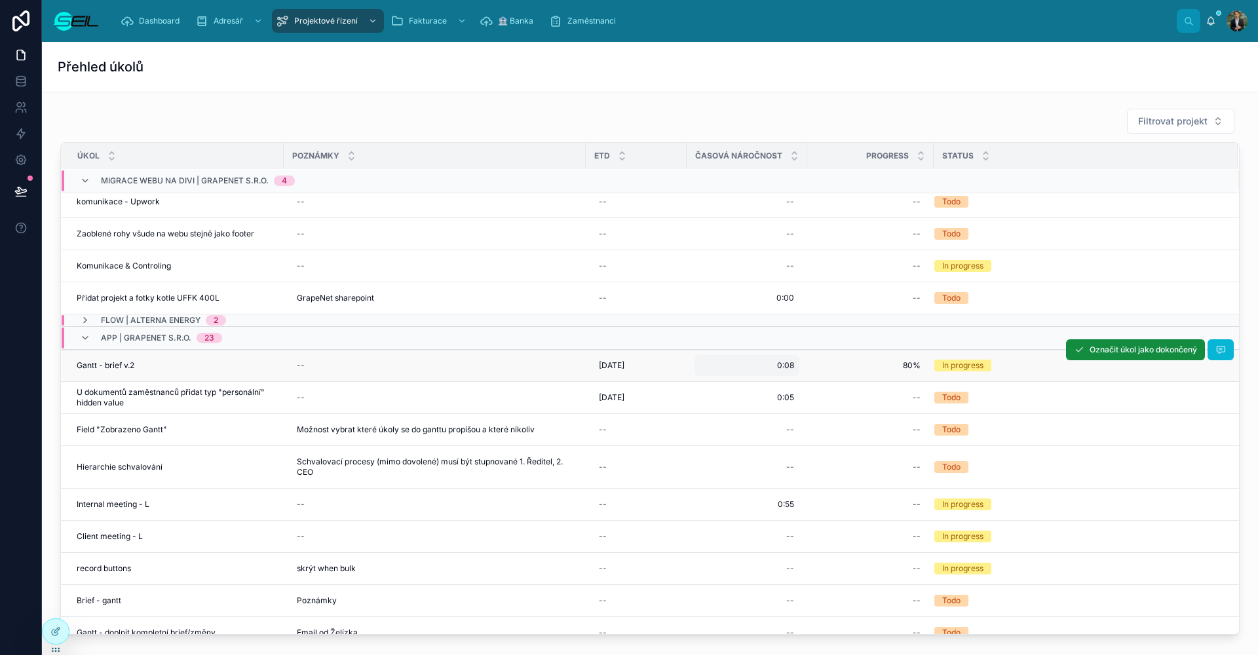
scroll to position [35, 0]
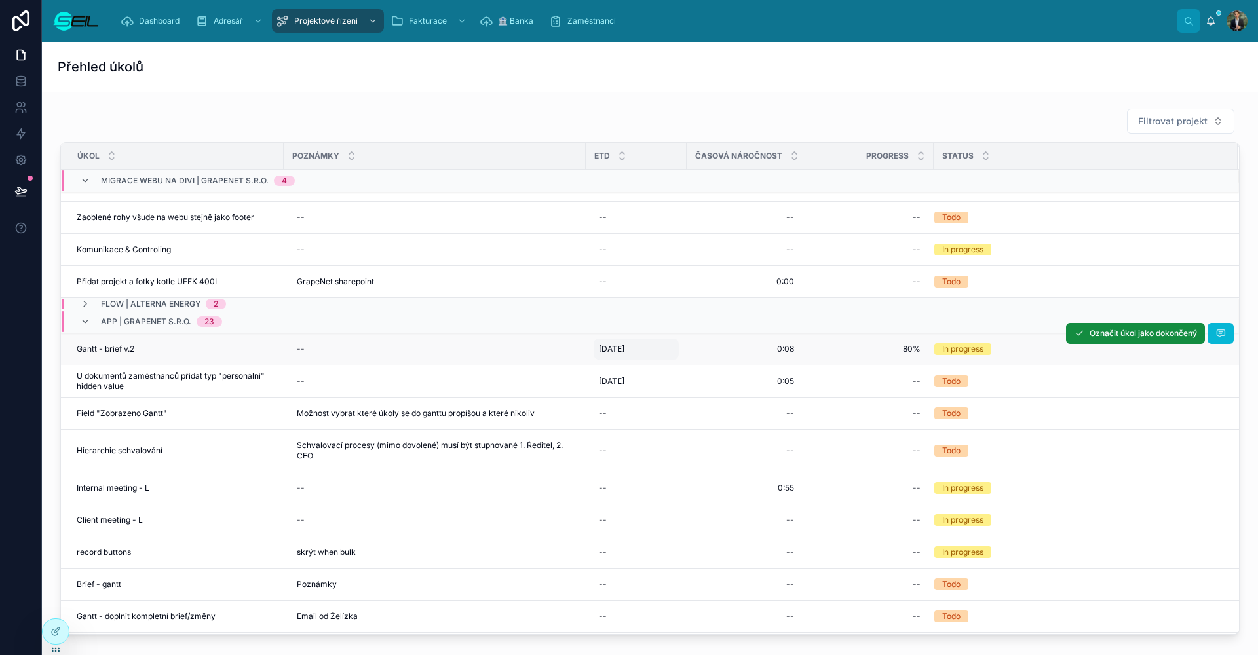
click at [624, 345] on span "[DATE]" at bounding box center [612, 349] width 26 height 10
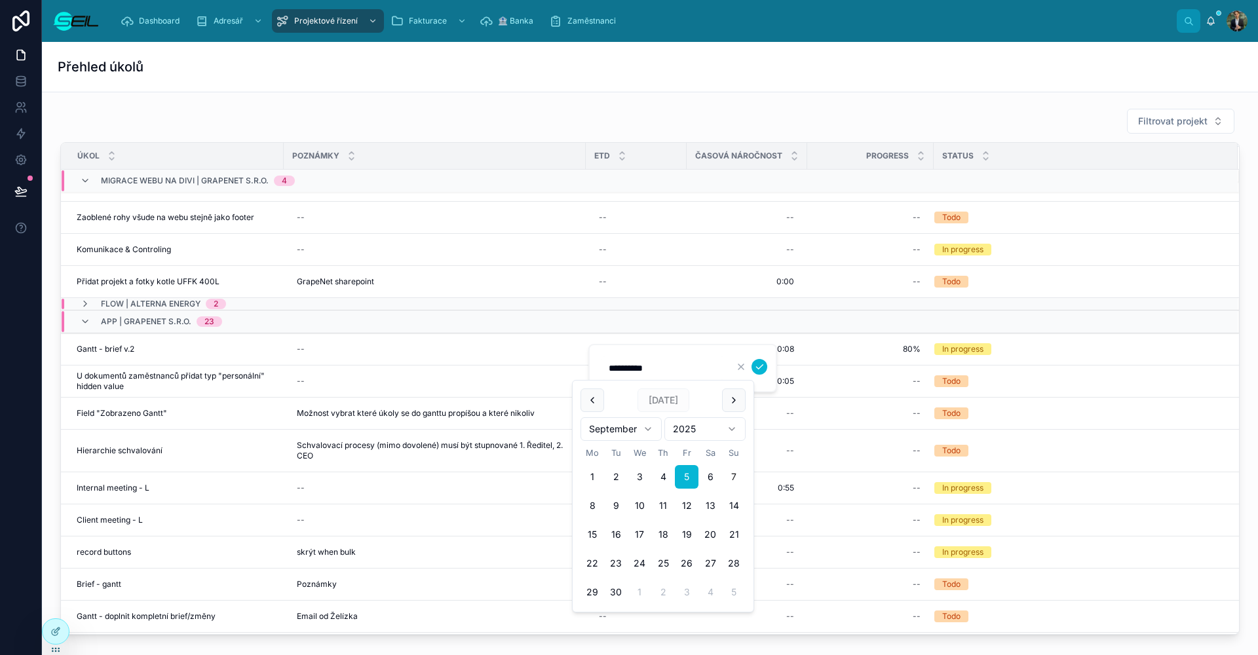
click at [728, 476] on button "7" at bounding box center [734, 477] width 24 height 24
type input "**********"
click at [757, 365] on icon "submit" at bounding box center [759, 367] width 10 height 10
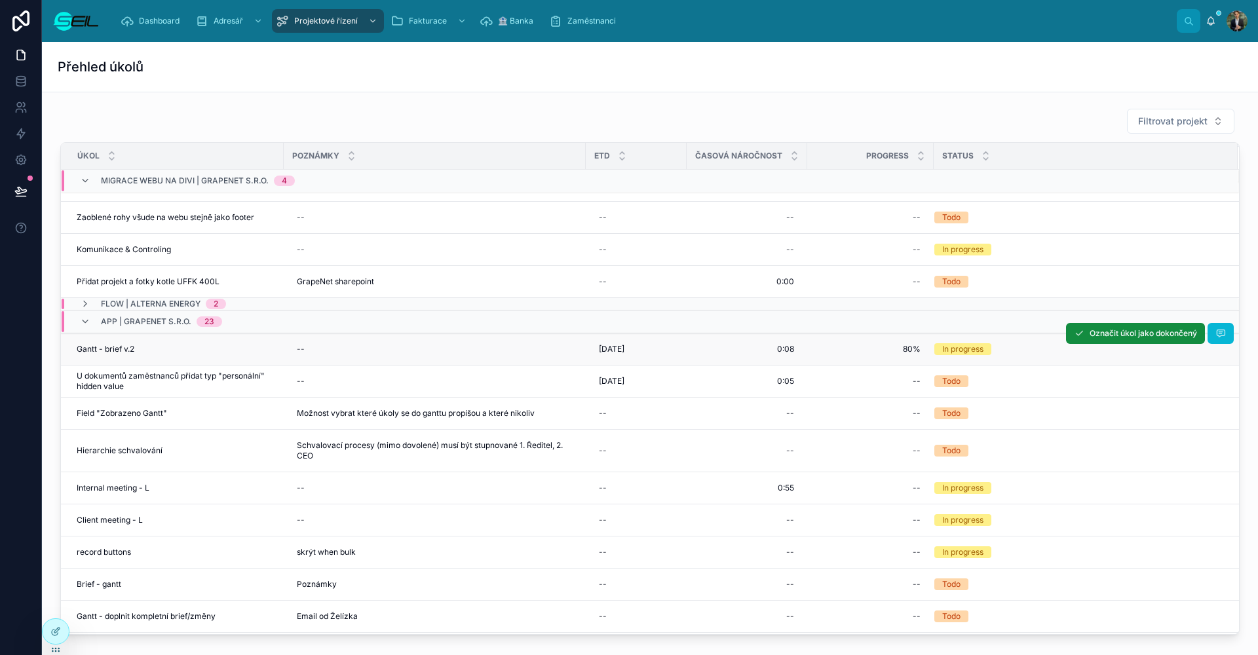
click at [149, 347] on div "Gantt - brief v.2 Gantt - brief v.2" at bounding box center [176, 349] width 199 height 10
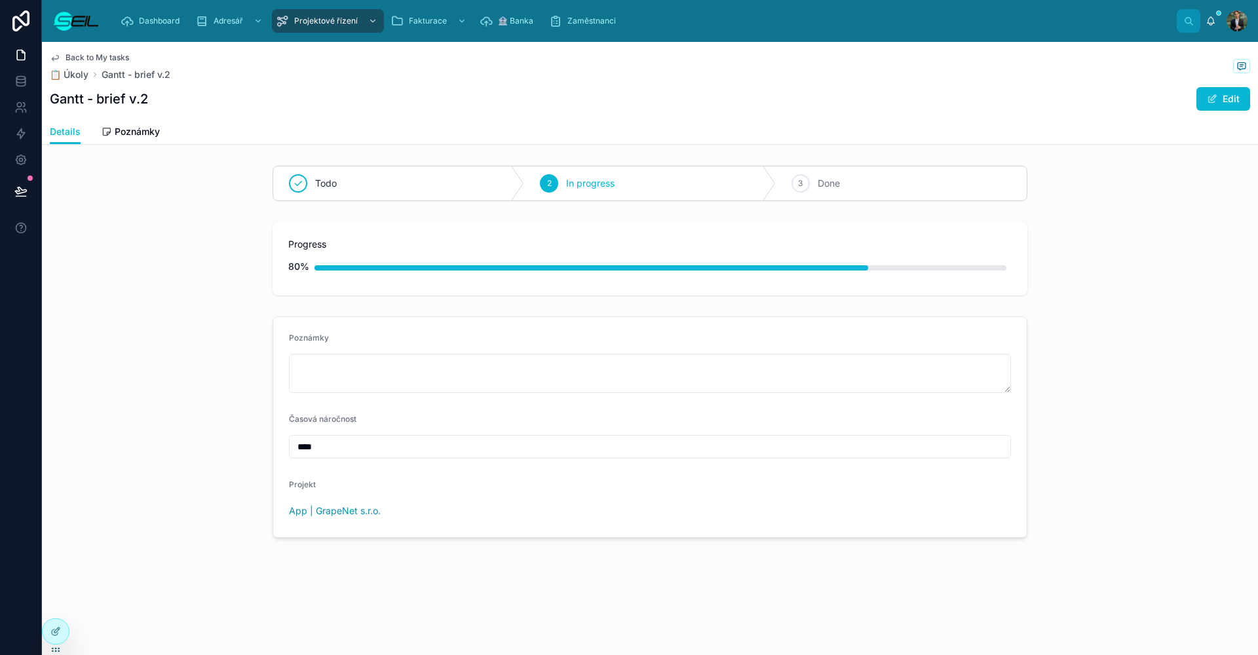
click at [86, 57] on span "Back to My tasks" at bounding box center [98, 57] width 64 height 10
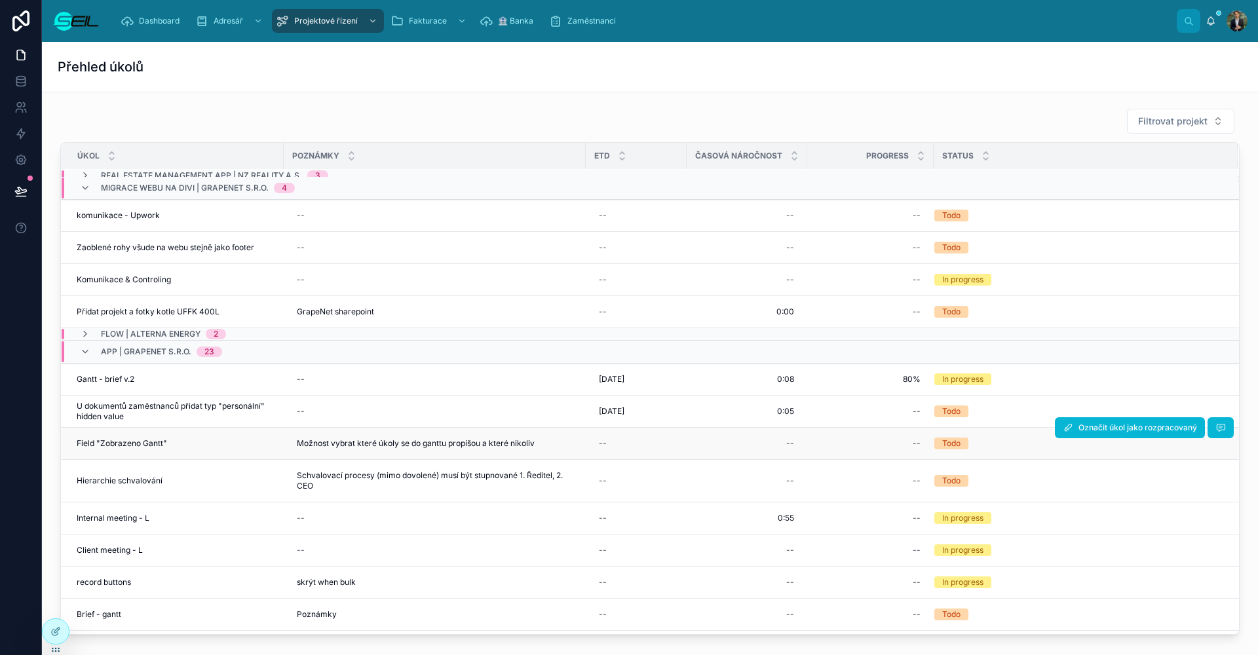
scroll to position [19, 0]
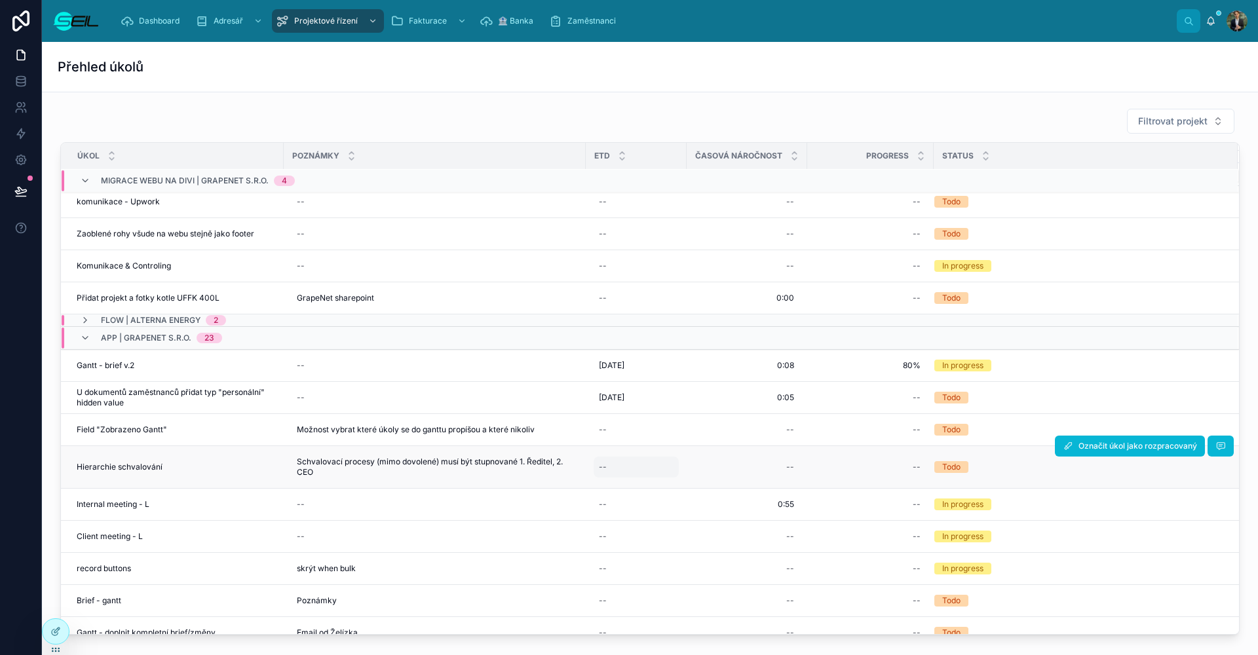
click at [609, 469] on div "--" at bounding box center [636, 467] width 85 height 21
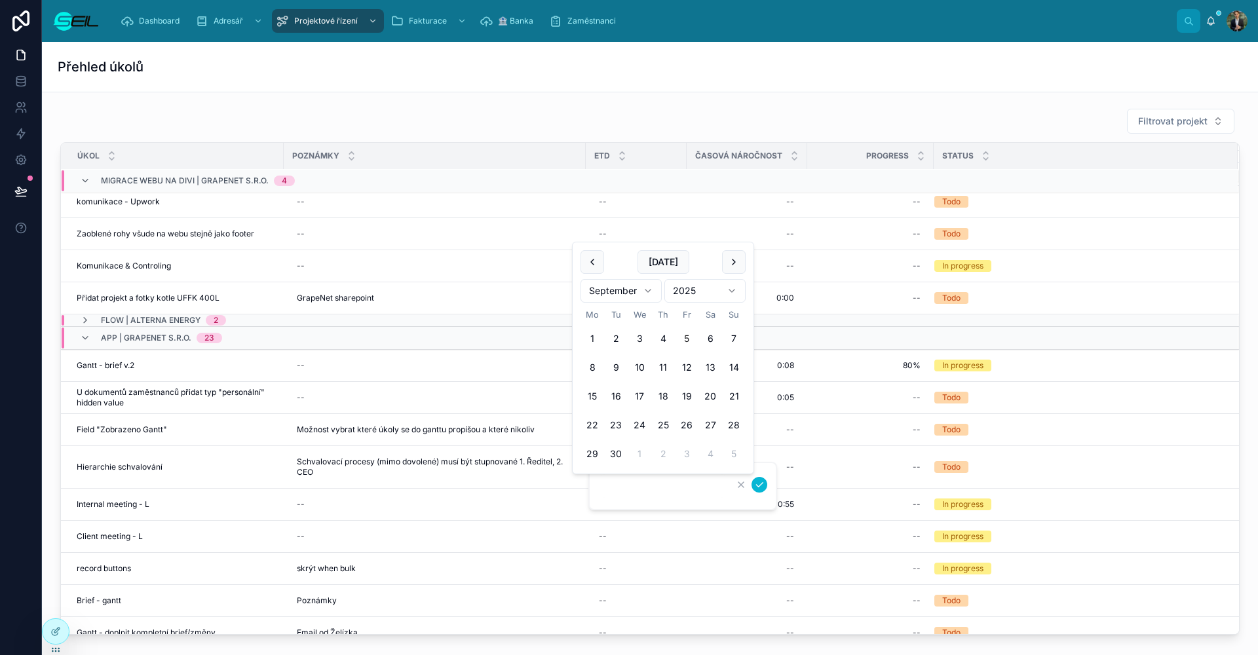
click at [712, 338] on button "6" at bounding box center [710, 339] width 24 height 24
type input "**********"
click at [757, 480] on icon "submit" at bounding box center [759, 485] width 10 height 10
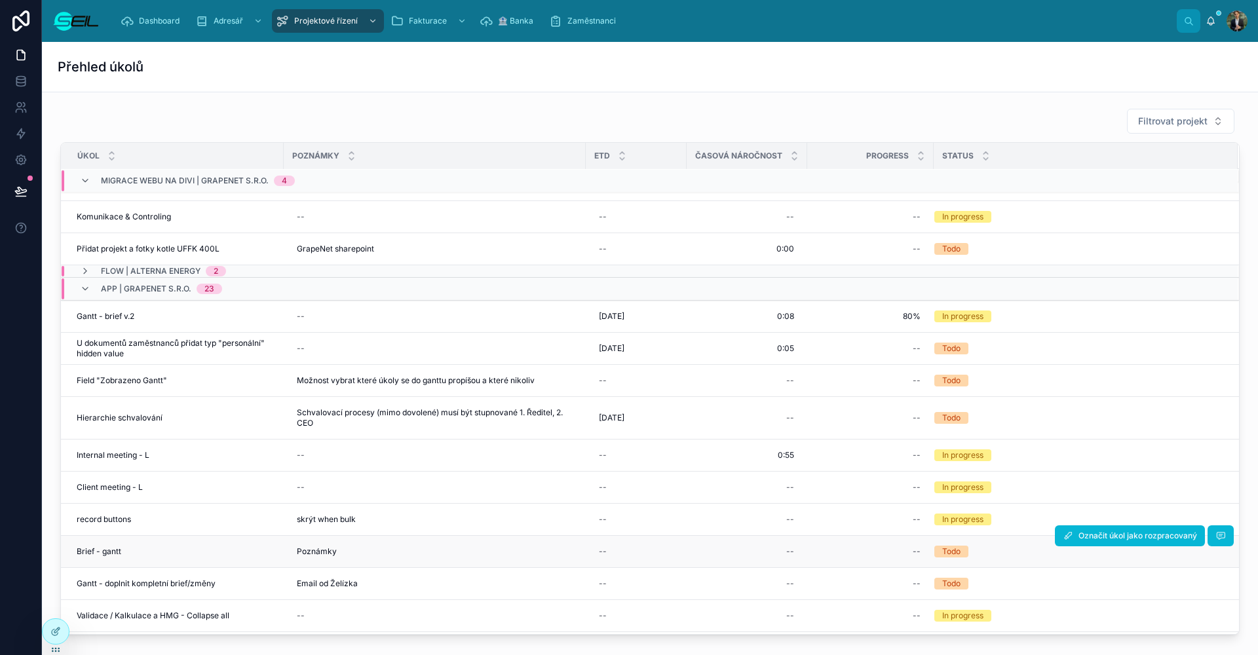
scroll to position [90, 0]
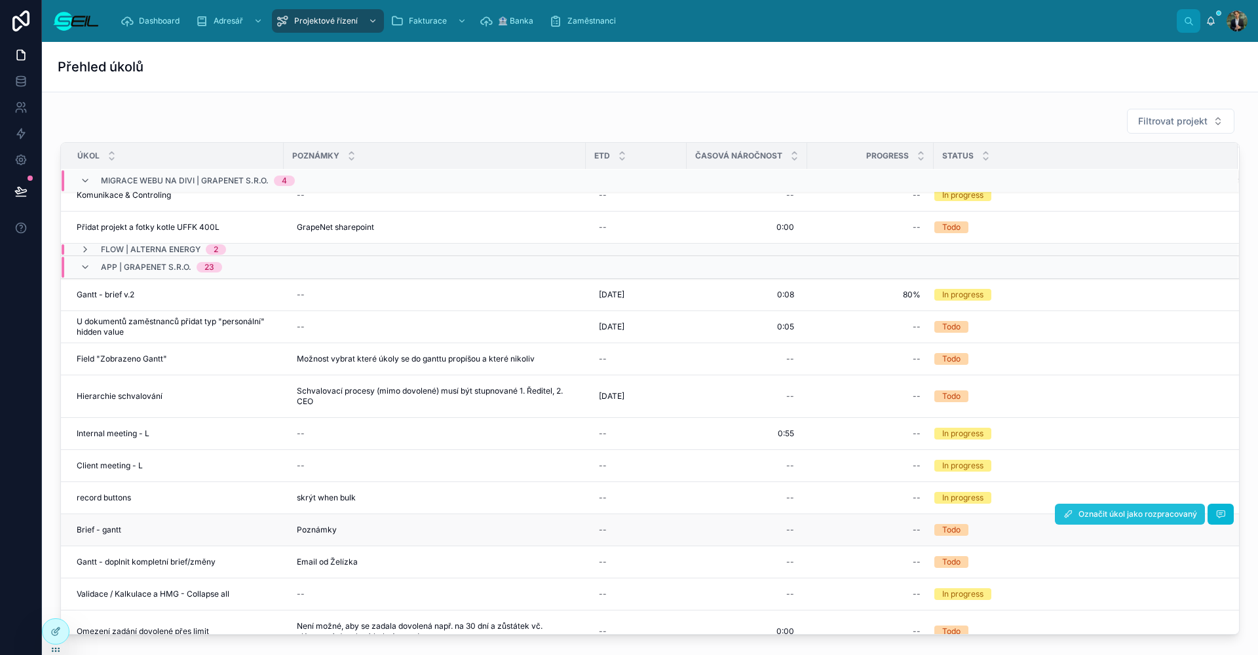
click at [1078, 514] on span "Označit úkol jako rozpracovaný" at bounding box center [1137, 514] width 119 height 10
click at [0, 0] on icon at bounding box center [0, 0] width 0 height 0
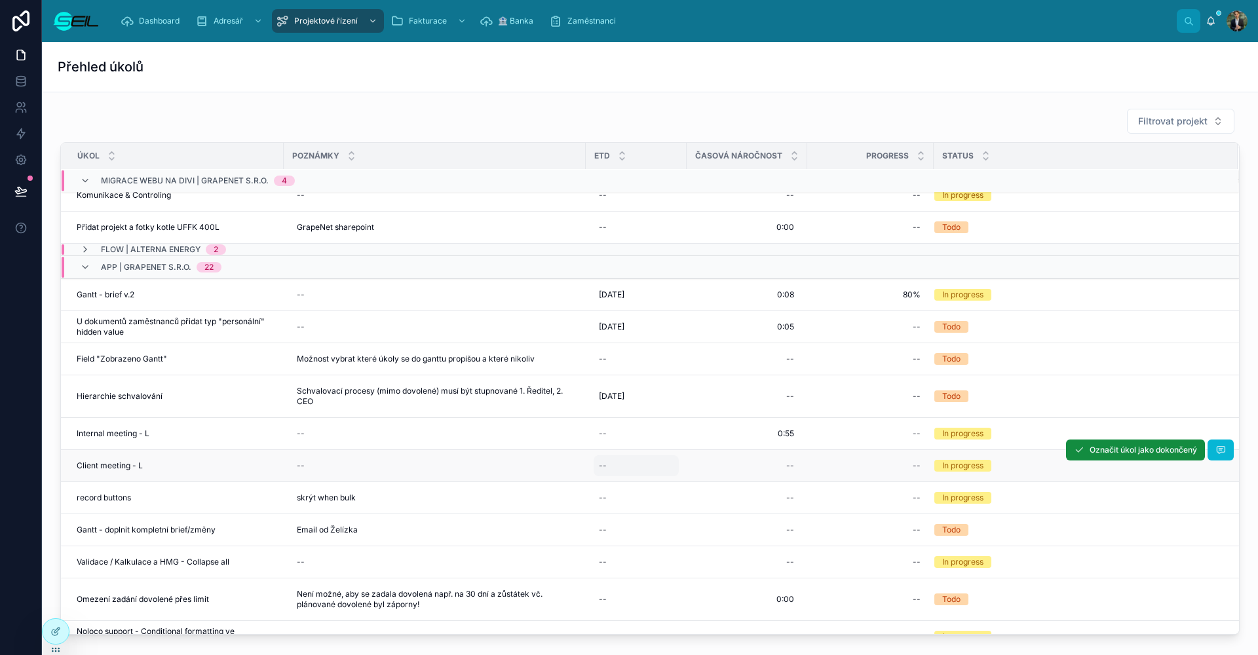
scroll to position [106, 0]
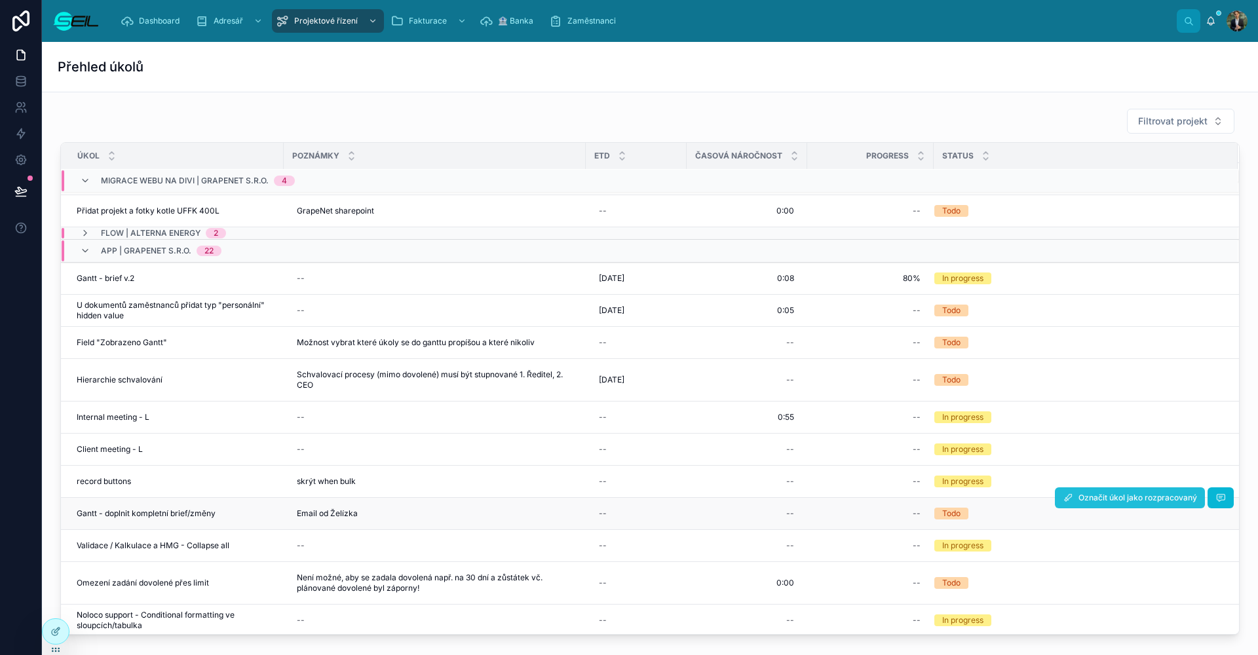
click at [1119, 499] on span "Označit úkol jako rozpracovaný" at bounding box center [1137, 498] width 119 height 10
click at [1089, 497] on span "Označit úkol jako dokončený" at bounding box center [1142, 498] width 107 height 10
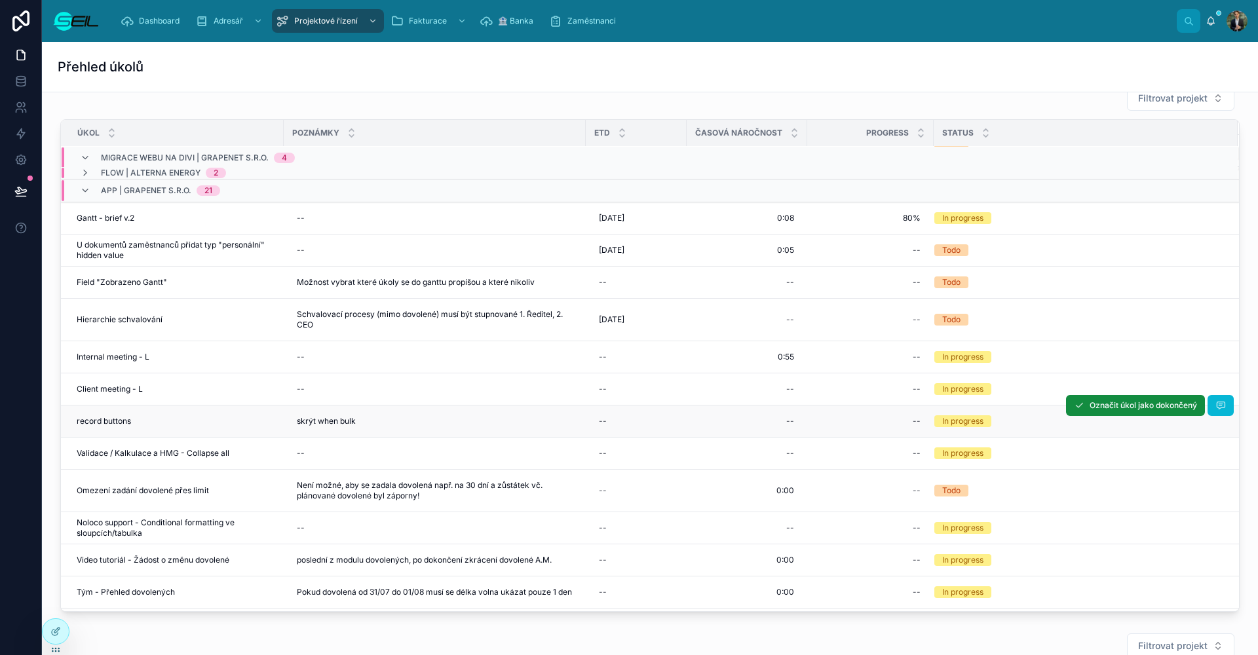
scroll to position [63, 0]
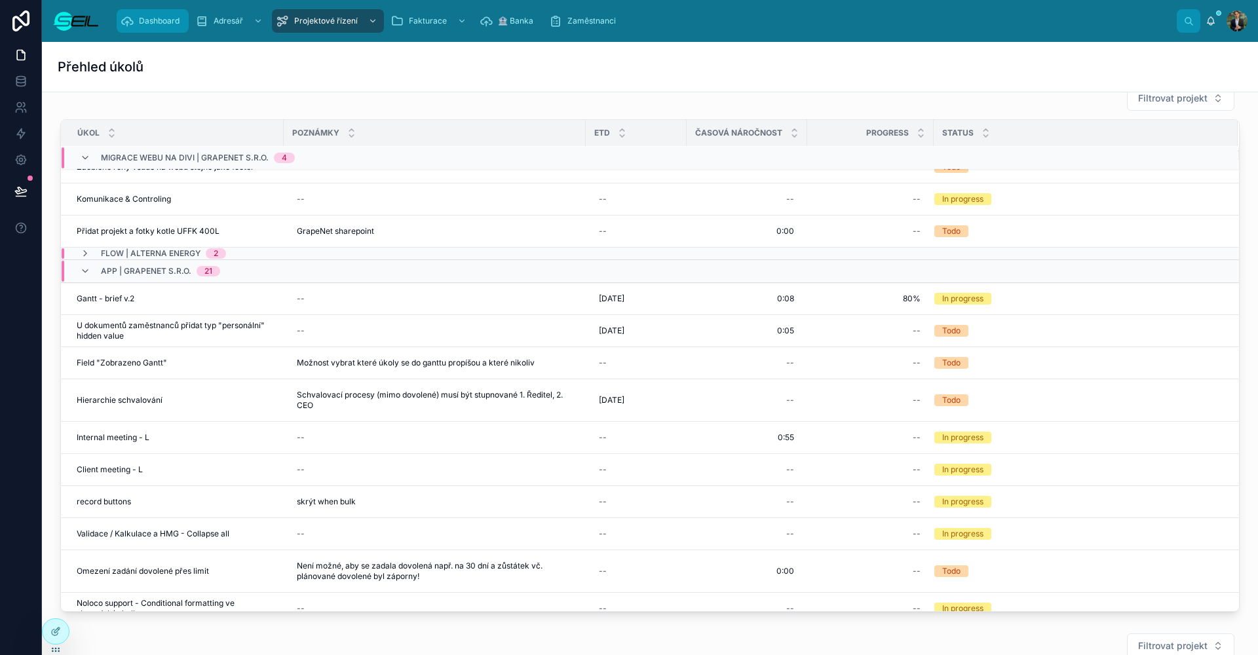
click at [148, 20] on span "Dashboard" at bounding box center [159, 21] width 41 height 10
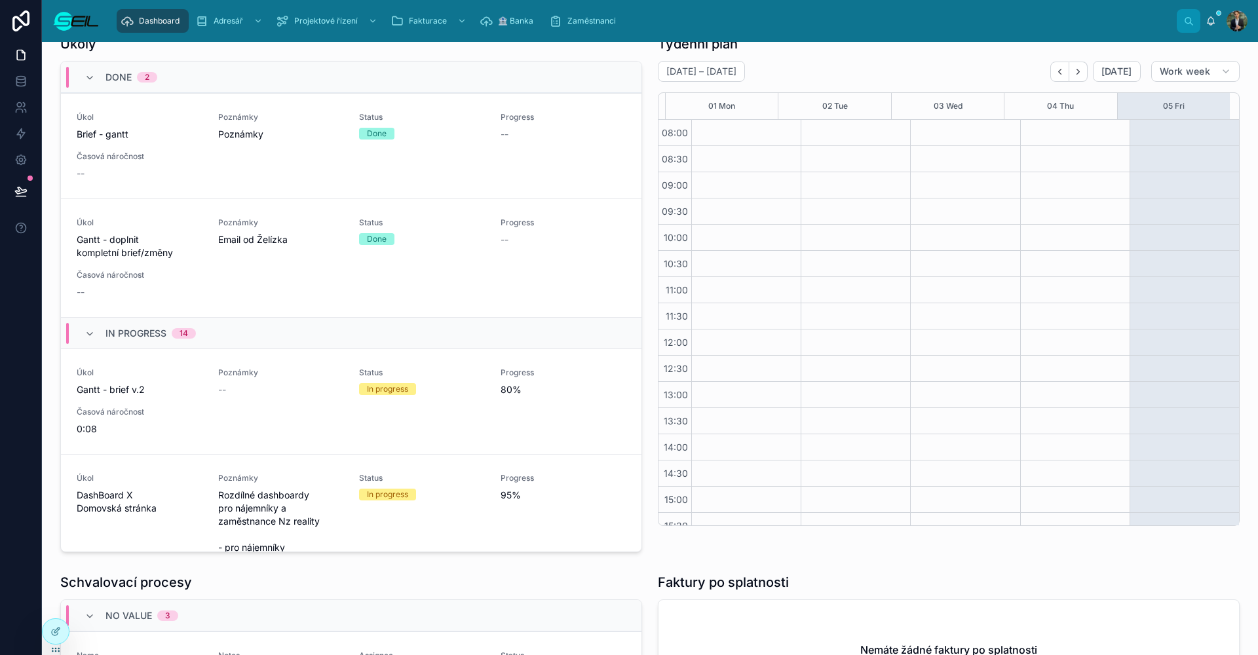
scroll to position [119, 0]
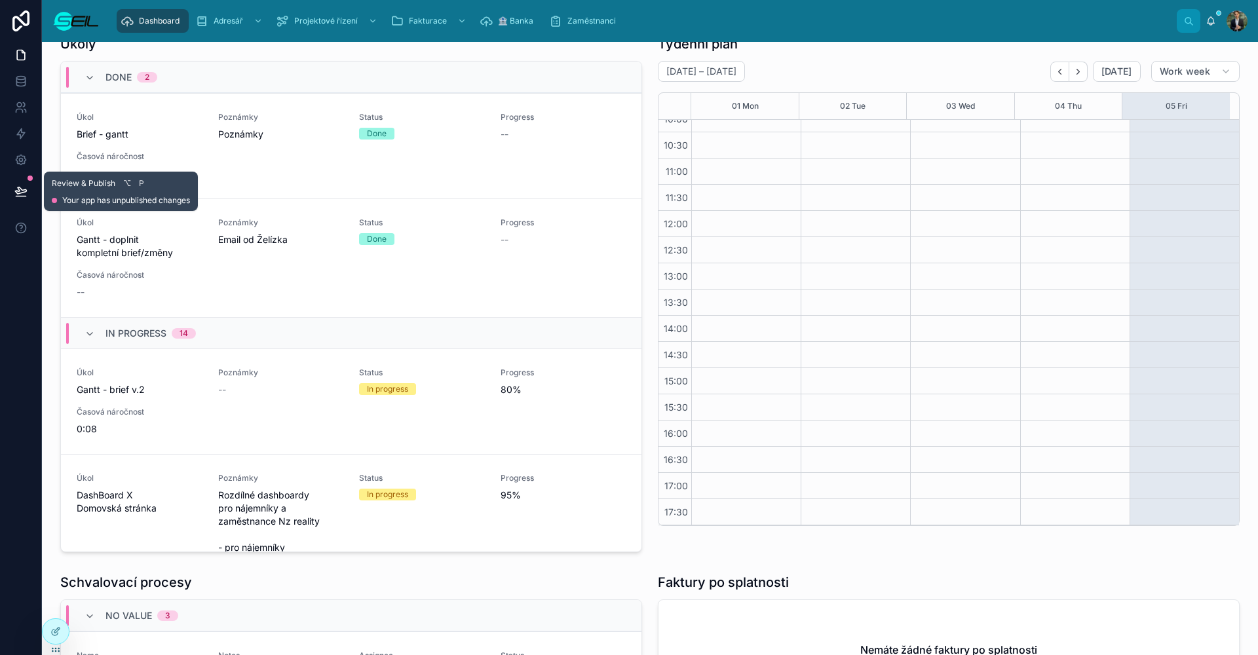
click at [12, 193] on button at bounding box center [21, 191] width 29 height 37
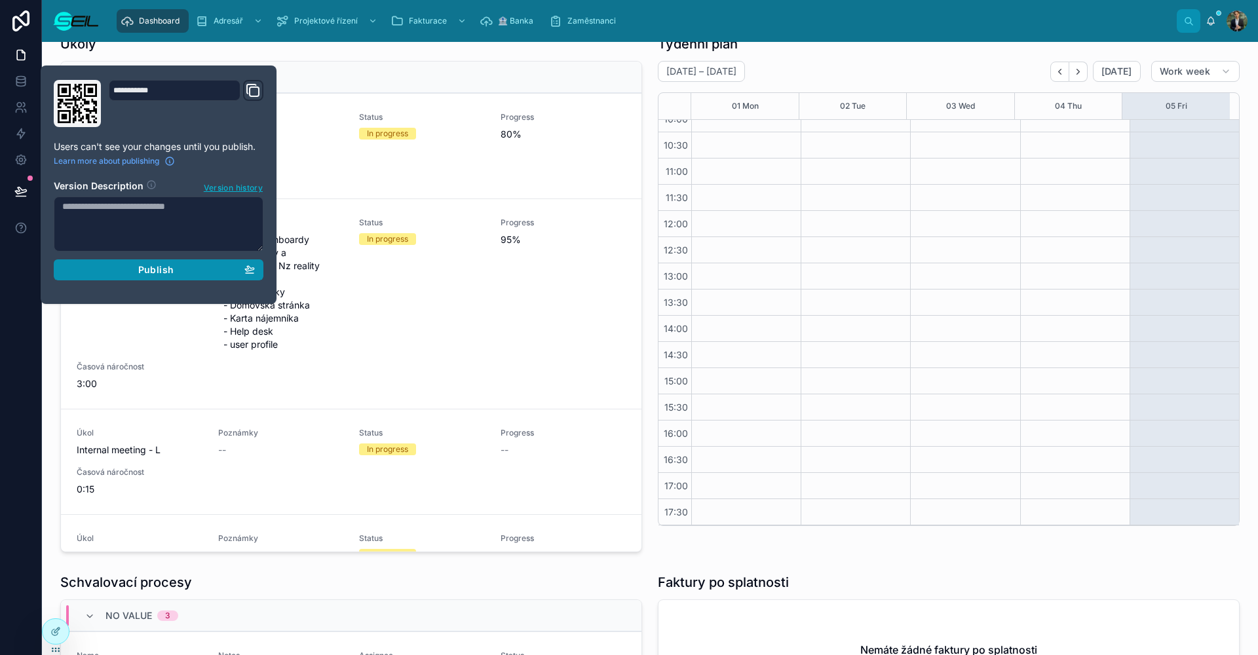
click at [210, 274] on div "Publish" at bounding box center [158, 270] width 193 height 12
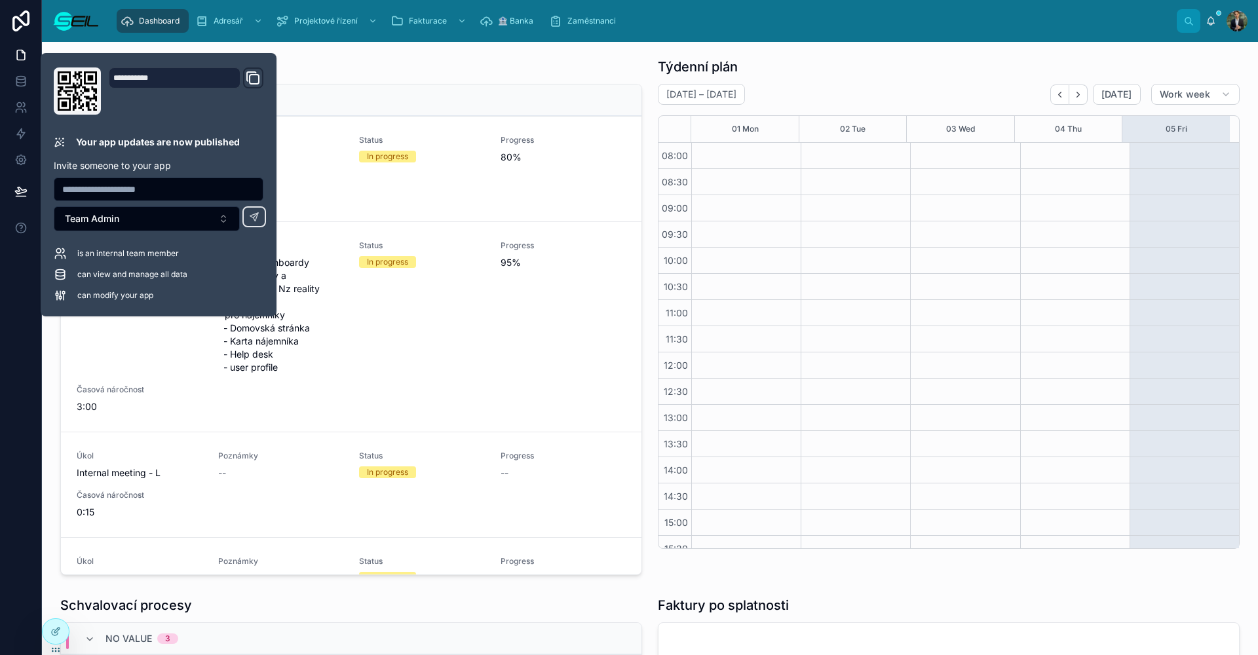
click at [831, 83] on div "Týdenní plán [DATE] – [DATE] [DATE] Work week 01 Mon 02 Tue 03 Wed 04 Thu 05 Fr…" at bounding box center [949, 303] width 582 height 491
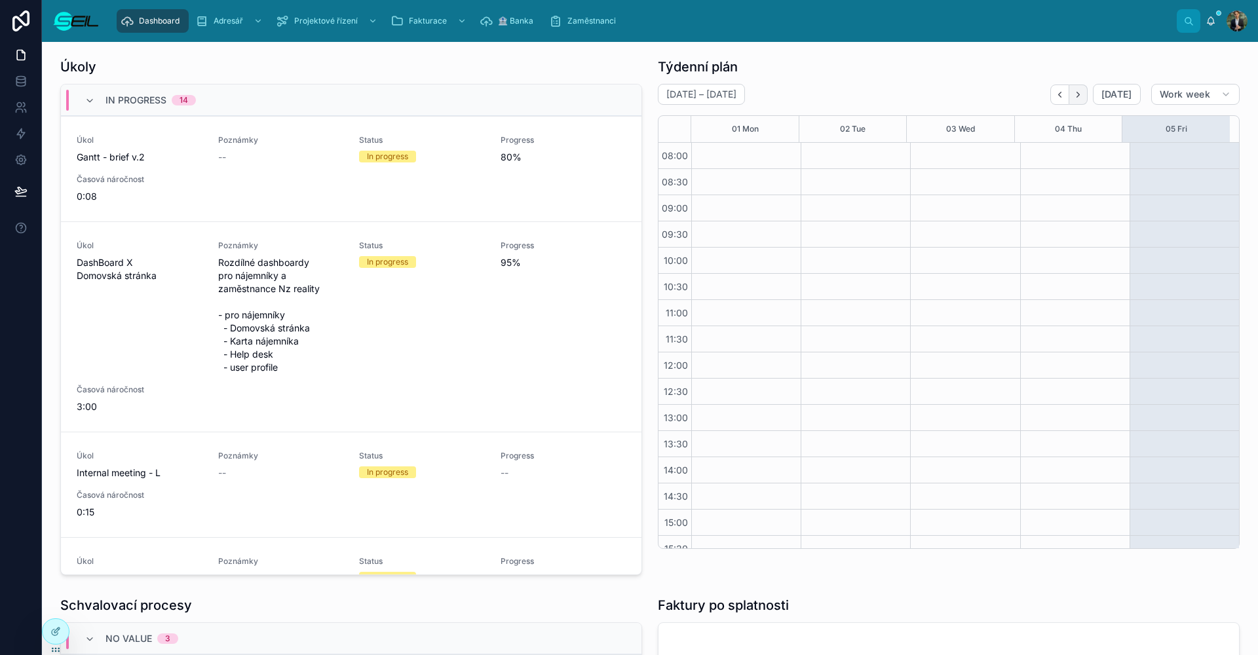
click at [1073, 94] on icon "Next" at bounding box center [1078, 95] width 10 height 10
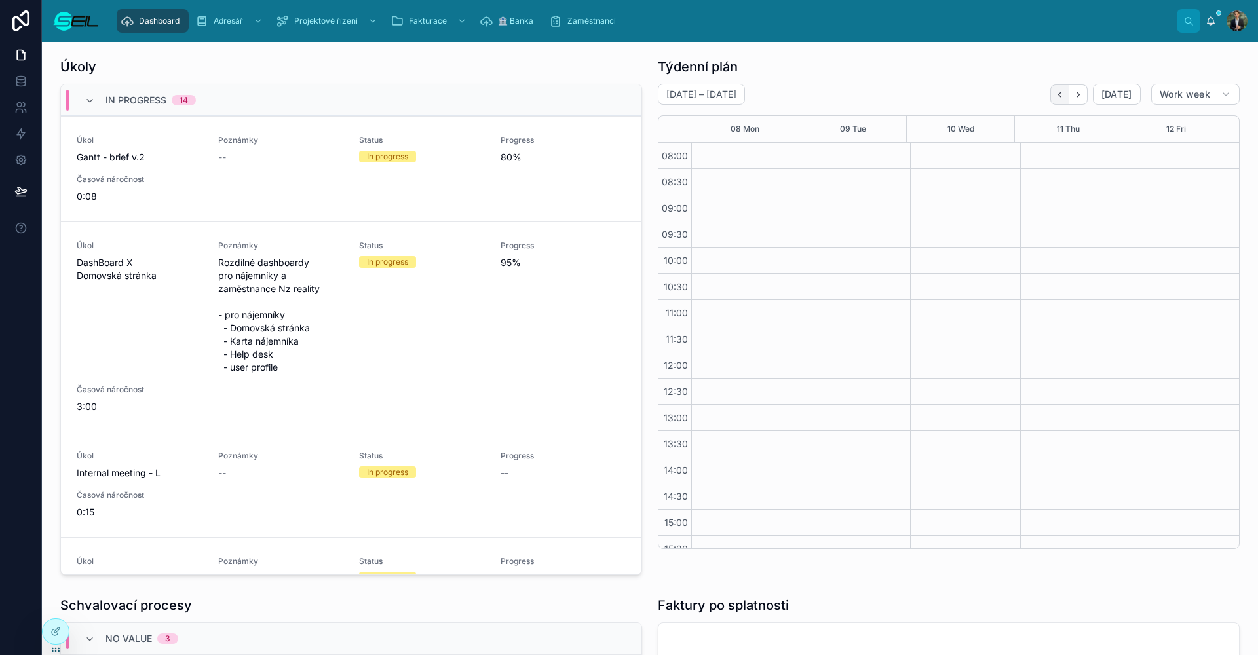
click at [1058, 95] on icon "Back" at bounding box center [1059, 94] width 3 height 5
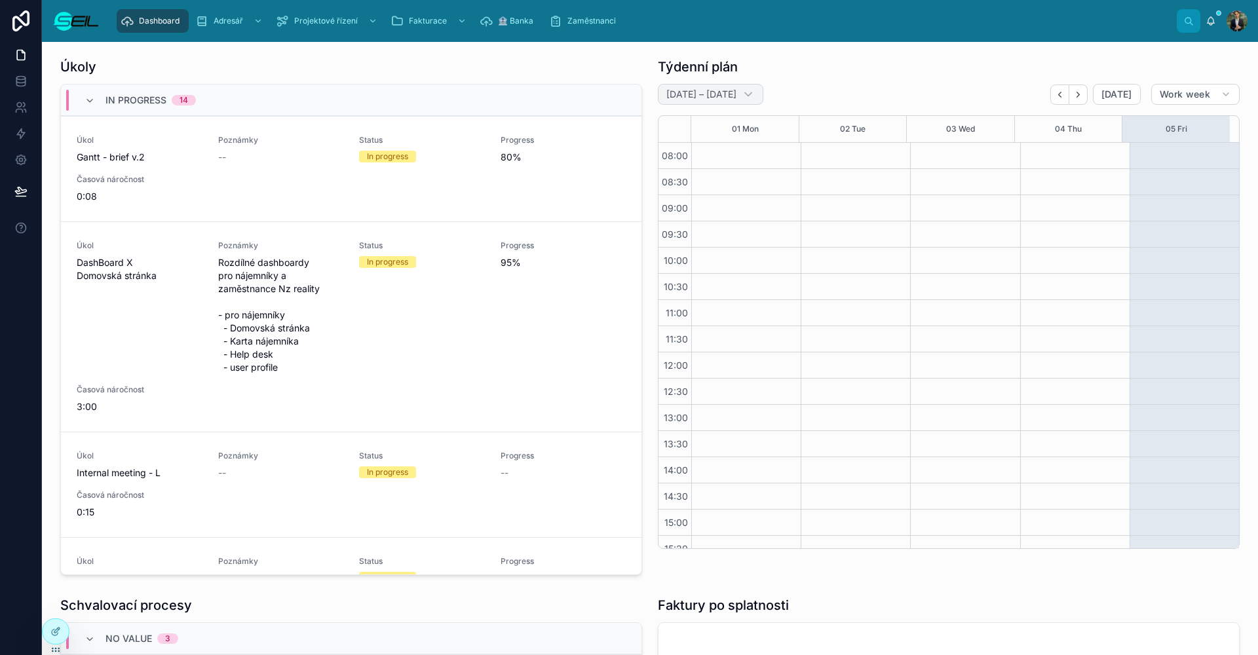
click at [704, 96] on h2 "[DATE] – [DATE]" at bounding box center [701, 94] width 70 height 13
select select "****"
select select "*"
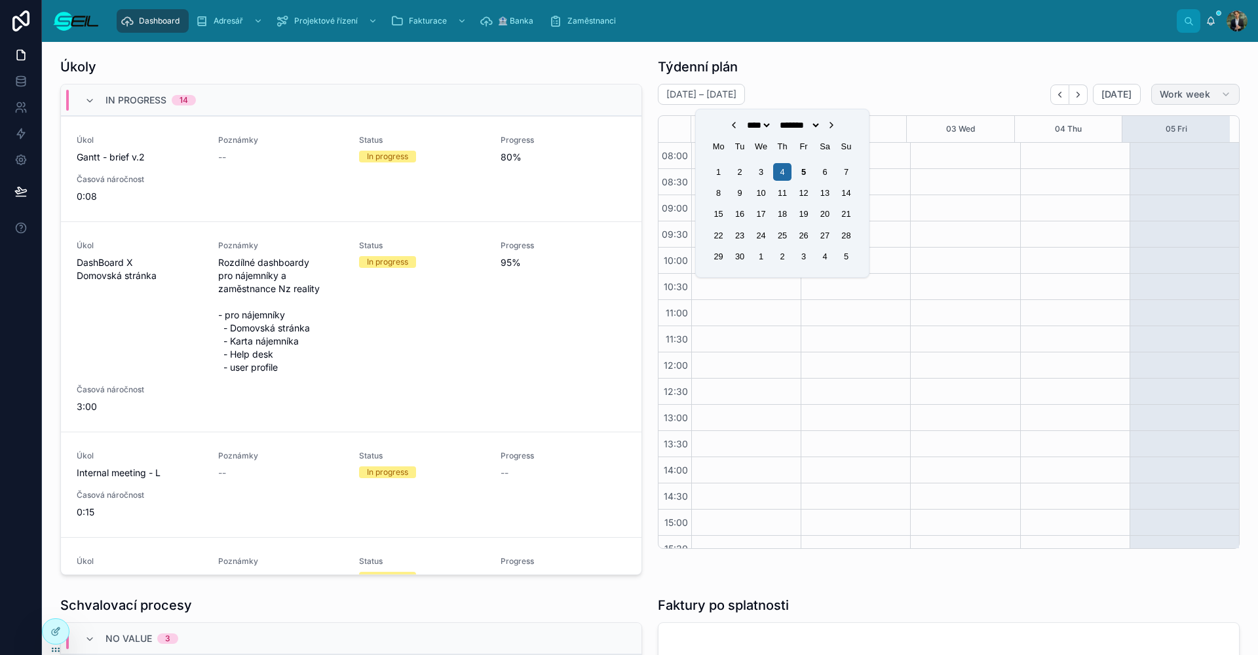
click at [1184, 98] on span "Work week" at bounding box center [1185, 94] width 50 height 12
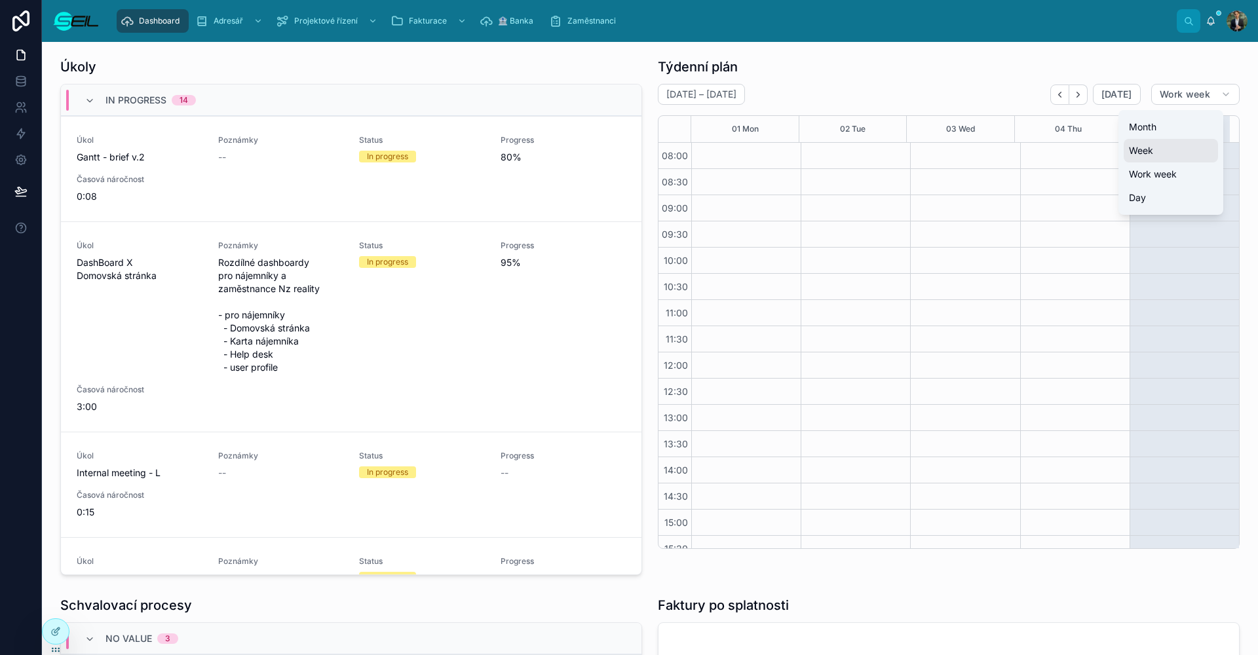
click at [1165, 157] on button "Week" at bounding box center [1171, 151] width 94 height 24
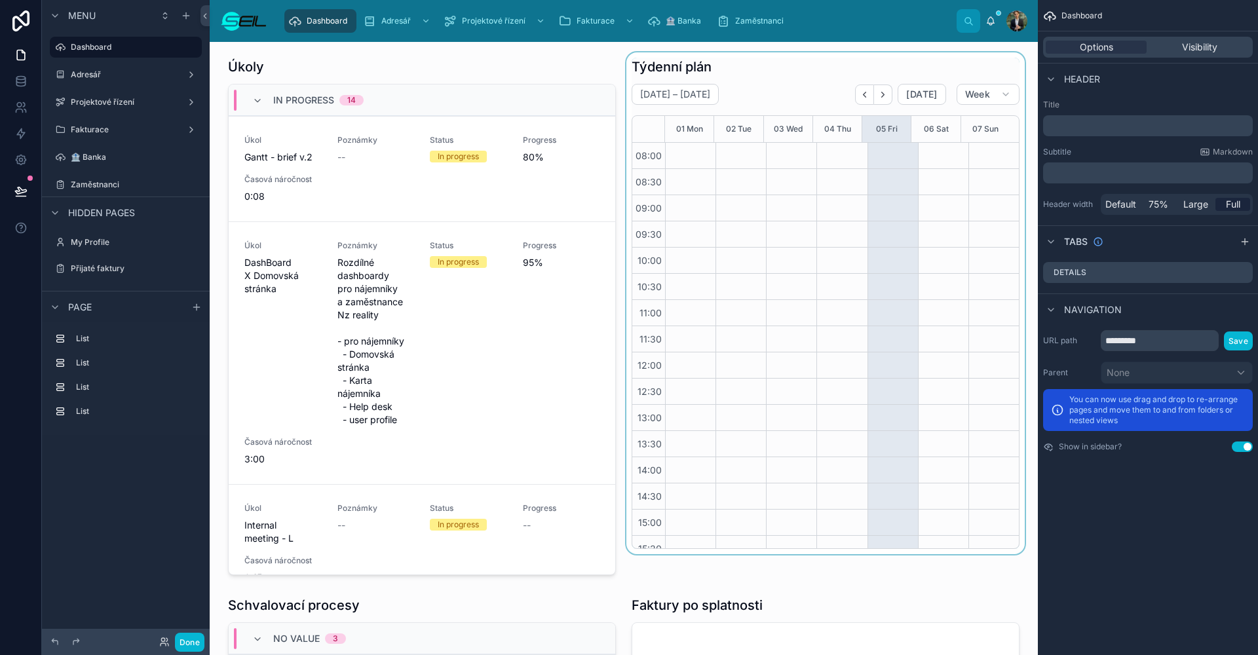
scroll to position [119, 0]
click at [826, 88] on div at bounding box center [826, 316] width 404 height 528
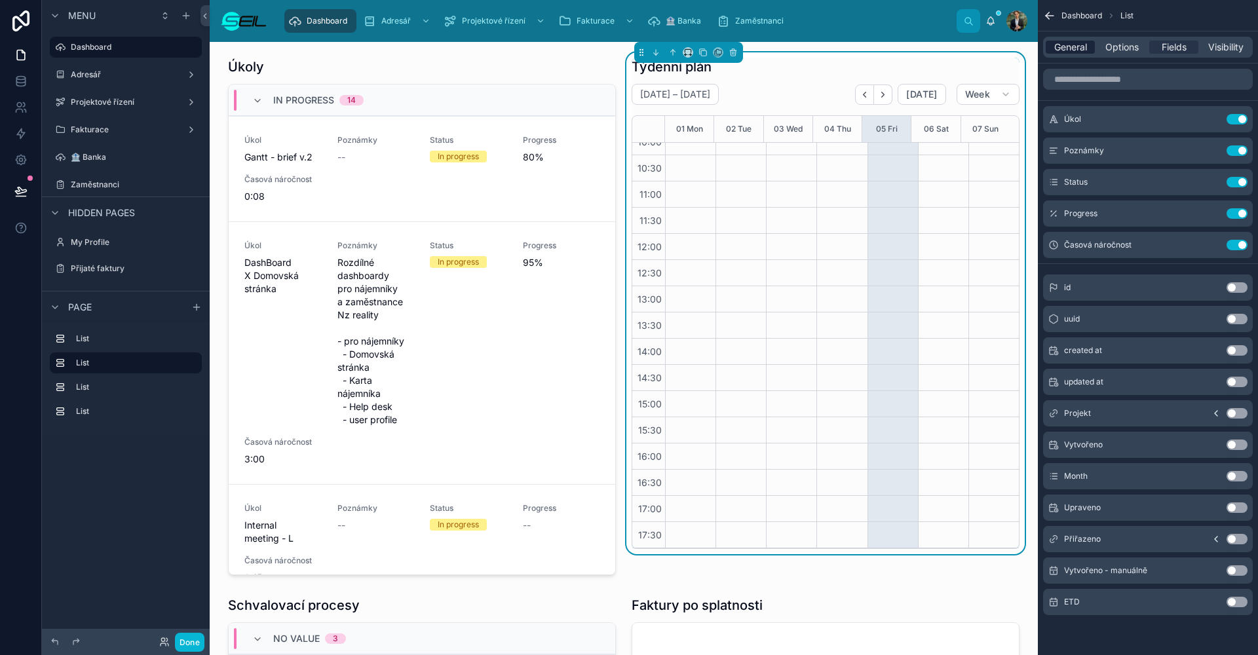
click at [1070, 43] on span "General" at bounding box center [1070, 47] width 33 height 13
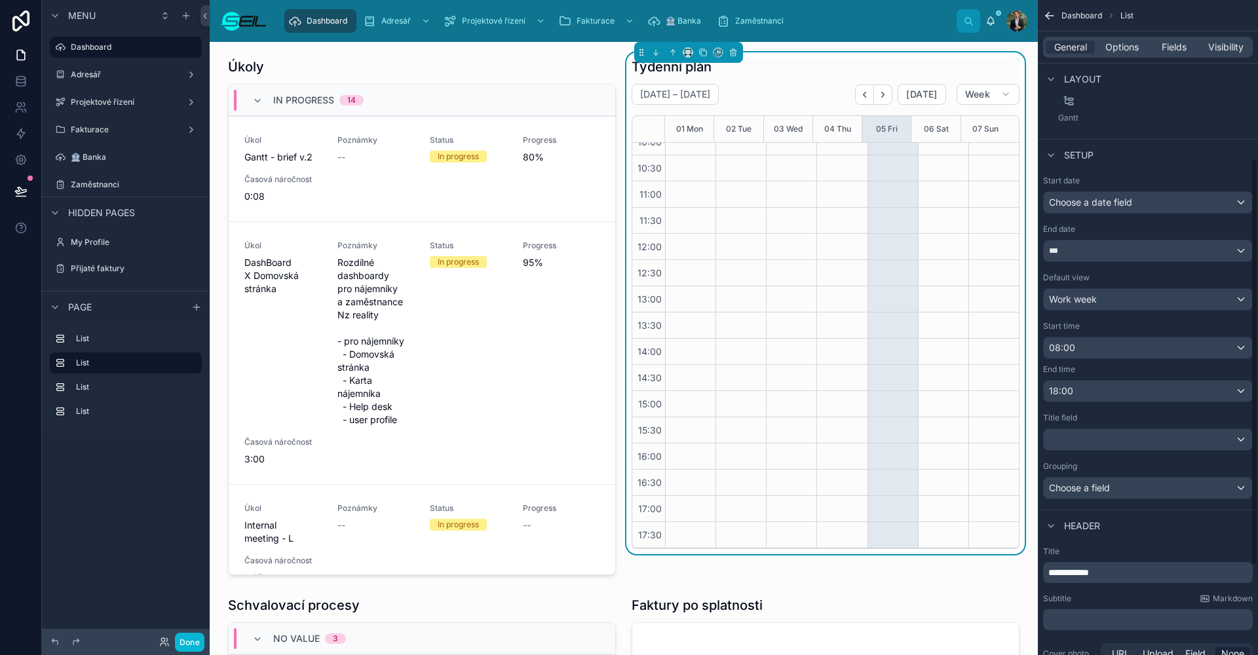
scroll to position [255, 0]
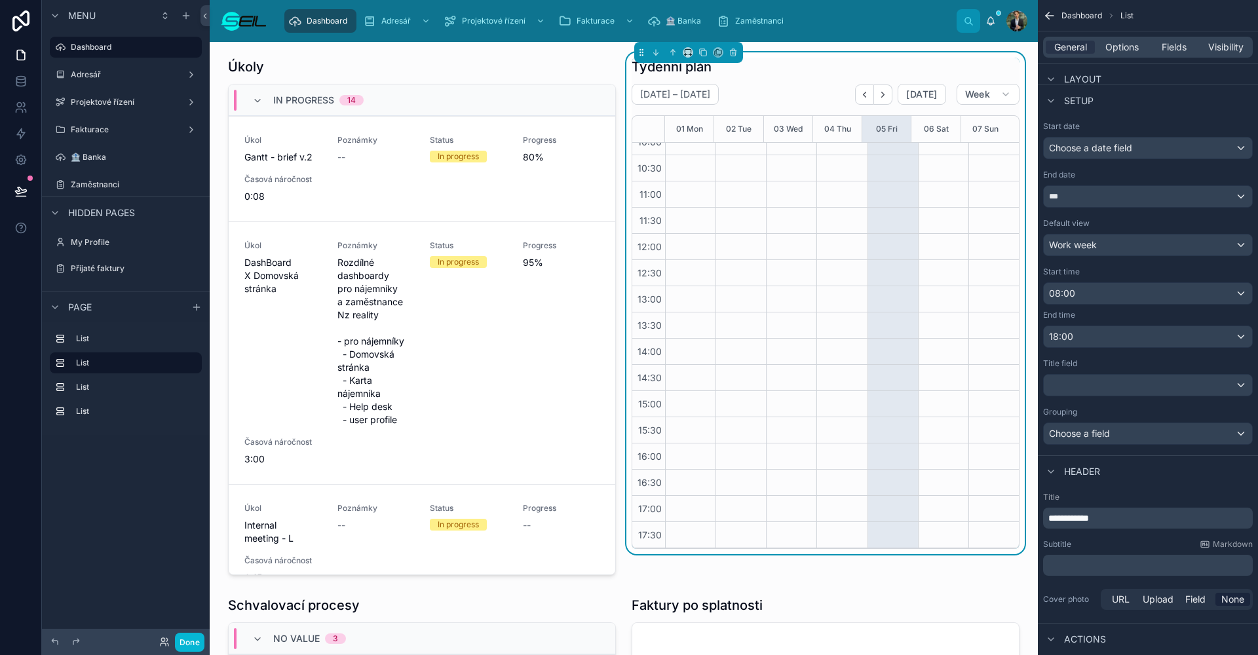
click at [1097, 209] on div "Start date Choose a date field End date *** Default view Work week Start time 0…" at bounding box center [1148, 283] width 210 height 324
click at [1097, 199] on div "***" at bounding box center [1148, 196] width 208 height 21
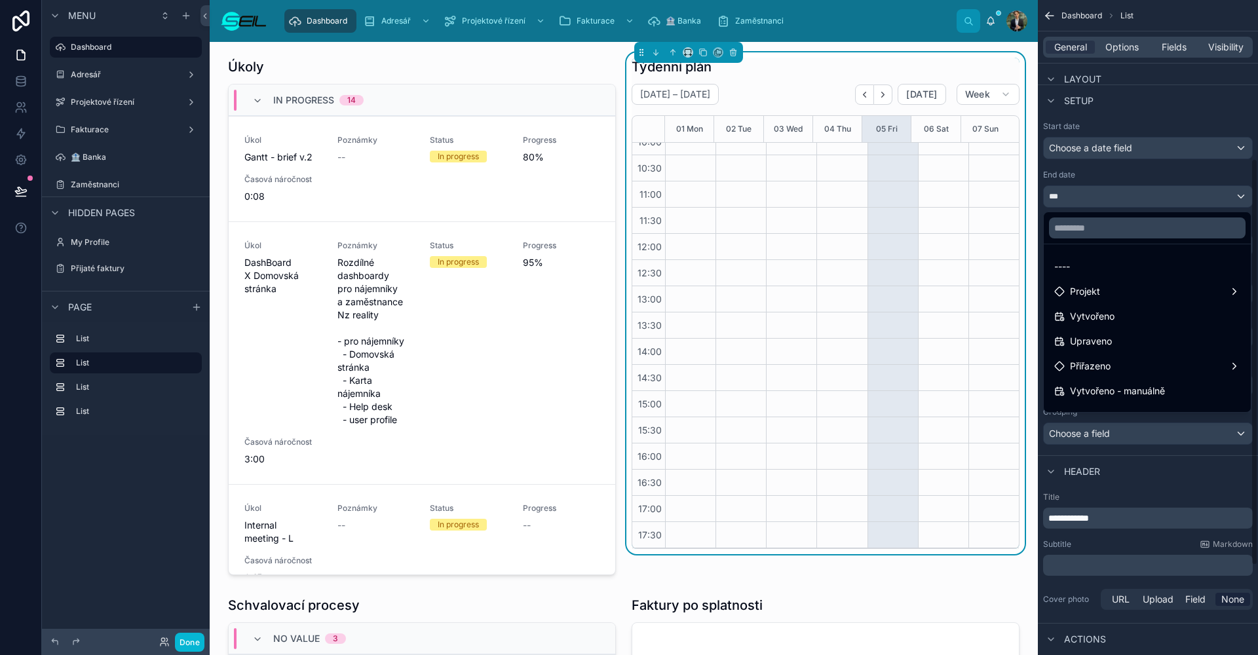
click at [1095, 134] on div "scrollable content" at bounding box center [629, 327] width 1258 height 655
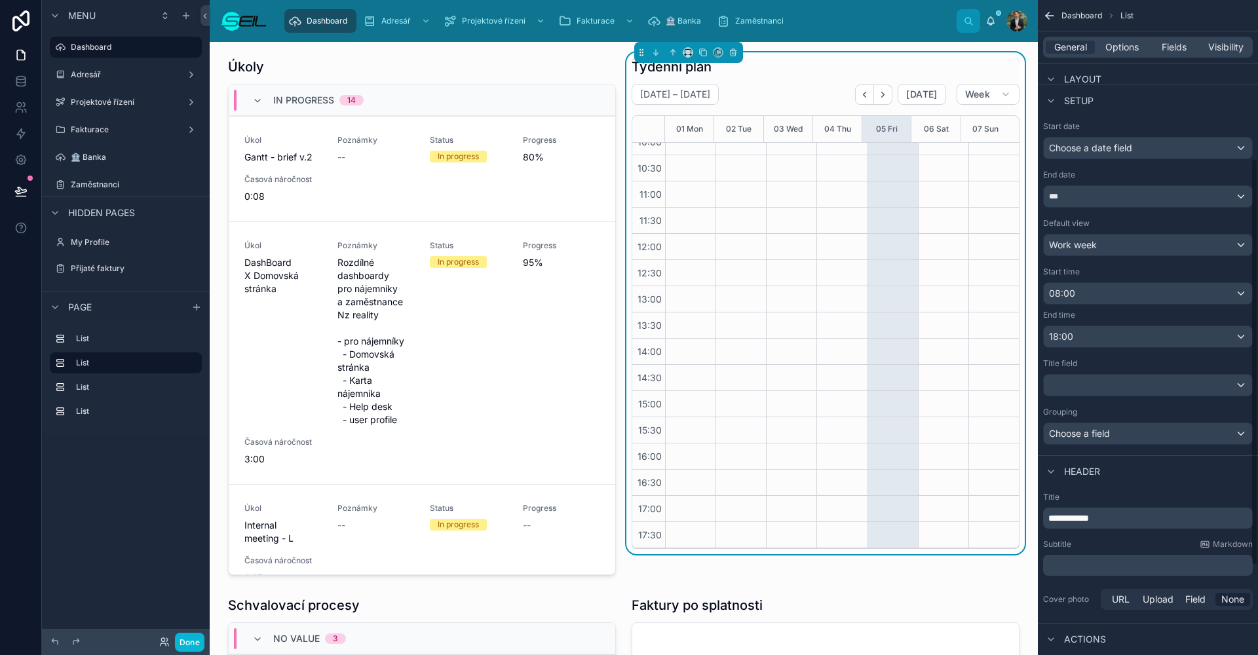
click at [1096, 140] on div "Choose a date field" at bounding box center [1148, 148] width 208 height 21
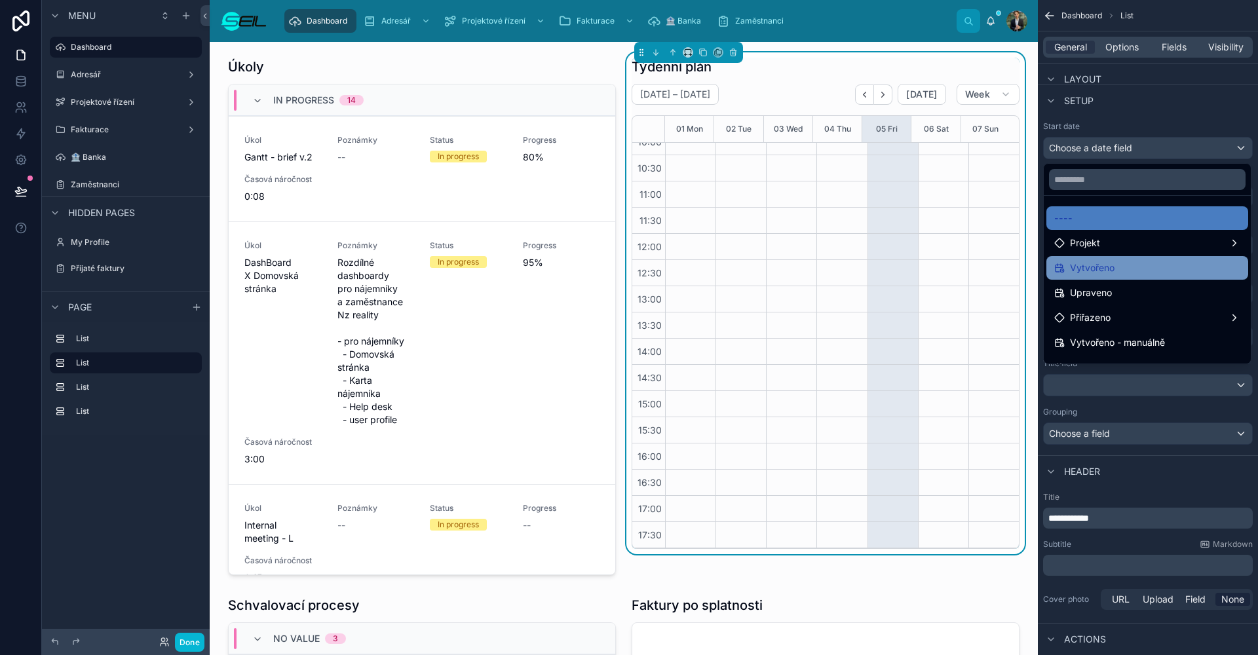
click at [1114, 262] on span "Vytvořeno" at bounding box center [1092, 268] width 45 height 16
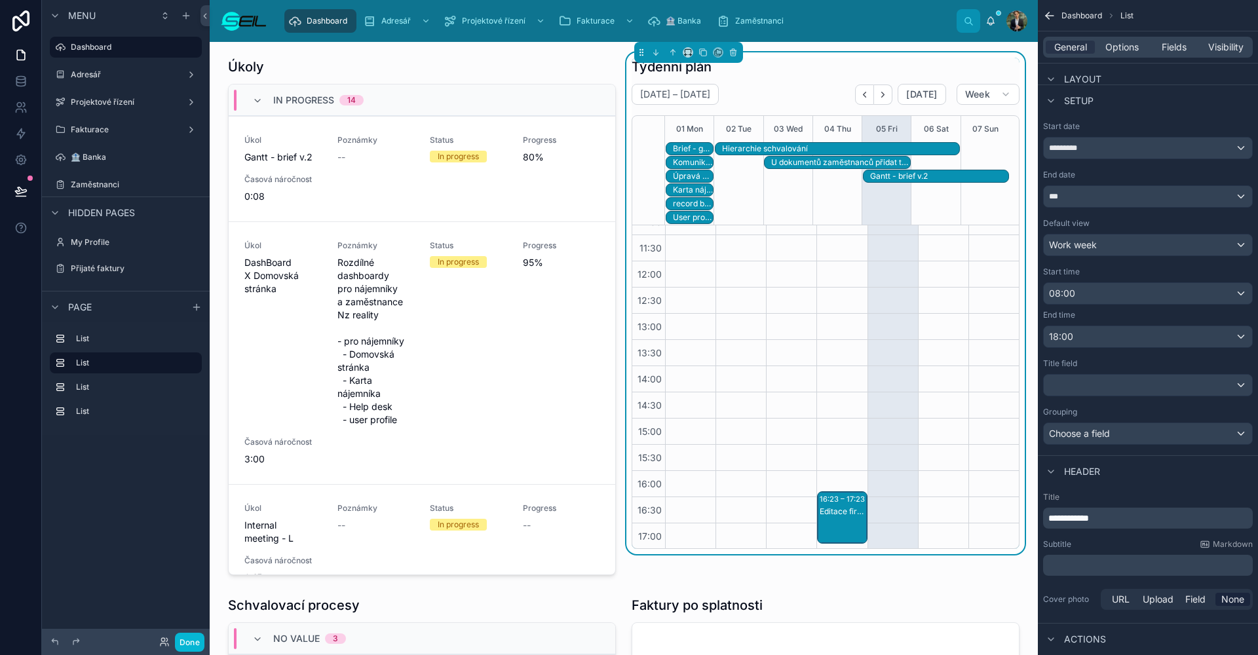
scroll to position [202, 0]
click at [187, 648] on button "Done" at bounding box center [189, 642] width 29 height 19
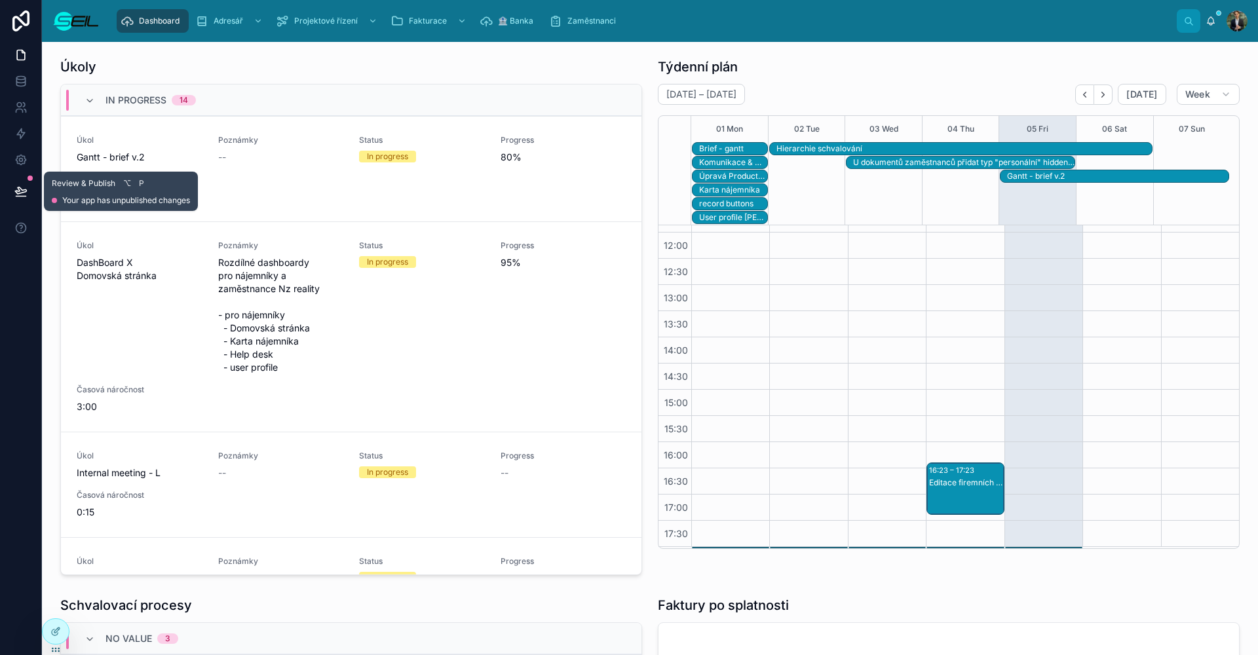
click at [20, 187] on icon at bounding box center [20, 191] width 13 height 13
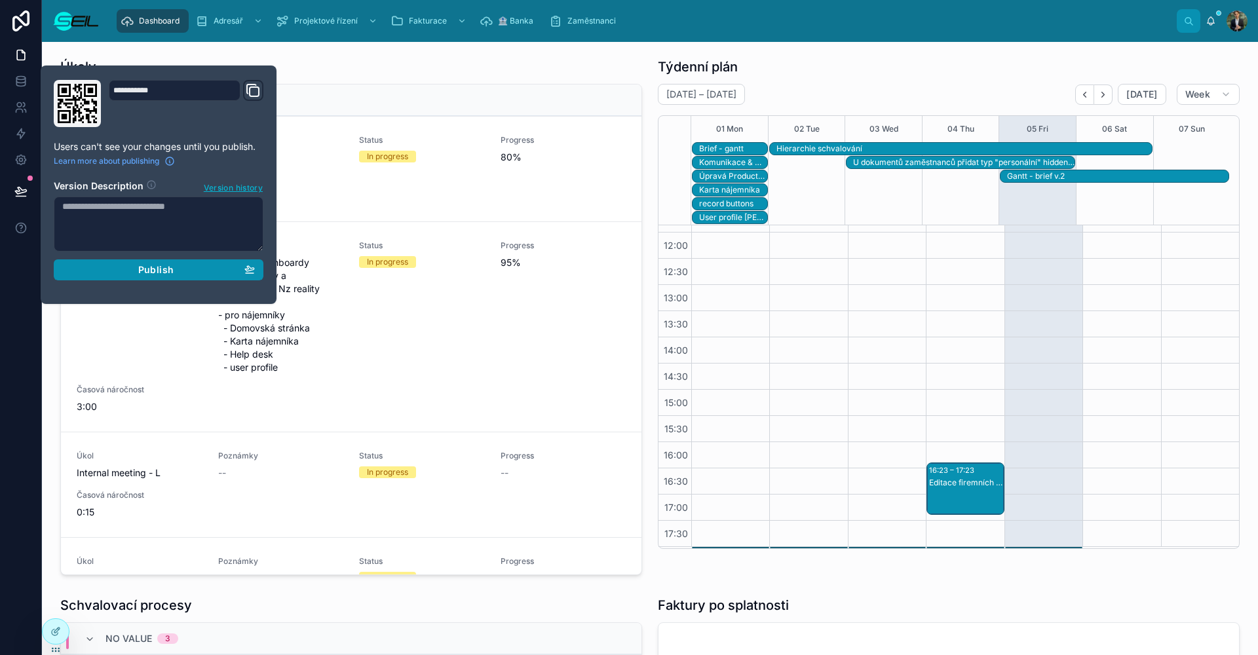
click at [132, 264] on div "Publish" at bounding box center [158, 270] width 193 height 12
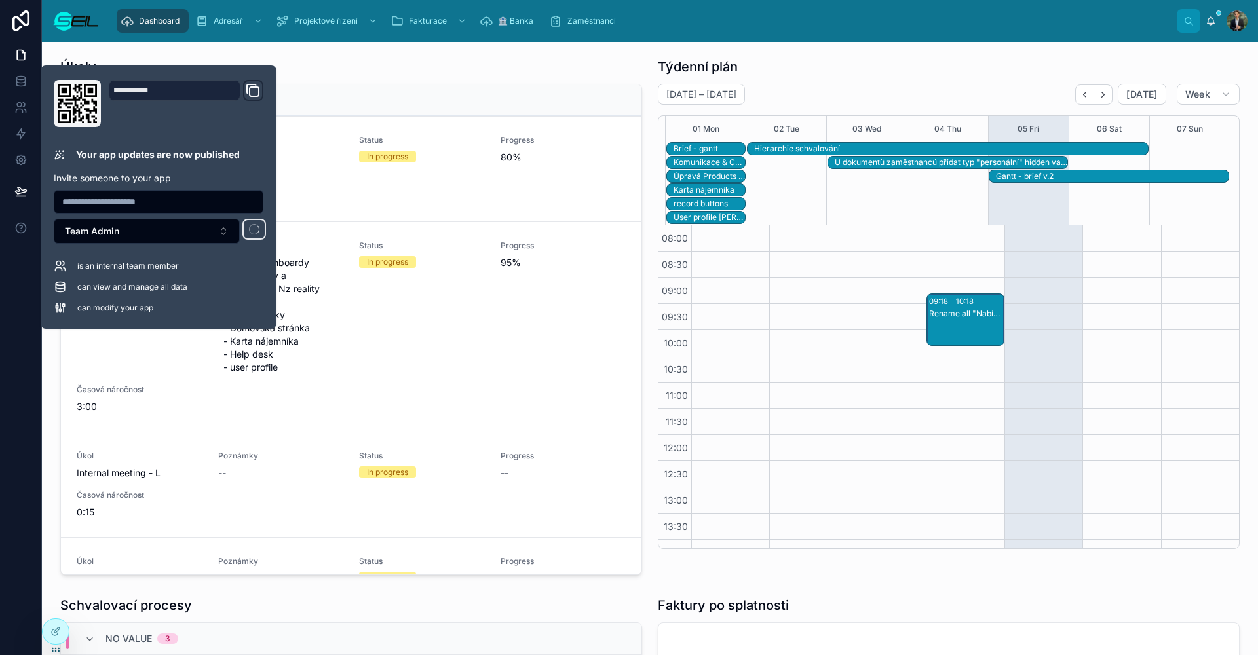
scroll to position [202, 0]
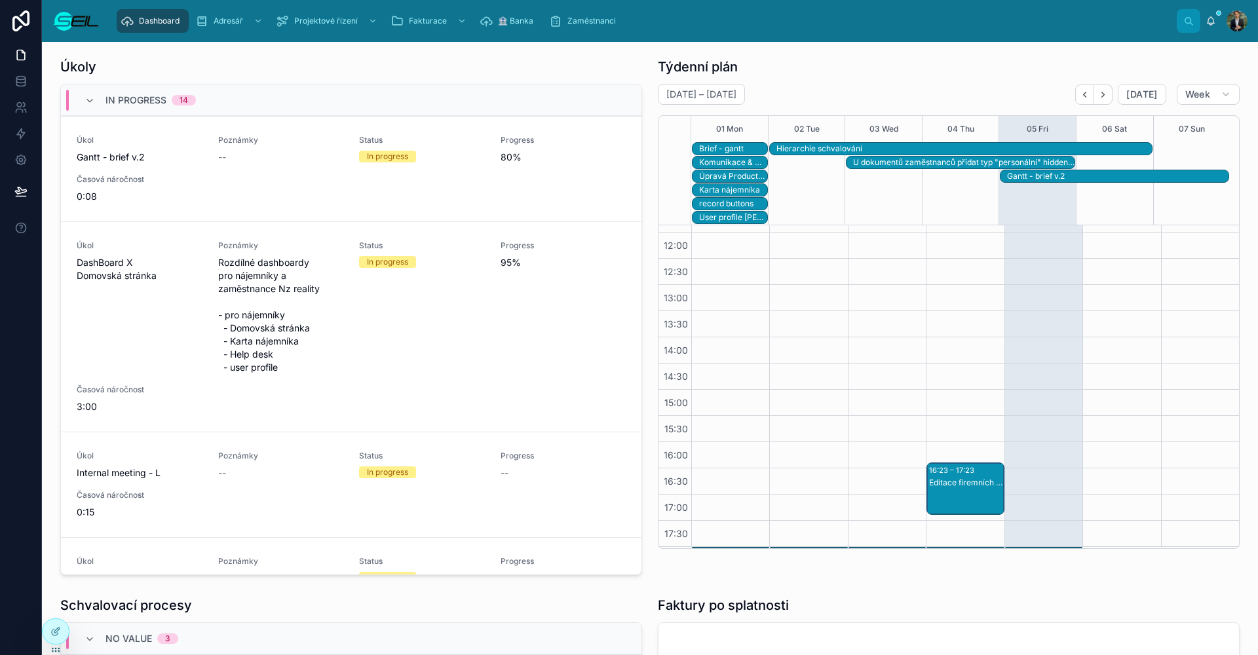
click at [964, 491] on div "Editace firemních sdělení" at bounding box center [965, 502] width 73 height 50
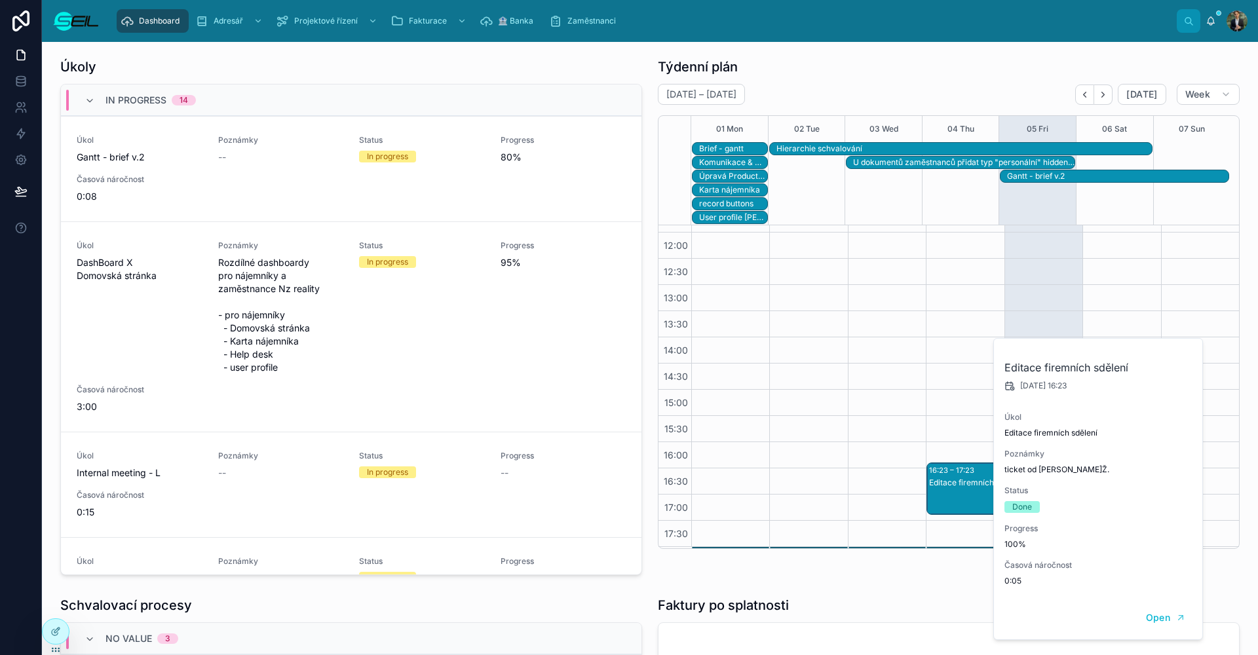
click at [915, 98] on div "[DATE] – [DATE] [DATE] Week" at bounding box center [949, 94] width 582 height 21
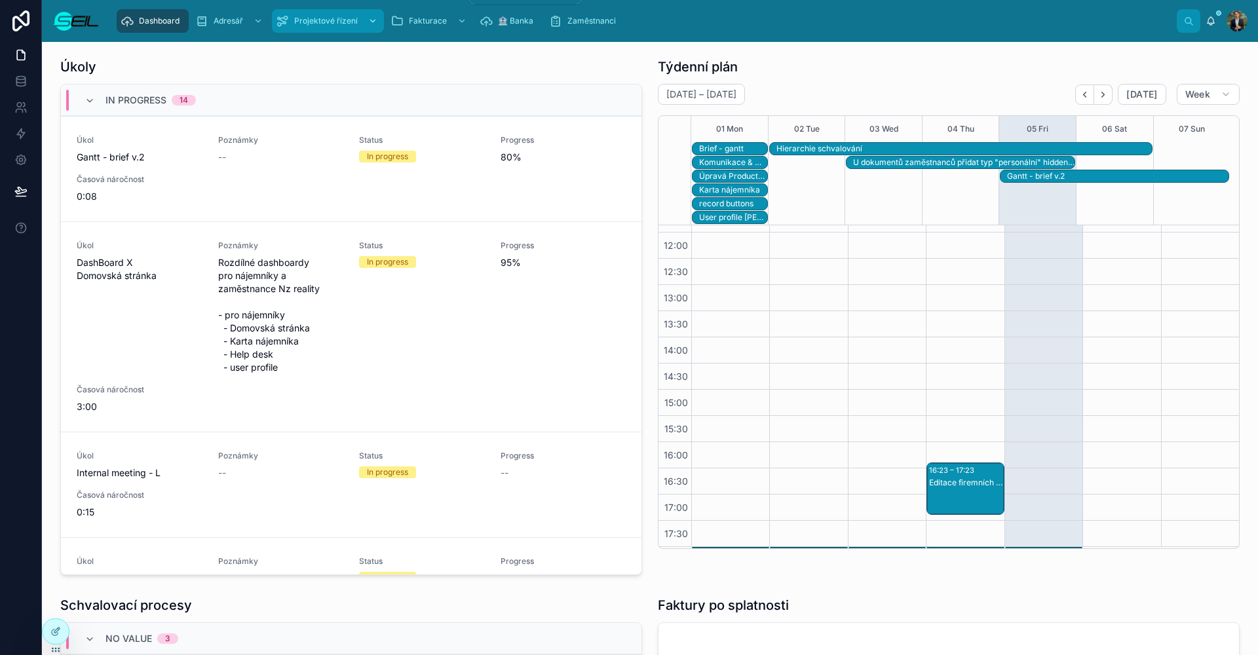
click at [294, 16] on span "Projektové řízení" at bounding box center [326, 21] width 64 height 10
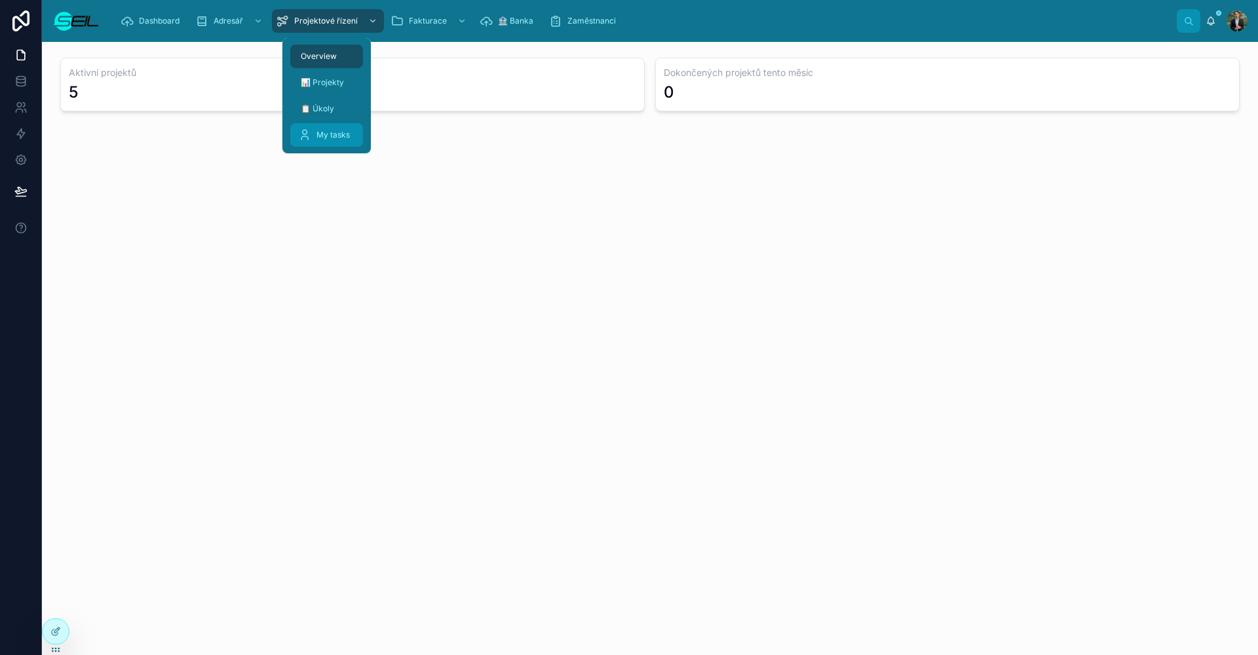
click at [317, 132] on span "My tasks" at bounding box center [332, 135] width 33 height 10
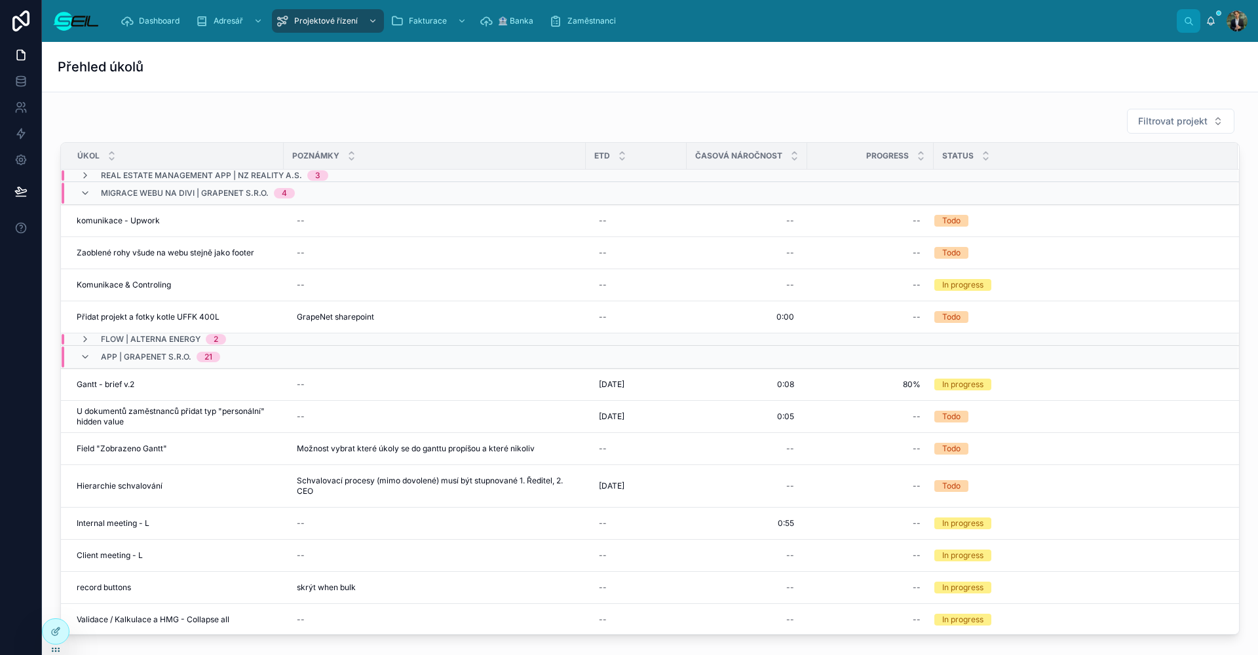
click at [580, 124] on div "Filtrovat projekt" at bounding box center [649, 121] width 1179 height 26
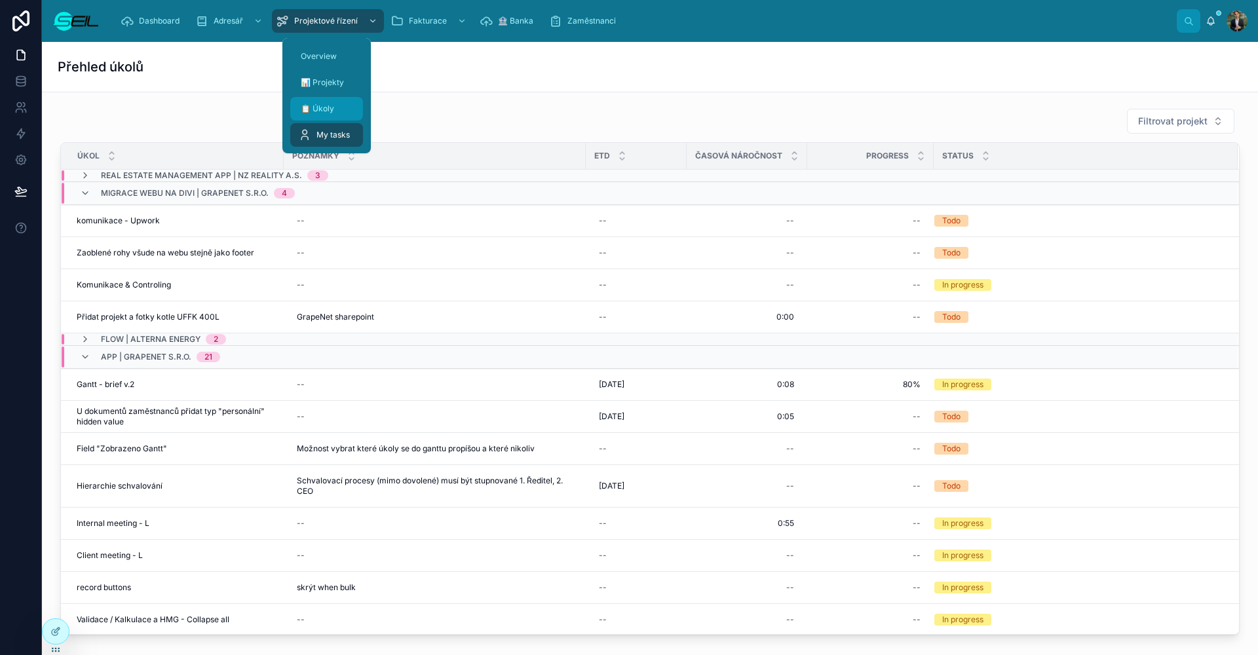
click at [330, 105] on span "📋 Úkoly" at bounding box center [317, 109] width 33 height 10
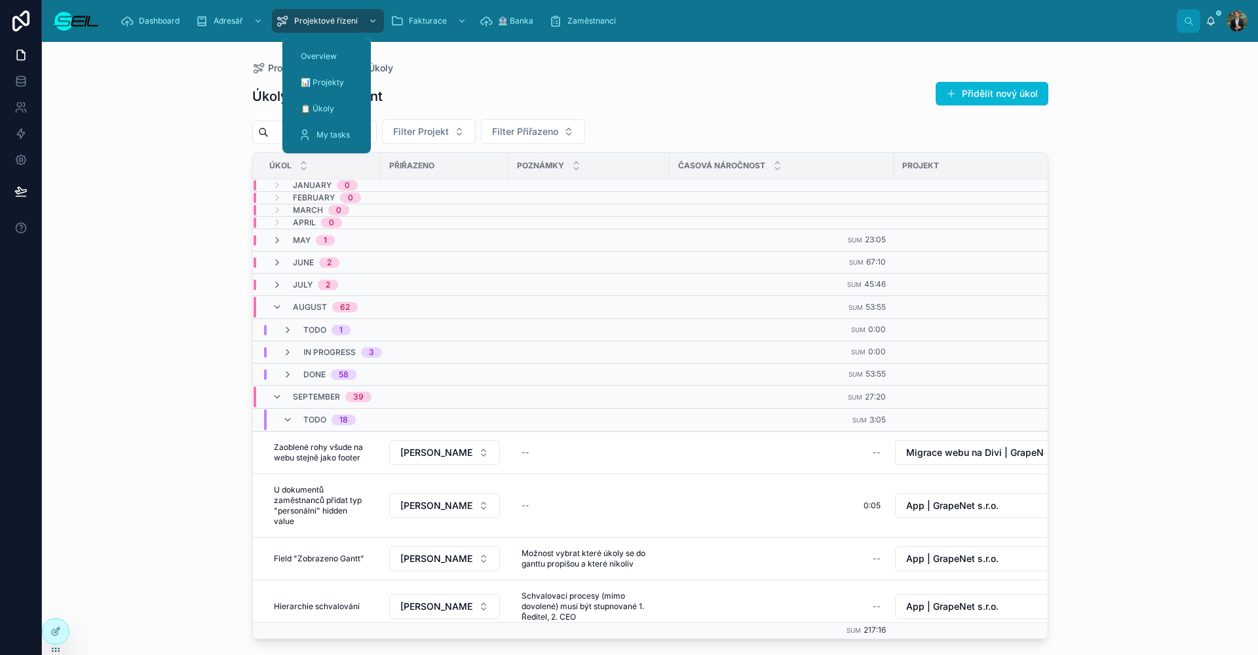
click at [1010, 83] on button "Přidělit nový úkol" at bounding box center [992, 94] width 113 height 24
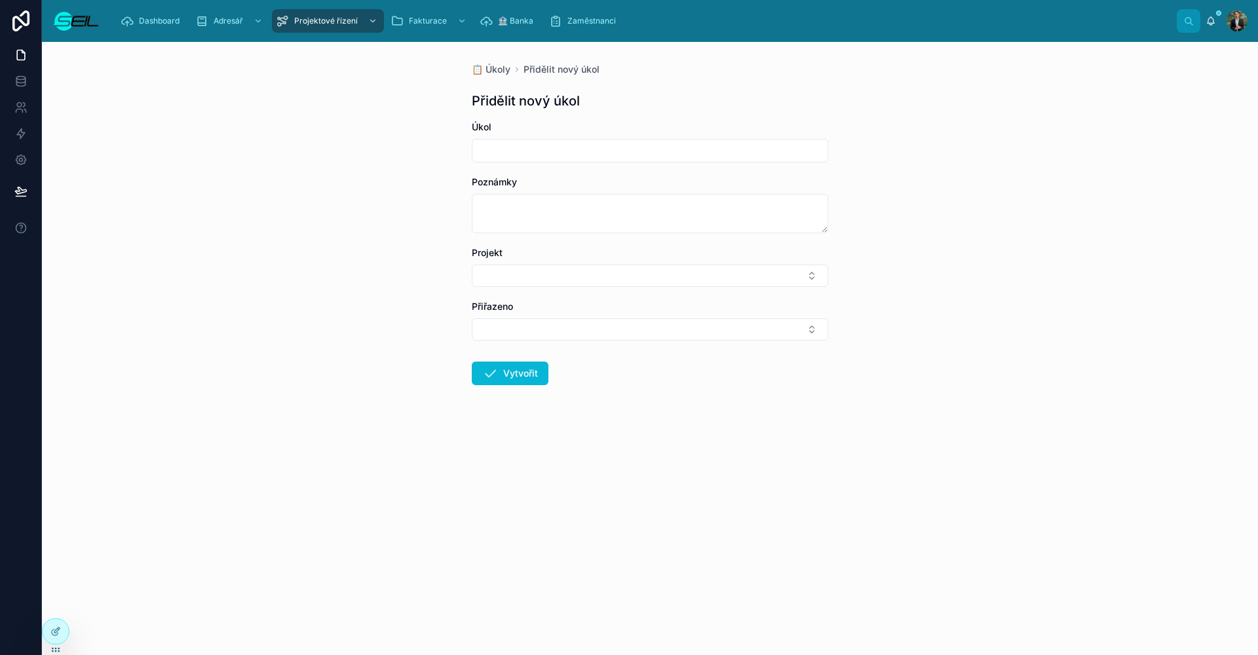
click at [644, 152] on input "text" at bounding box center [649, 151] width 355 height 18
type input "**********"
click at [577, 280] on button "Select Button" at bounding box center [650, 276] width 356 height 22
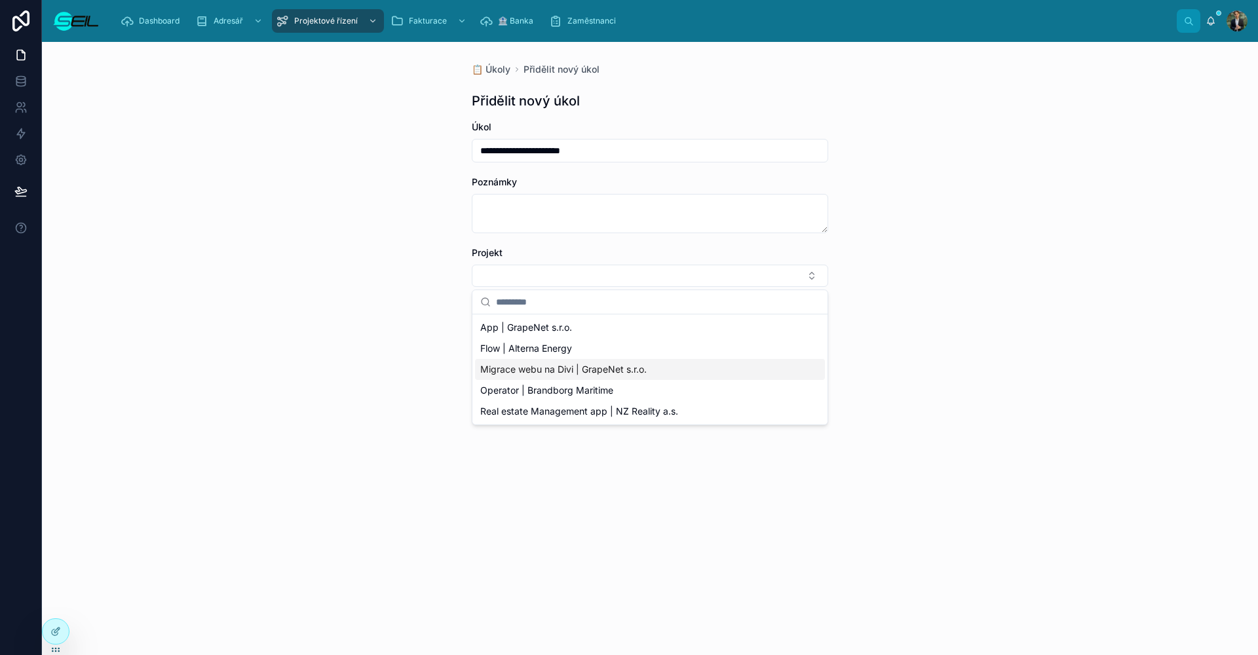
click at [560, 359] on div "Migrace webu na Divi | GrapeNet s.r.o." at bounding box center [650, 369] width 350 height 21
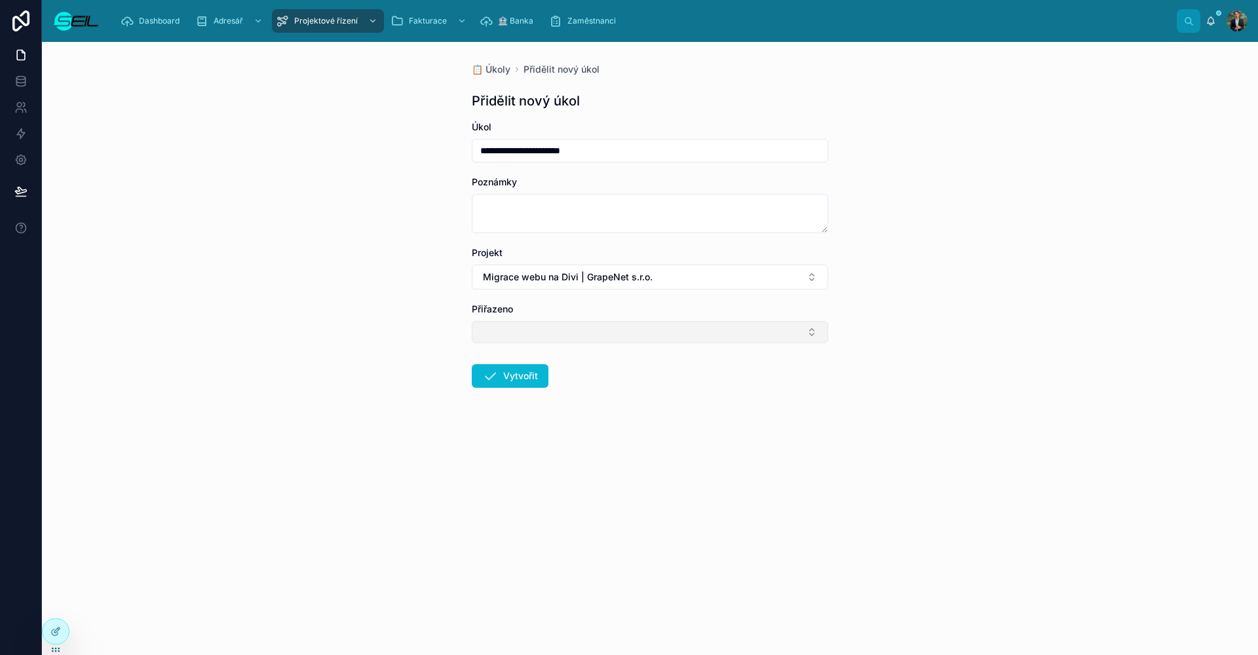
click at [554, 342] on button "Select Button" at bounding box center [650, 332] width 356 height 22
click at [550, 386] on span "[PERSON_NAME], BBA" at bounding box center [529, 383] width 99 height 13
click at [518, 386] on button "Vytvořit" at bounding box center [510, 379] width 77 height 24
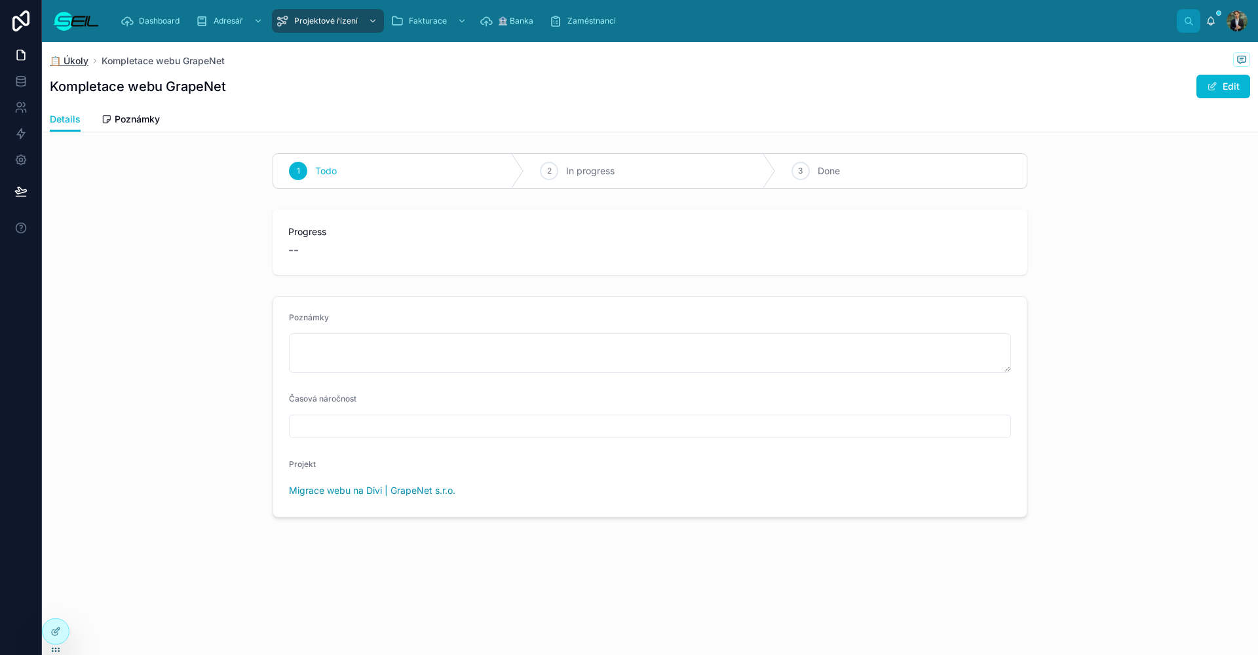
click at [84, 66] on span "📋 Úkoly" at bounding box center [69, 60] width 39 height 13
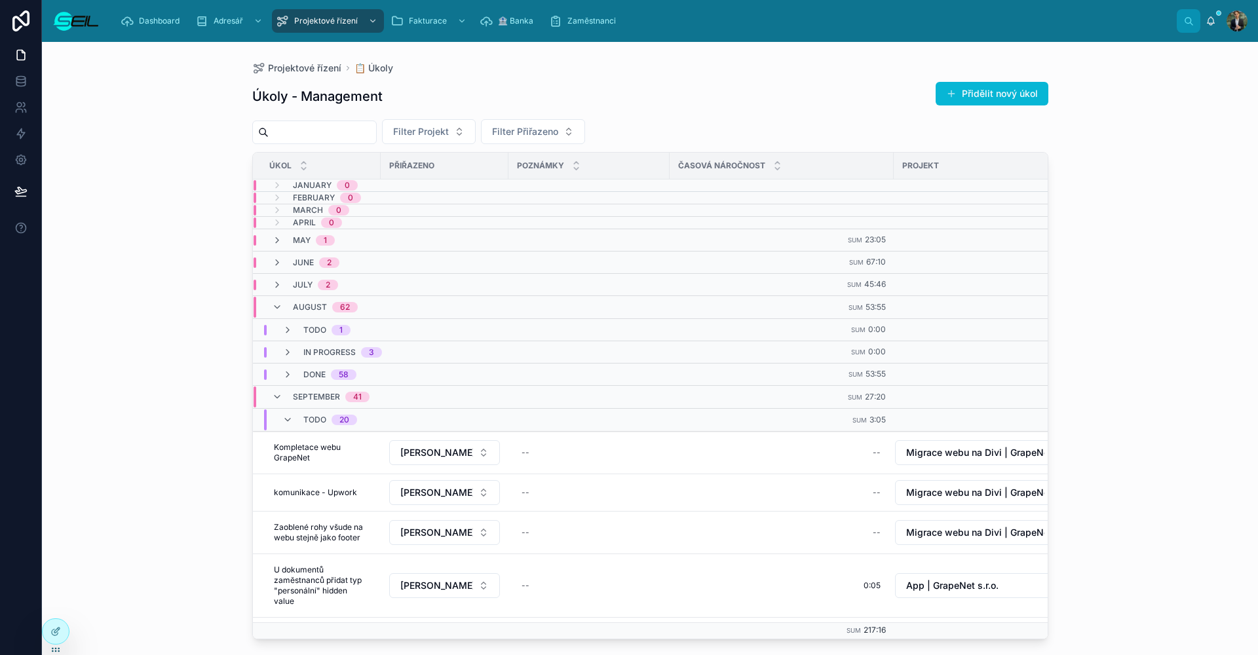
click at [335, 145] on div "Úkoly - Management Přidělit nový úkol Filter Projekt Filter Přiřazeno Úkol Přiř…" at bounding box center [650, 356] width 796 height 566
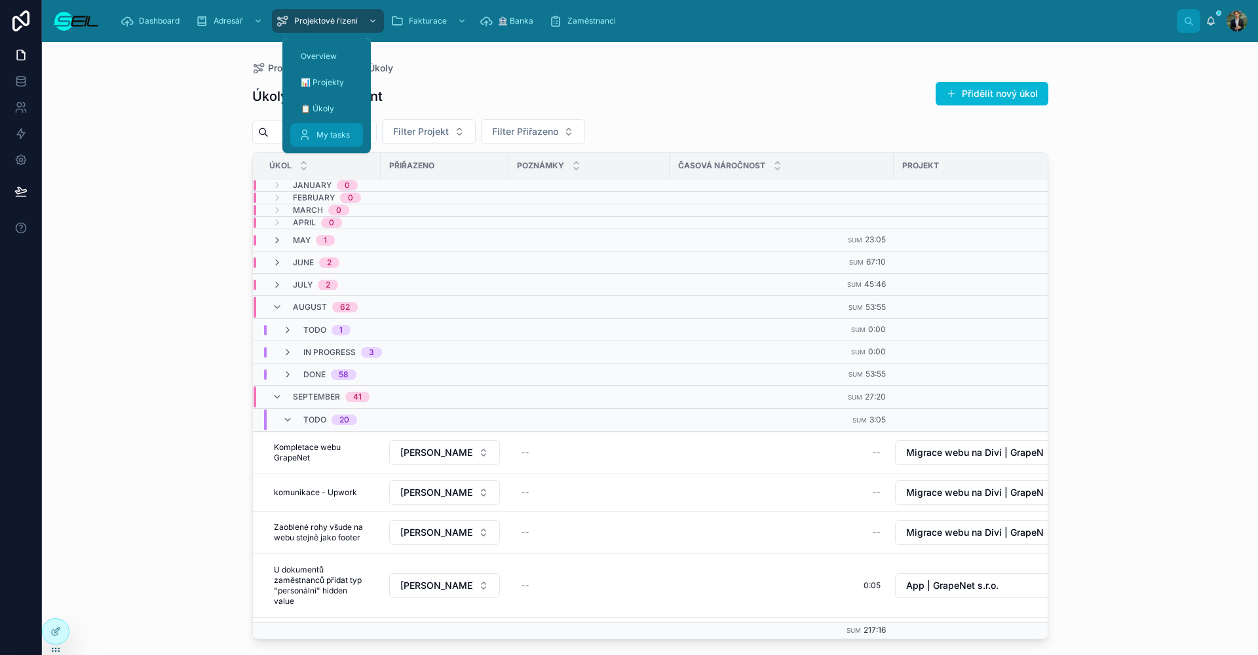
click at [335, 139] on span "My tasks" at bounding box center [332, 135] width 33 height 10
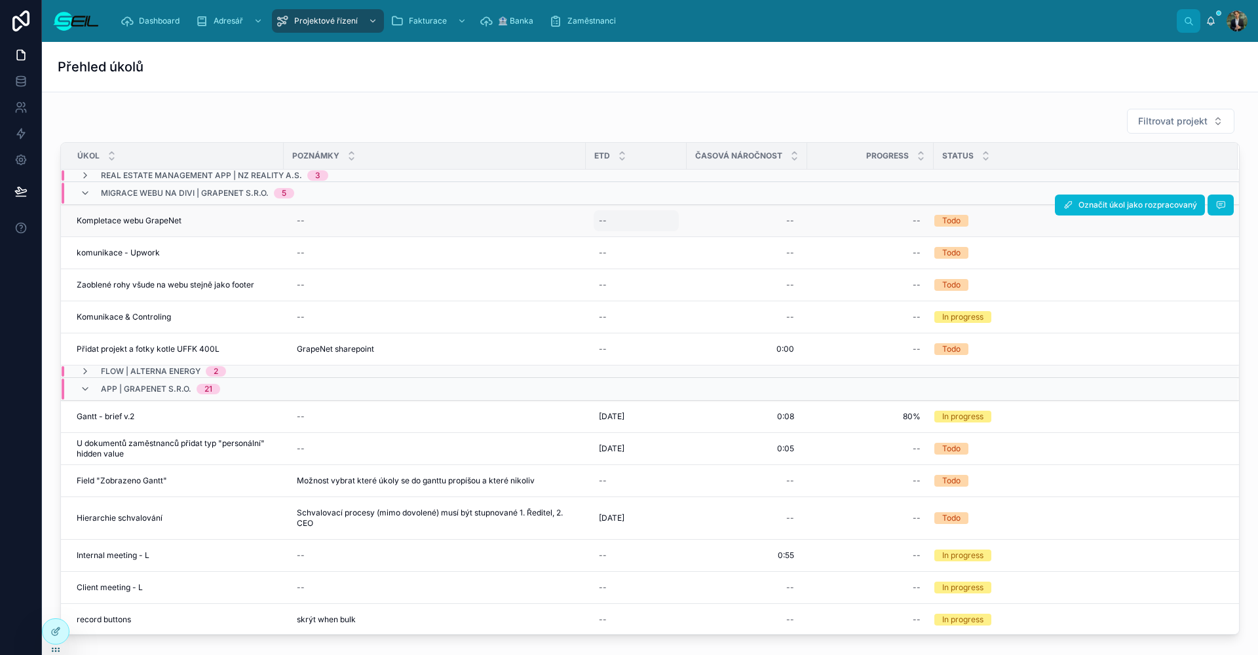
click at [611, 219] on div "--" at bounding box center [636, 220] width 85 height 21
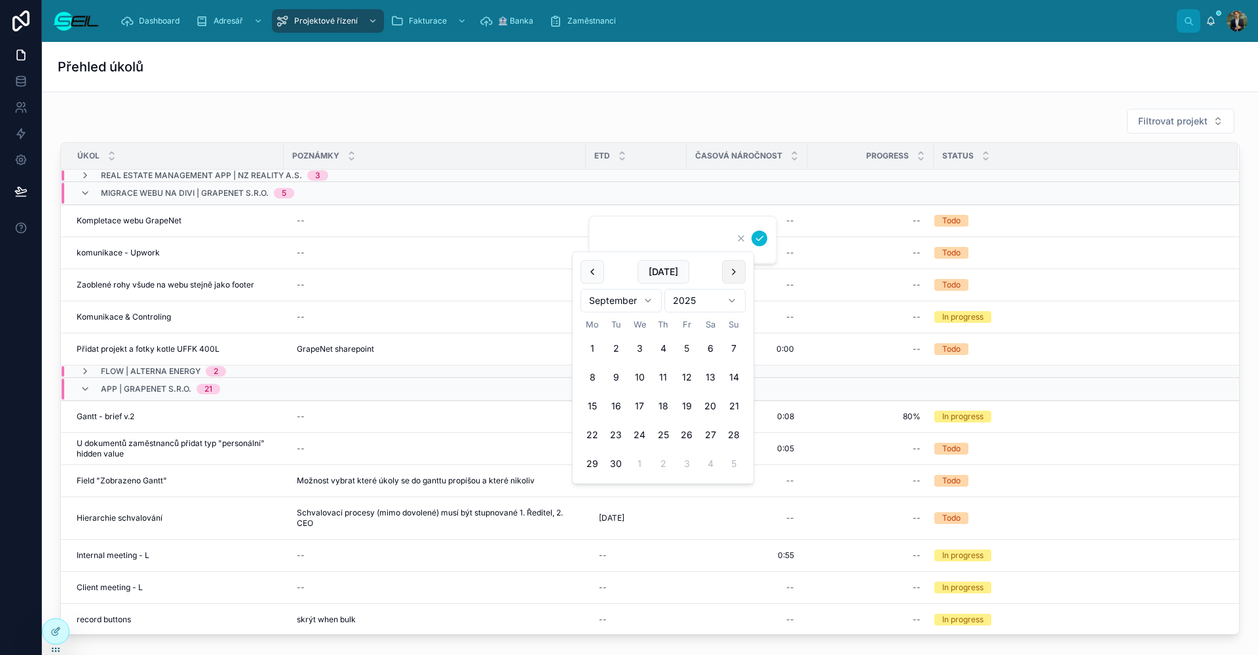
click at [728, 274] on button at bounding box center [734, 272] width 24 height 24
click at [590, 267] on button at bounding box center [592, 272] width 24 height 24
click at [685, 377] on button "12" at bounding box center [687, 378] width 24 height 24
type input "**********"
click at [761, 240] on icon "submit" at bounding box center [759, 238] width 10 height 10
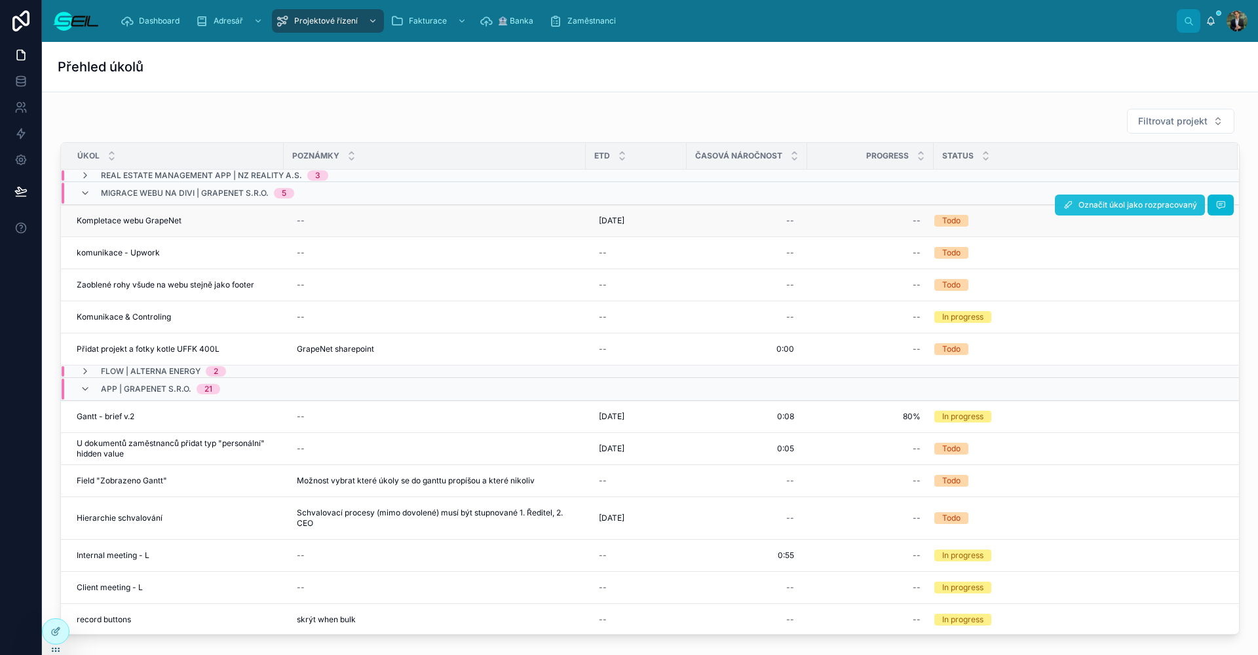
click at [1108, 207] on span "Označit úkol jako rozpracovaný" at bounding box center [1137, 205] width 119 height 10
click at [736, 229] on div "--" at bounding box center [746, 220] width 105 height 21
type input "****"
click at [949, 242] on icon "submit" at bounding box center [946, 238] width 10 height 10
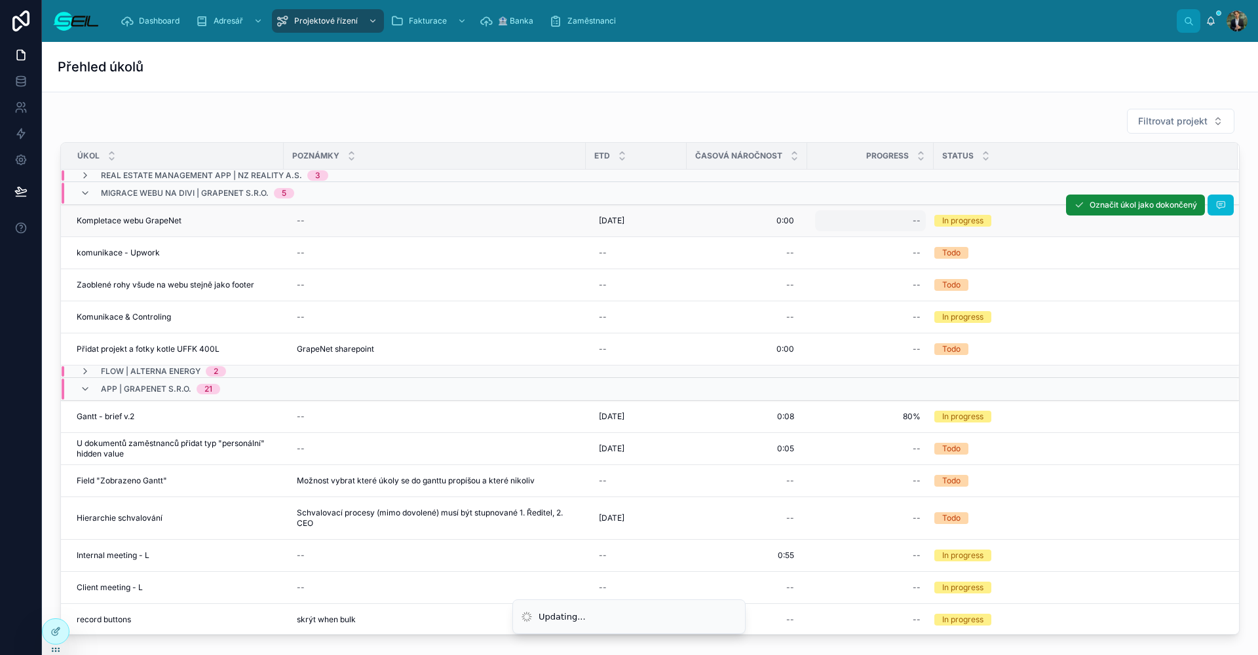
click at [836, 216] on div "--" at bounding box center [870, 220] width 111 height 21
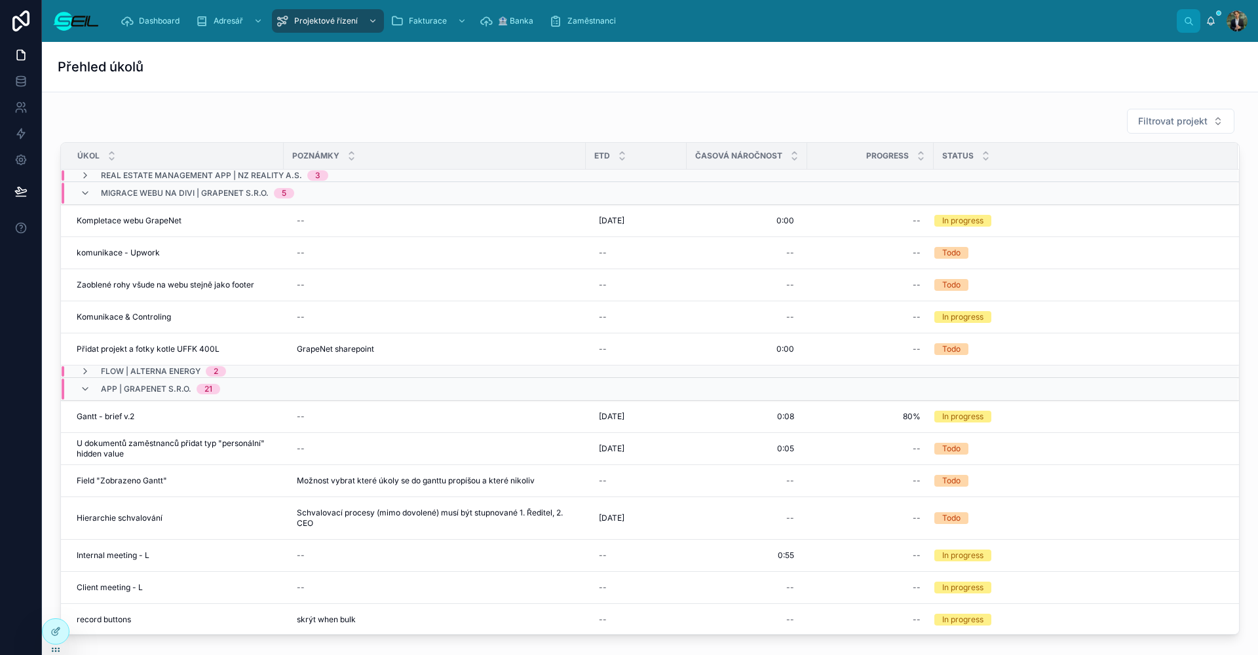
click at [836, 216] on div "--" at bounding box center [870, 220] width 111 height 21
type input "***"
click at [1073, 238] on button "submit" at bounding box center [1073, 239] width 16 height 16
click at [762, 248] on div "--" at bounding box center [746, 252] width 105 height 21
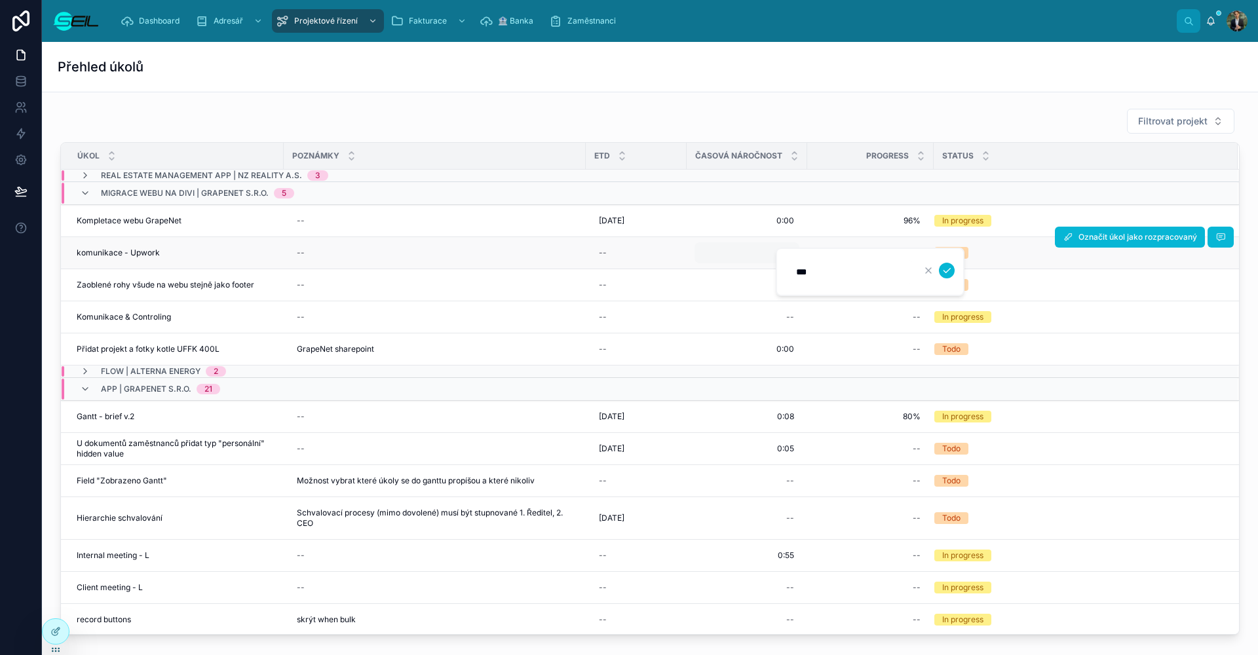
type input "****"
click at [947, 271] on button "submit" at bounding box center [947, 271] width 16 height 16
click at [1078, 237] on span "Označit úkol jako rozpracovaný" at bounding box center [1137, 237] width 119 height 10
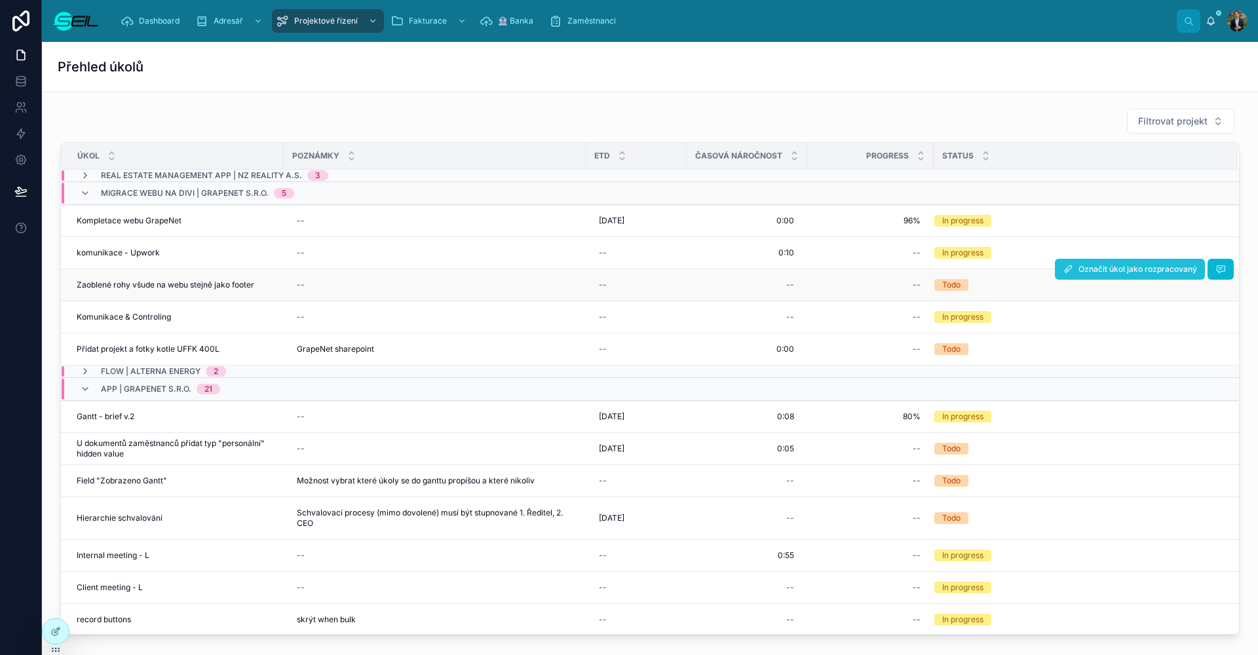
click at [1055, 276] on button "Označit úkol jako rozpracovaný" at bounding box center [1130, 269] width 150 height 21
